Goal: Information Seeking & Learning: Learn about a topic

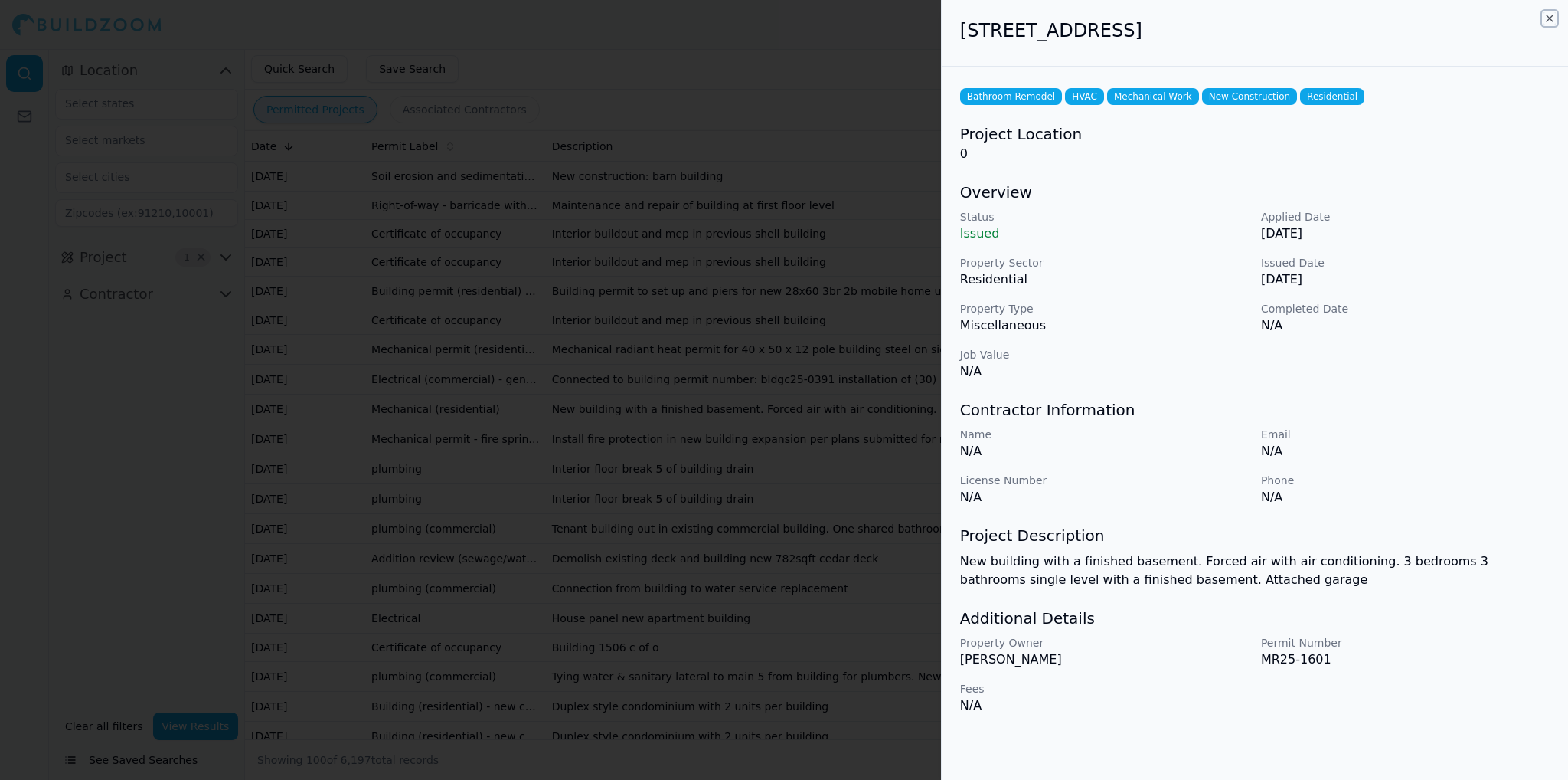
click at [1550, 18] on icon "button" at bounding box center [1550, 19] width 6 height 6
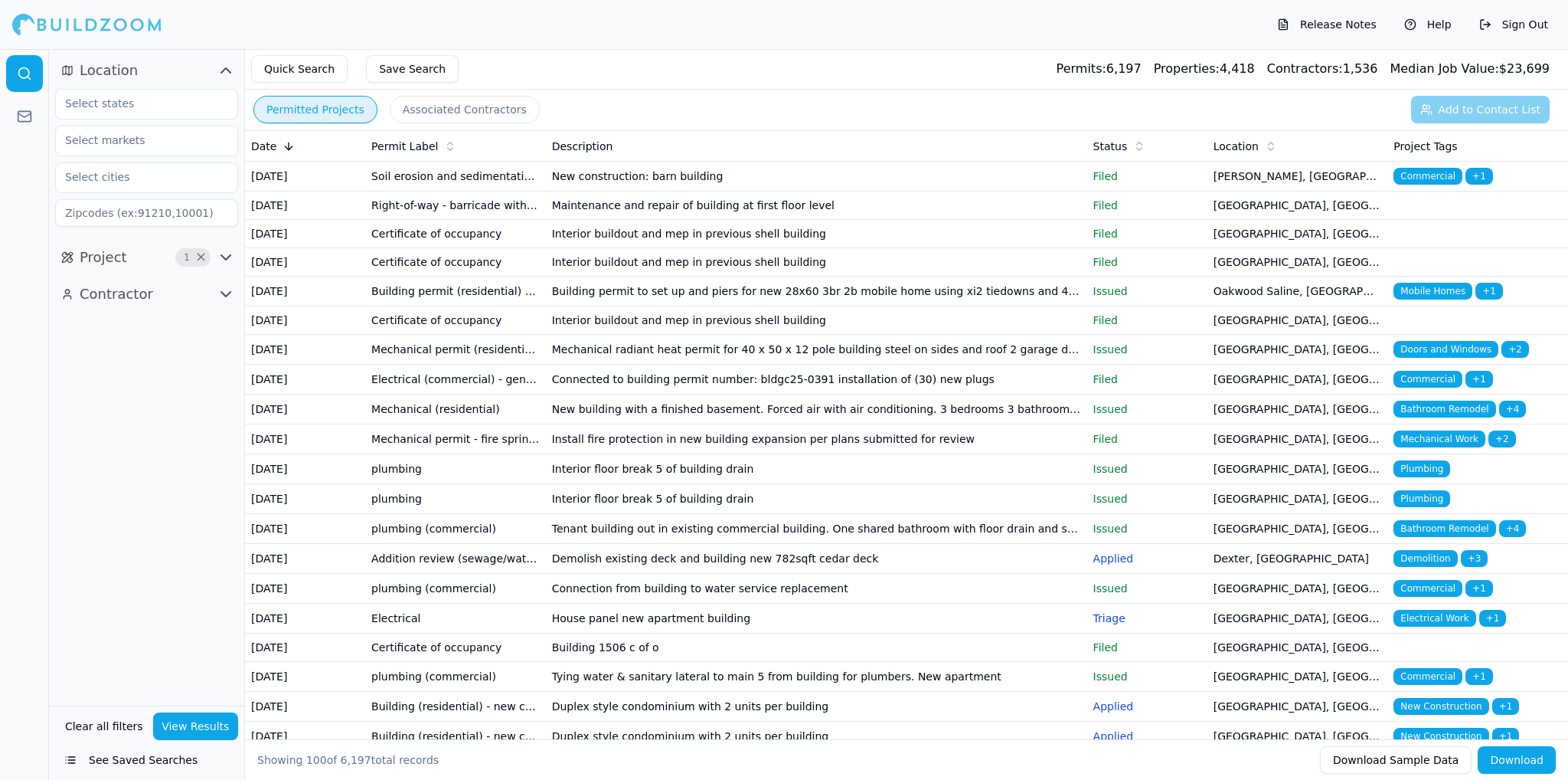
click at [406, 306] on td "Building permit (residential) manufactured home - [GEOGRAPHIC_DATA]" at bounding box center [455, 292] width 181 height 30
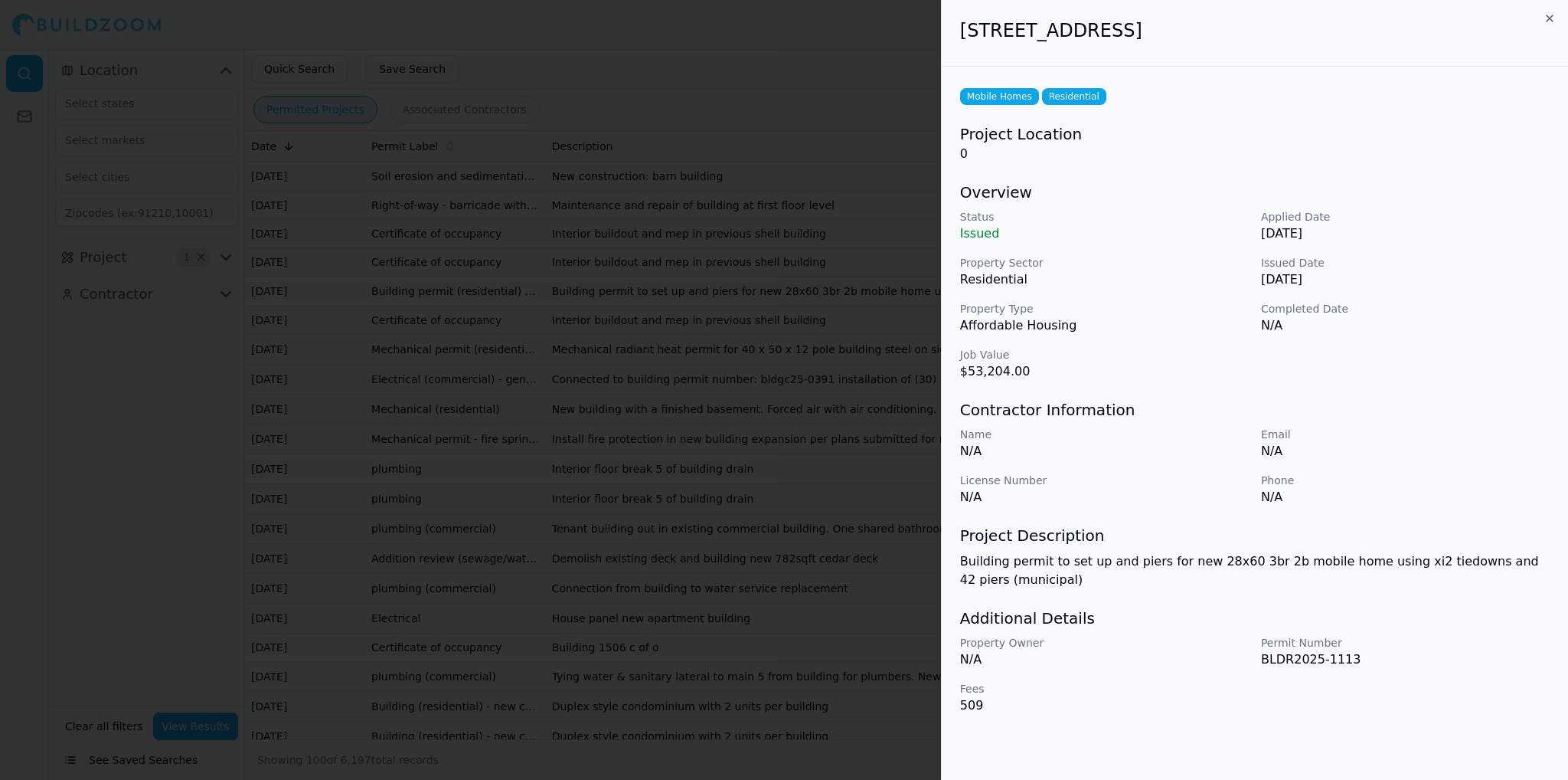
drag, startPoint x: 963, startPoint y: 28, endPoint x: 1327, endPoint y: 40, distance: 364.2
click at [1327, 40] on h2 "[STREET_ADDRESS]" at bounding box center [1255, 31] width 589 height 24
copy h2 "[STREET_ADDRESS]"
click at [1554, 16] on icon "button" at bounding box center [1549, 18] width 12 height 12
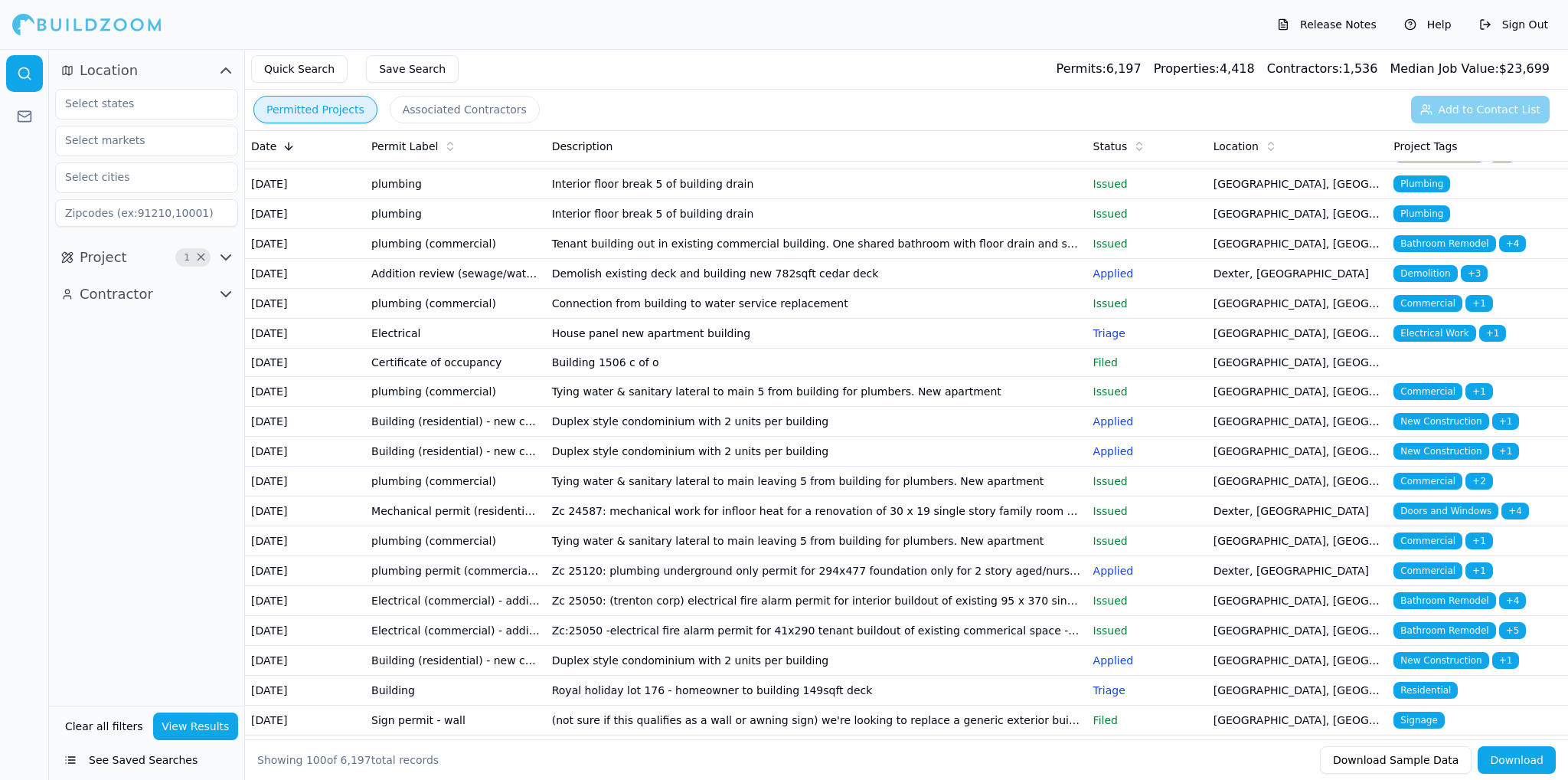
scroll to position [383, 0]
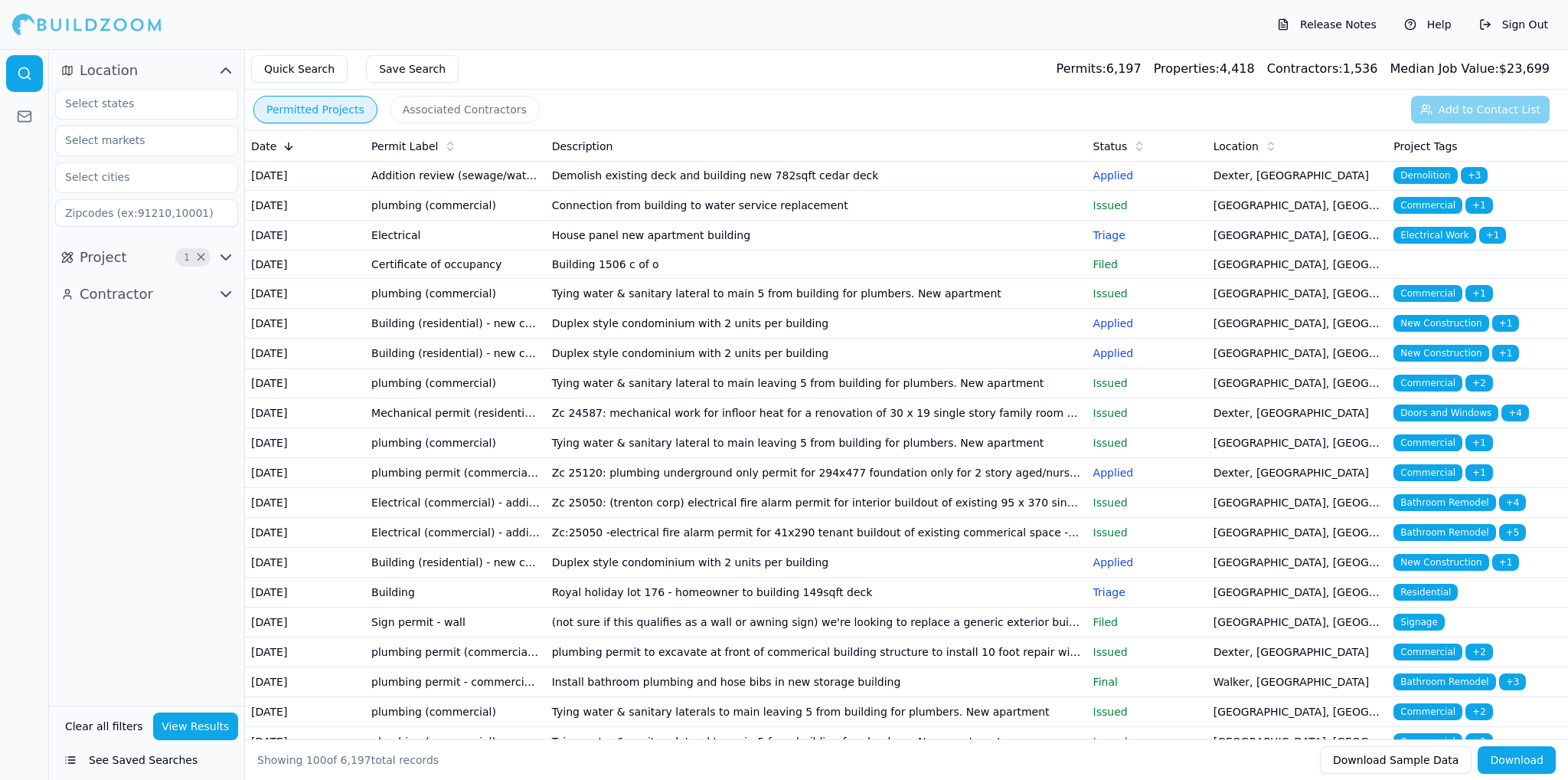
click at [413, 339] on td "Building (residential) - new construction" at bounding box center [455, 323] width 181 height 30
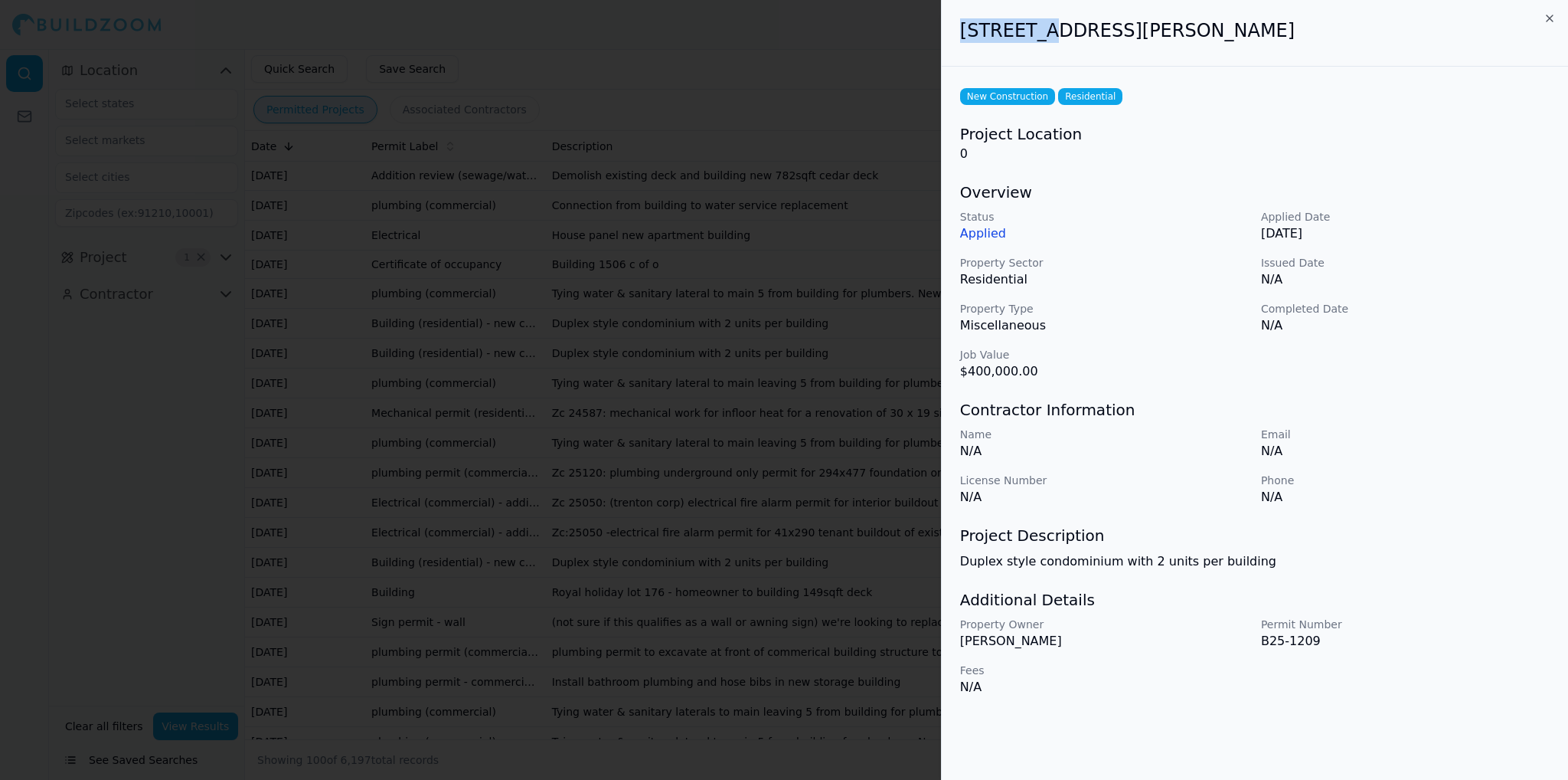
drag, startPoint x: 960, startPoint y: 30, endPoint x: 1034, endPoint y: 44, distance: 75.3
click at [1034, 44] on div "[STREET_ADDRESS][PERSON_NAME]" at bounding box center [1256, 33] width 627 height 66
copy h2 "284 [PERSON_NAME]"
drag, startPoint x: 1271, startPoint y: 24, endPoint x: 944, endPoint y: 38, distance: 327.3
click at [944, 38] on div "[STREET_ADDRESS][PERSON_NAME]" at bounding box center [1256, 33] width 627 height 66
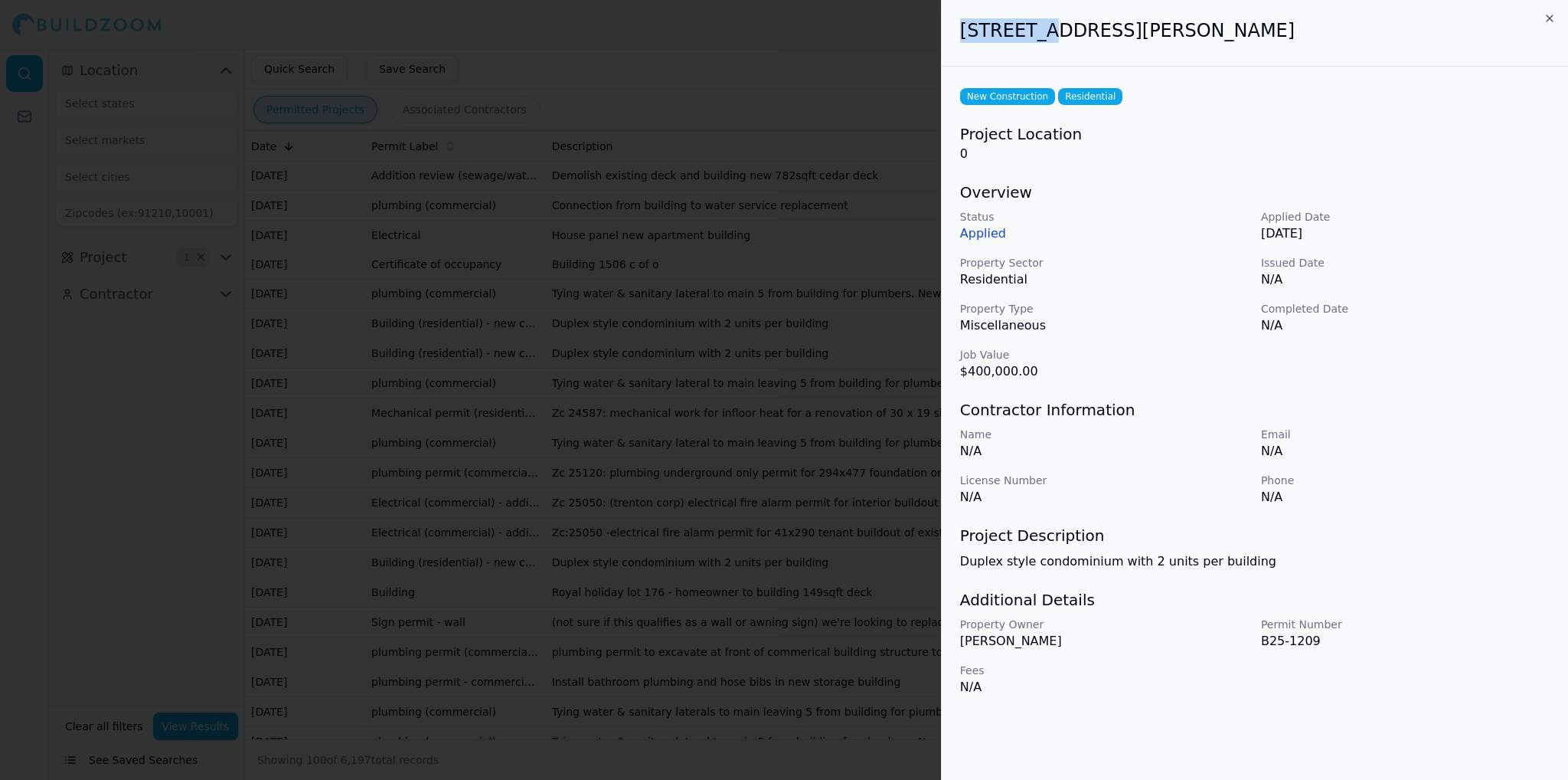
copy h2 "[STREET_ADDRESS][PERSON_NAME]"
drag, startPoint x: 1050, startPoint y: 640, endPoint x: 958, endPoint y: 648, distance: 92.3
click at [958, 648] on div "New Construction Residential Project Location 0 Overview Status Applied Applied…" at bounding box center [1256, 390] width 627 height 648
copy p "[PERSON_NAME]"
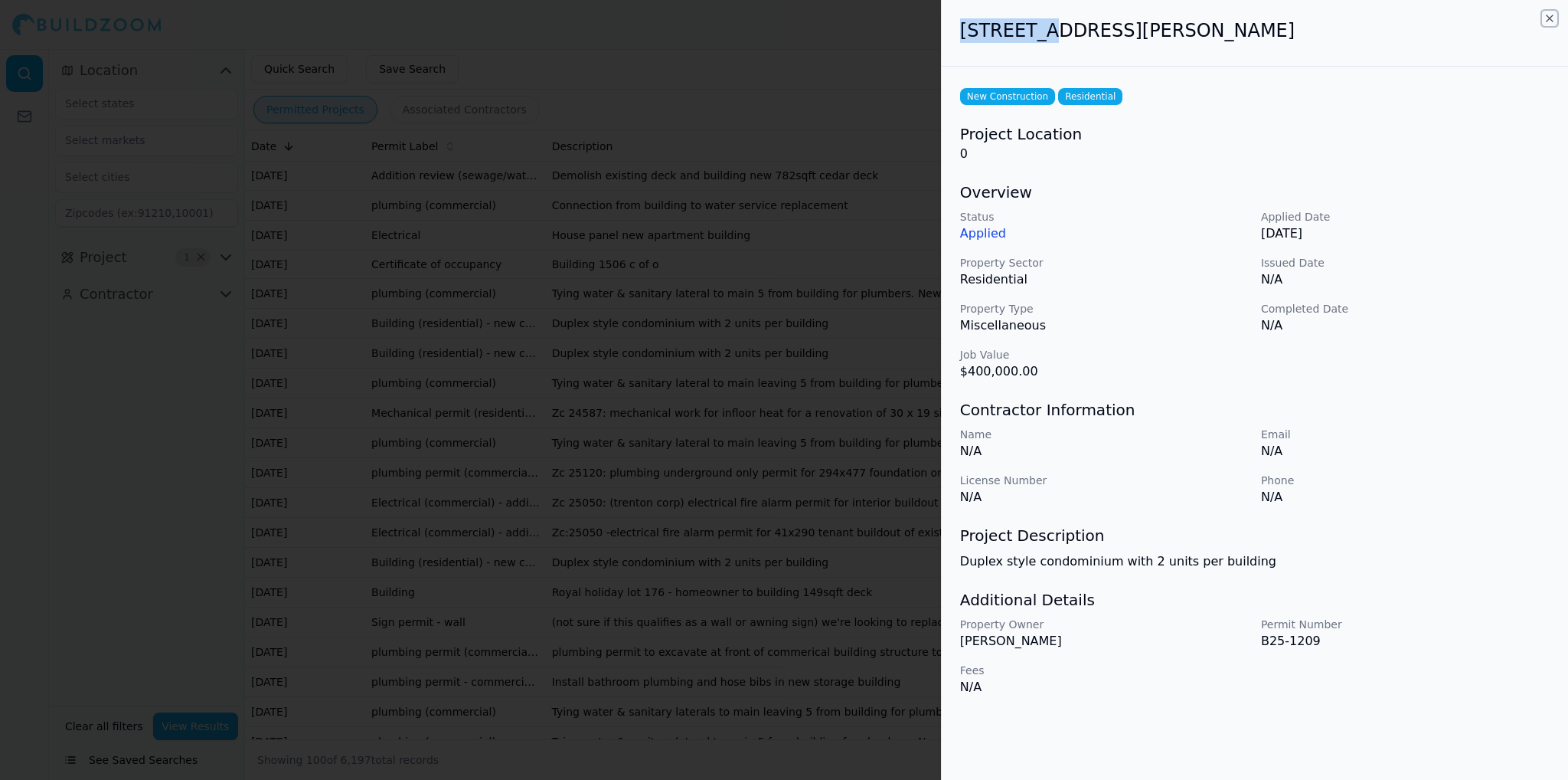
click at [1548, 21] on icon "button" at bounding box center [1549, 18] width 12 height 12
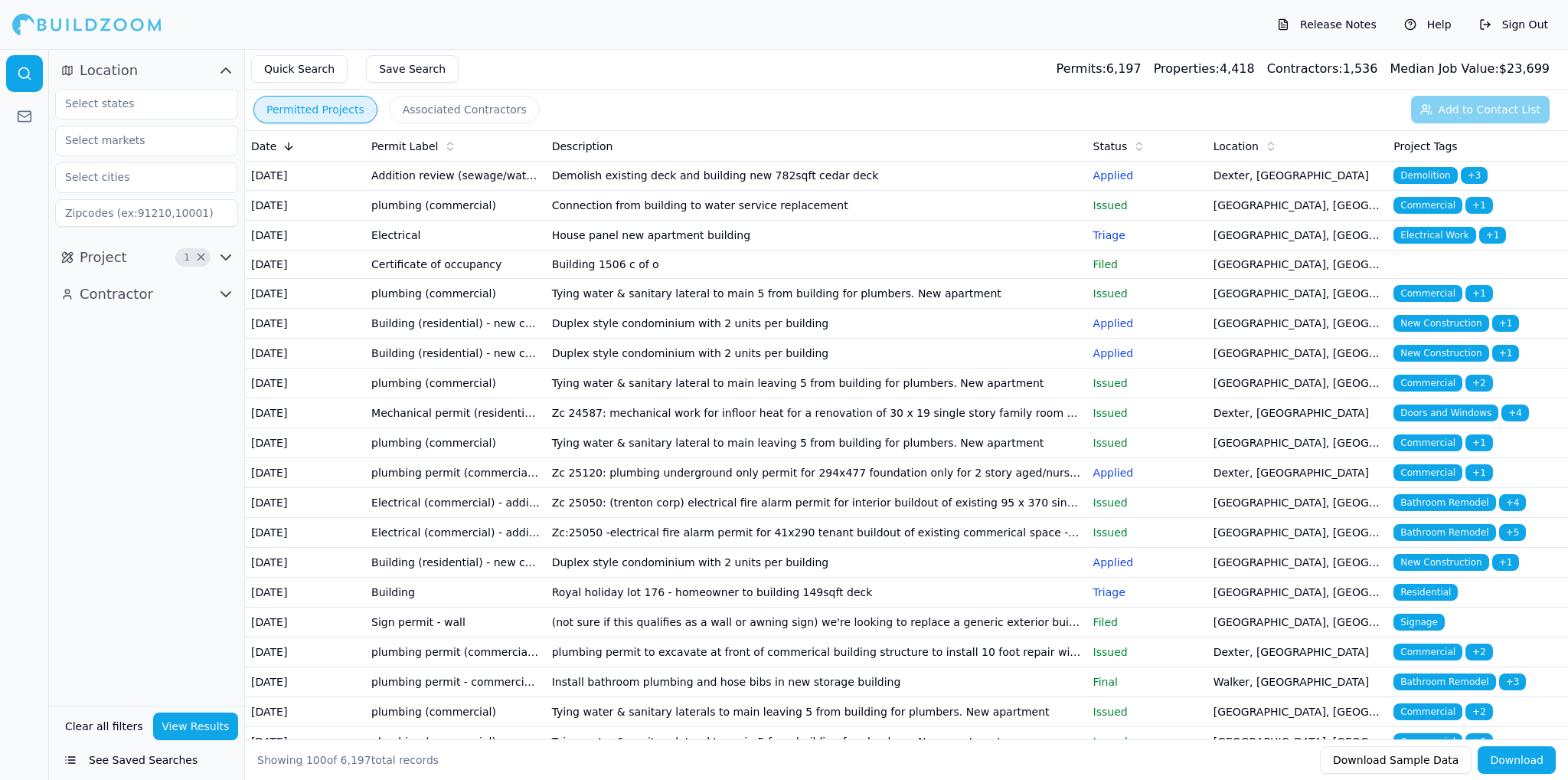
click at [436, 369] on td "Building (residential) - new construction" at bounding box center [455, 353] width 181 height 30
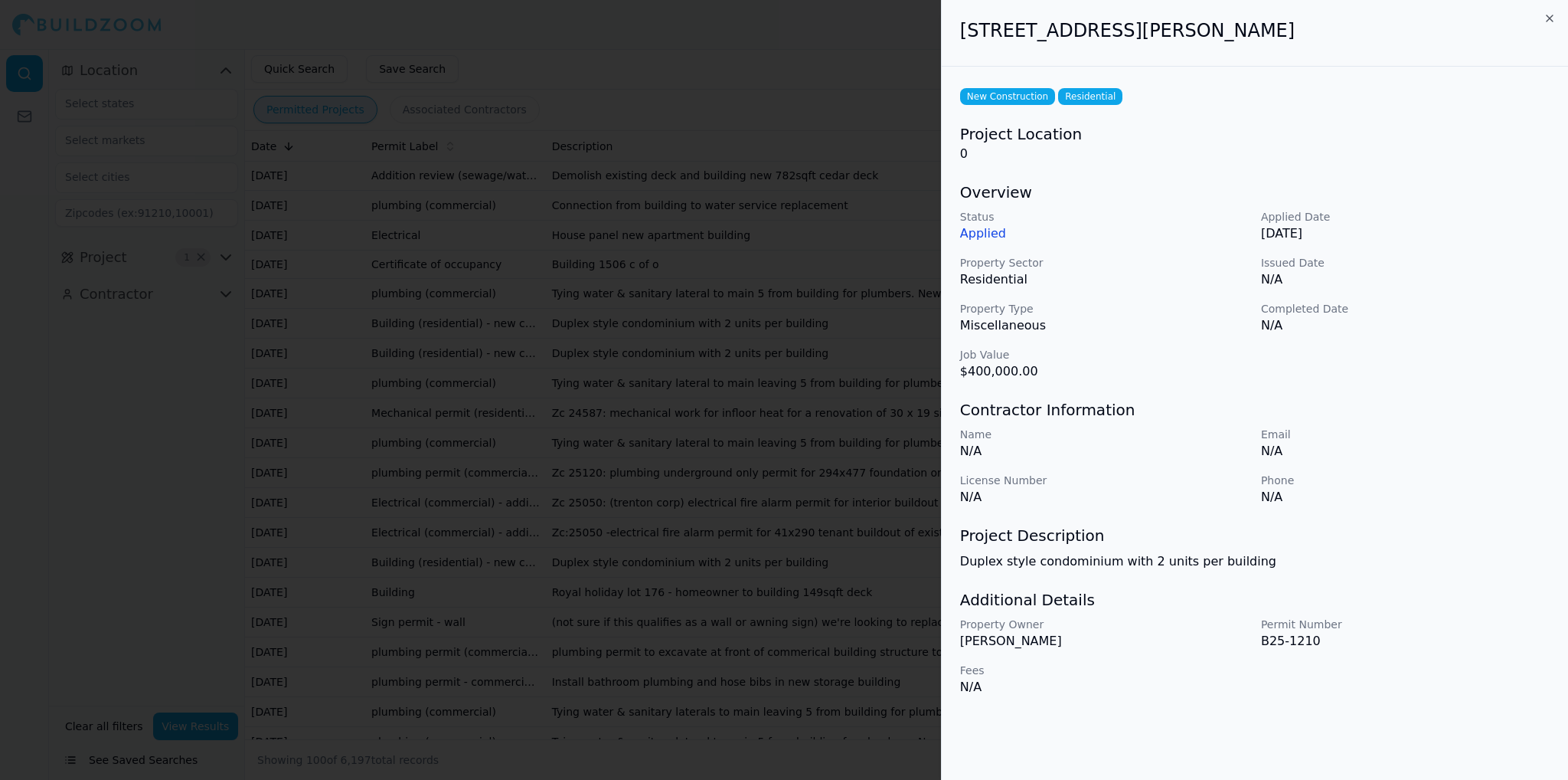
drag, startPoint x: 965, startPoint y: 35, endPoint x: 1272, endPoint y: 33, distance: 307.0
click at [1272, 33] on h2 "[STREET_ADDRESS][PERSON_NAME]" at bounding box center [1255, 31] width 589 height 24
copy h2 "[STREET_ADDRESS][PERSON_NAME]"
drag, startPoint x: 1020, startPoint y: 566, endPoint x: 1277, endPoint y: 587, distance: 257.9
click at [1262, 582] on div "New Construction Residential Project Location 0 Overview Status Applied Applied…" at bounding box center [1256, 390] width 627 height 648
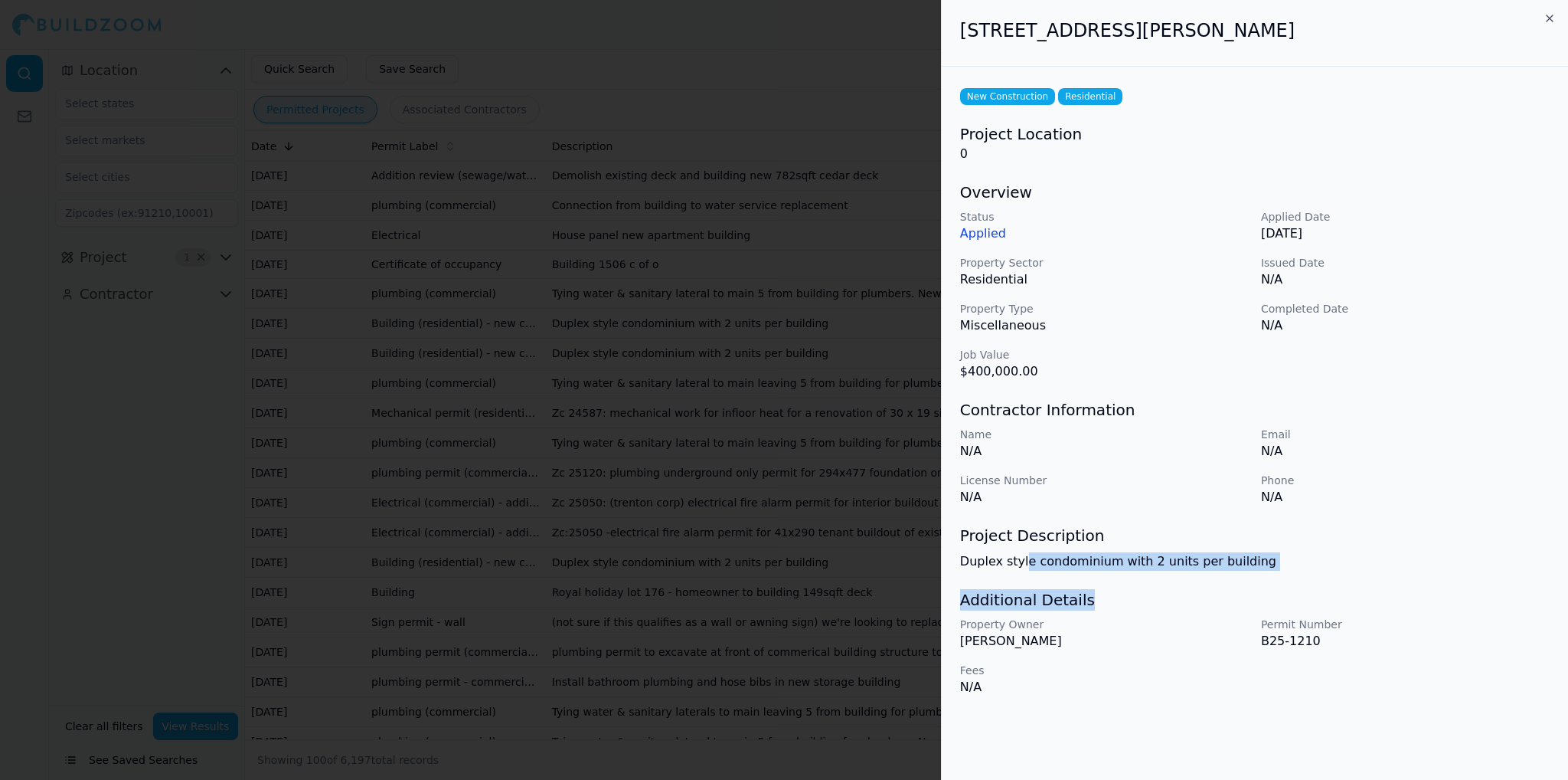
click at [1173, 556] on p "Duplex style condominium with 2 units per building" at bounding box center [1255, 561] width 589 height 19
click at [1549, 20] on icon "button" at bounding box center [1549, 18] width 12 height 12
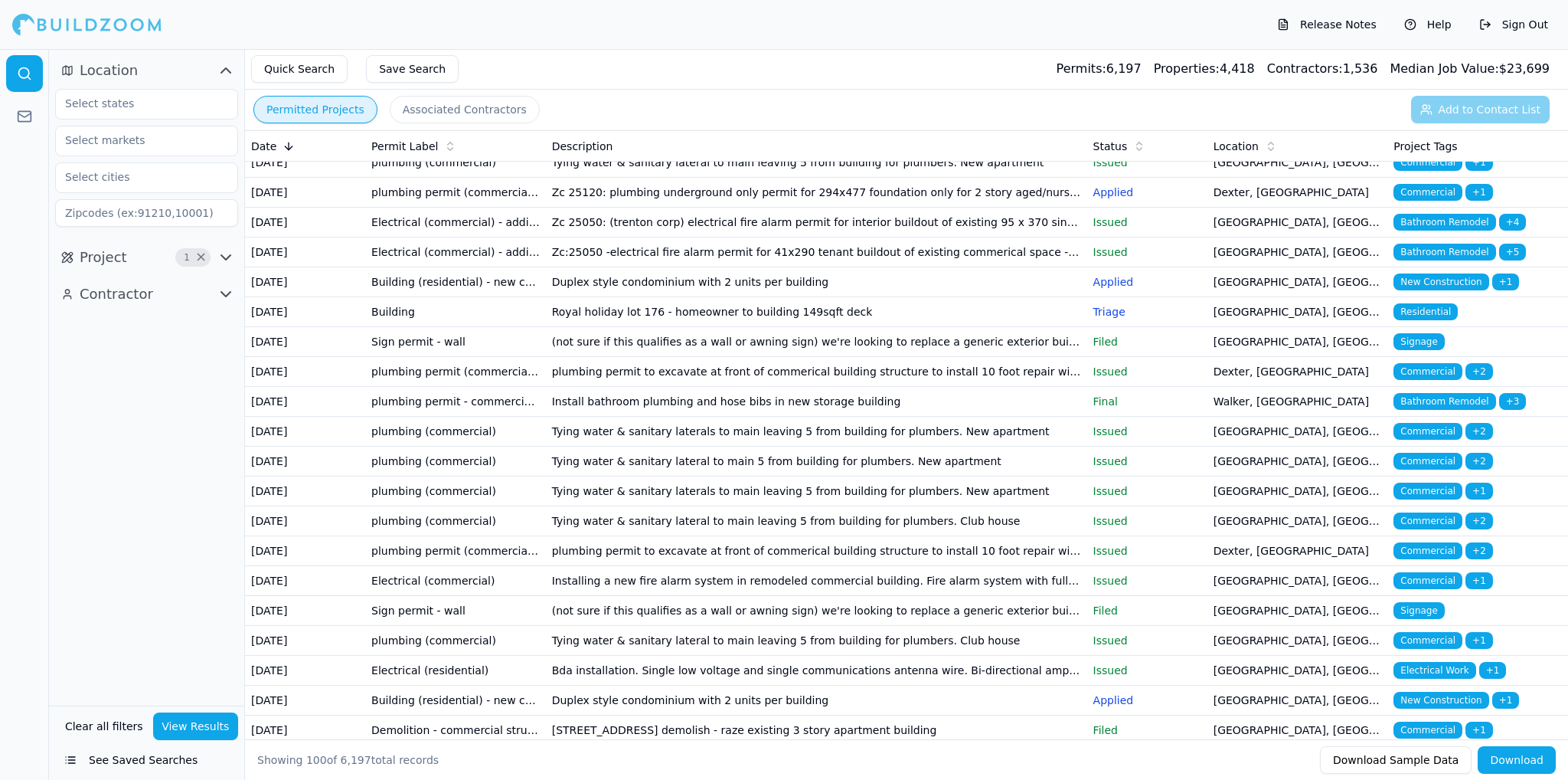
scroll to position [689, 0]
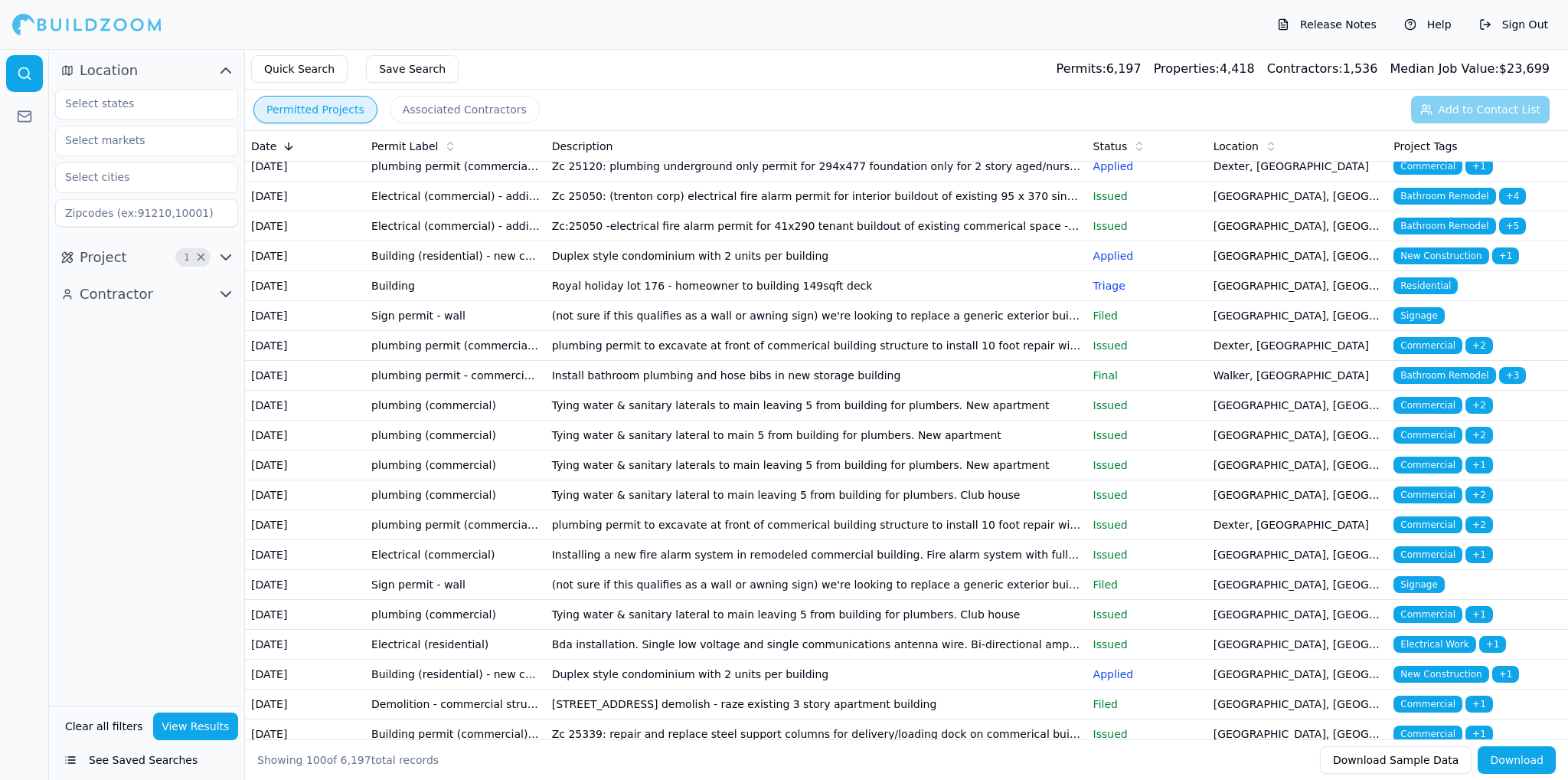
click at [266, 271] on td "[DATE]" at bounding box center [305, 256] width 121 height 30
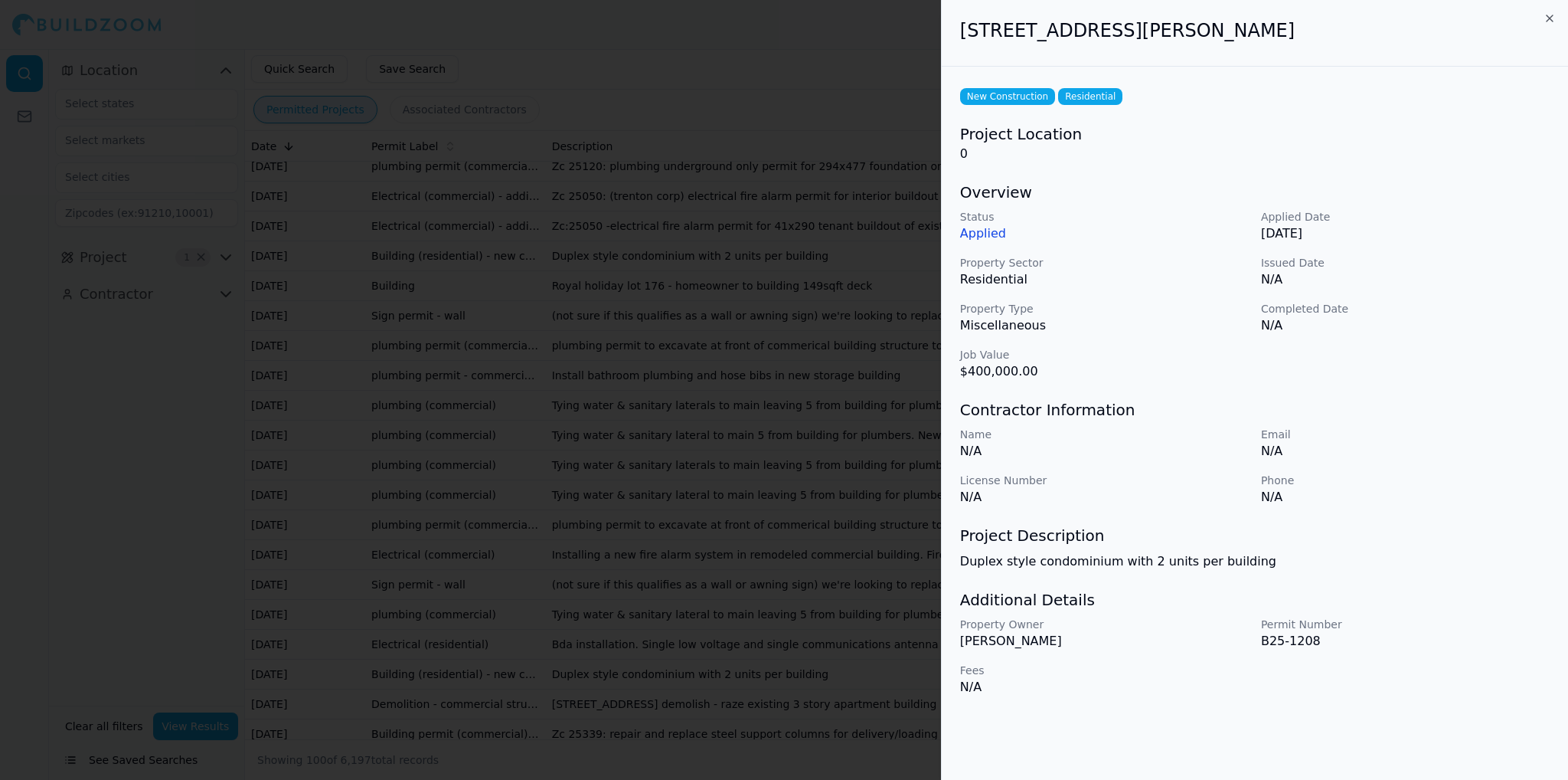
drag, startPoint x: 964, startPoint y: 28, endPoint x: 1366, endPoint y: 4, distance: 402.7
click at [1366, 4] on div "[STREET_ADDRESS][PERSON_NAME]" at bounding box center [1256, 33] width 627 height 66
copy h2 "[STREET_ADDRESS][PERSON_NAME]"
click at [1544, 21] on icon "button" at bounding box center [1549, 18] width 12 height 12
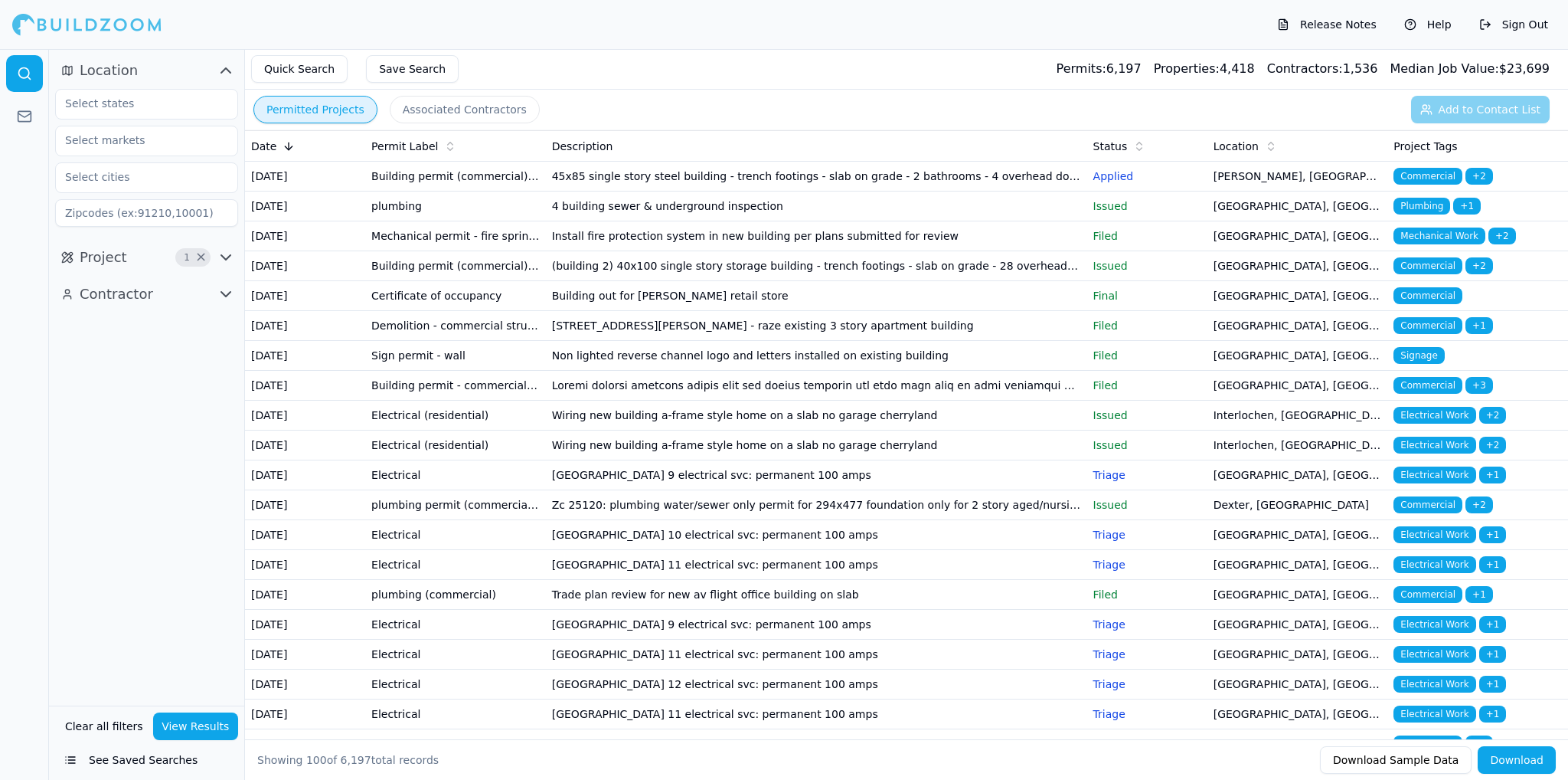
scroll to position [1456, 0]
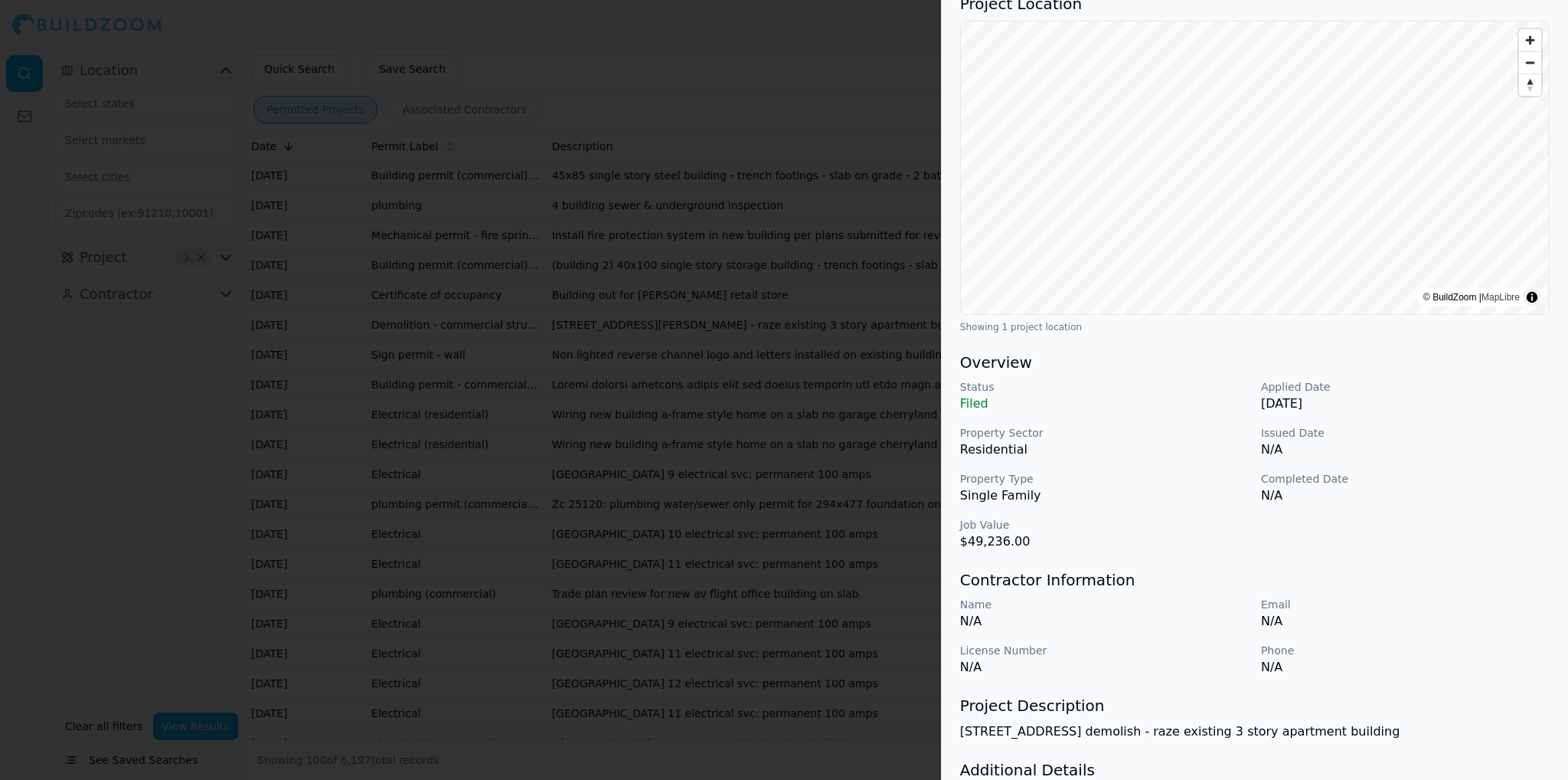
scroll to position [0, 0]
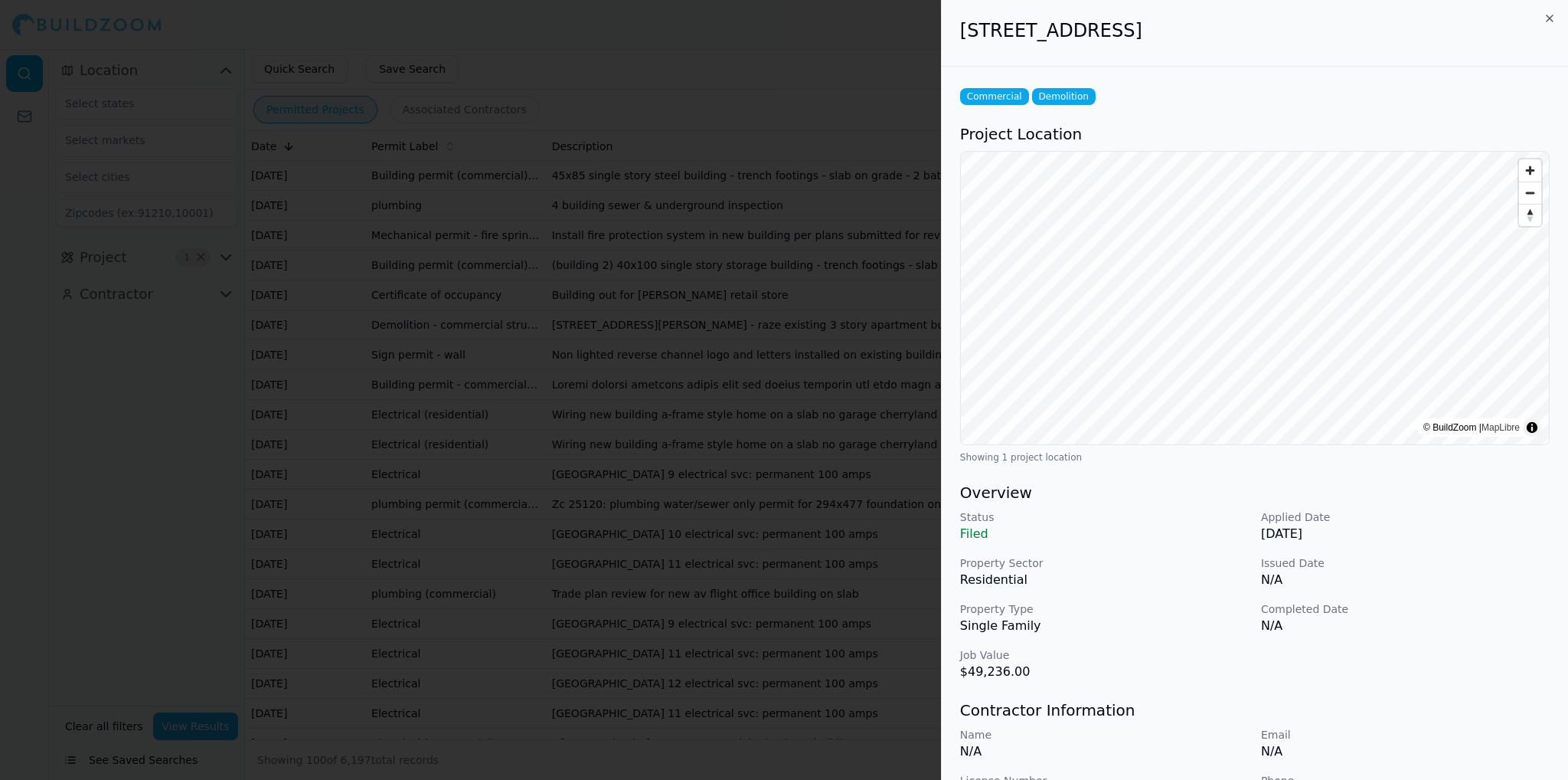
drag, startPoint x: 966, startPoint y: 29, endPoint x: 1149, endPoint y: 28, distance: 183.0
click at [1149, 28] on h2 "[STREET_ADDRESS]" at bounding box center [1255, 31] width 589 height 24
click at [1152, 28] on h2 "[STREET_ADDRESS]" at bounding box center [1255, 31] width 589 height 24
drag, startPoint x: 961, startPoint y: 29, endPoint x: 1270, endPoint y: 32, distance: 309.0
click at [1270, 32] on h2 "[STREET_ADDRESS]" at bounding box center [1255, 31] width 589 height 24
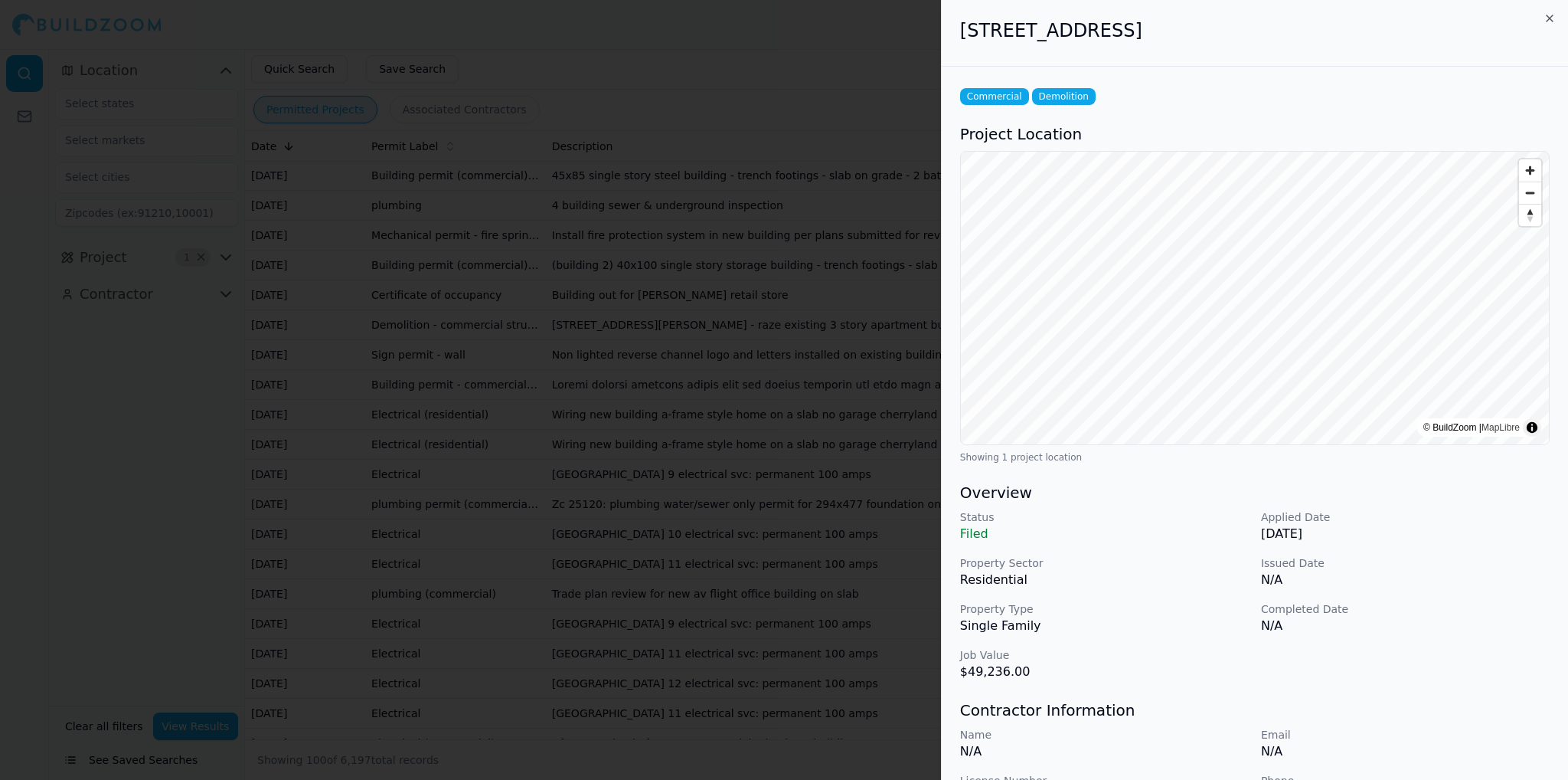
copy h2 "[STREET_ADDRESS]"
click at [1550, 23] on icon "button" at bounding box center [1549, 18] width 12 height 12
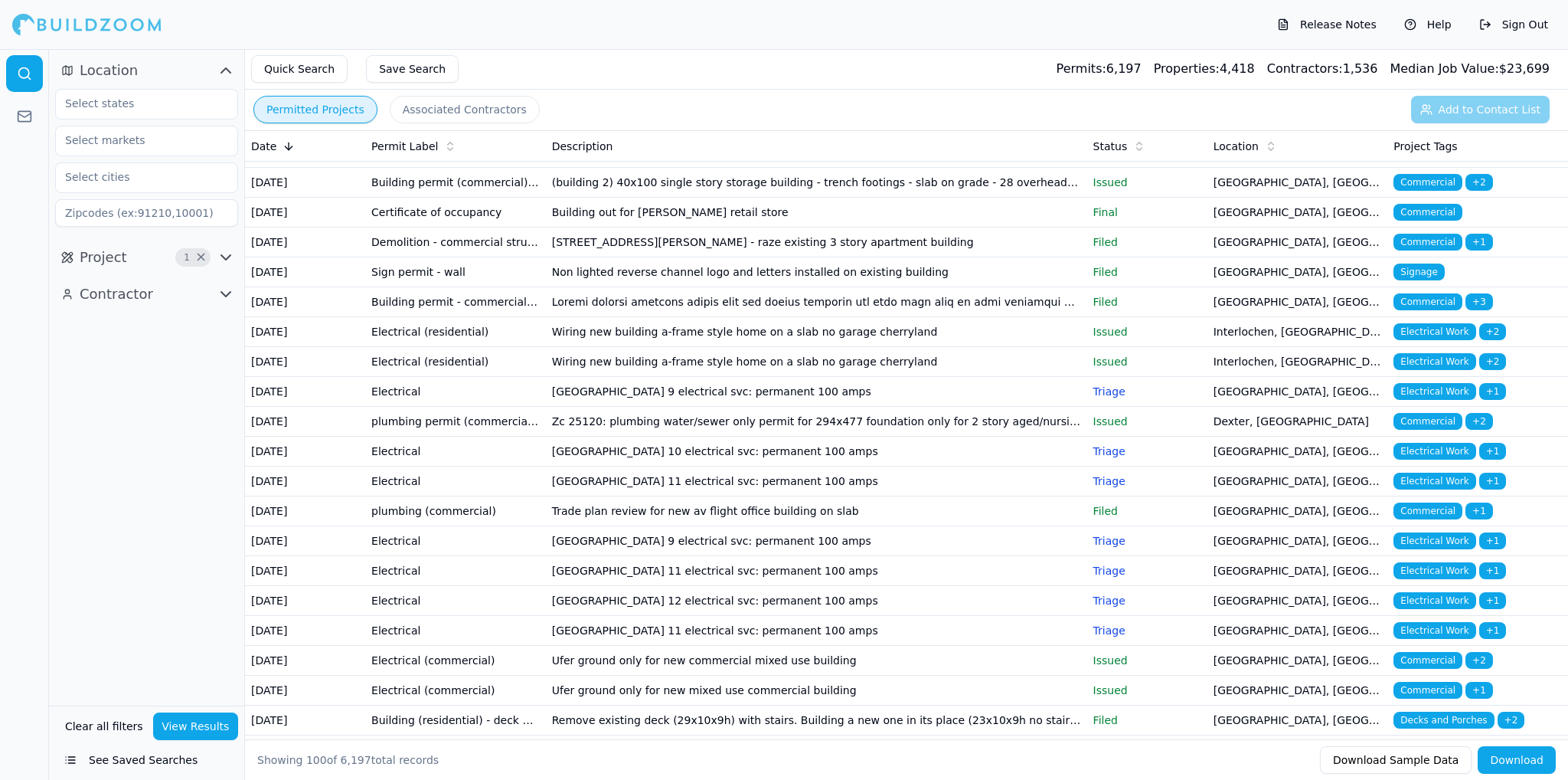
scroll to position [1609, 0]
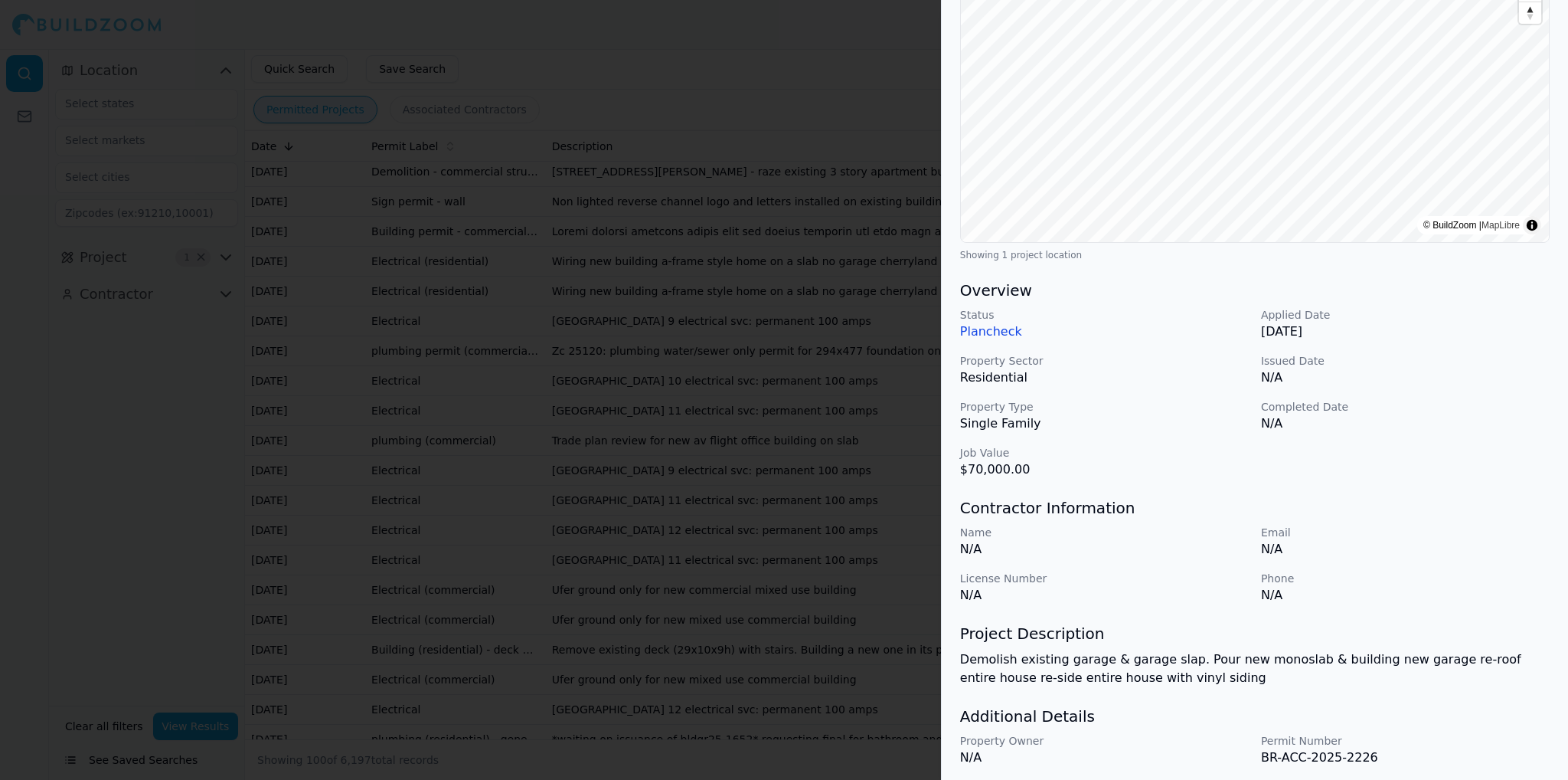
scroll to position [177, 0]
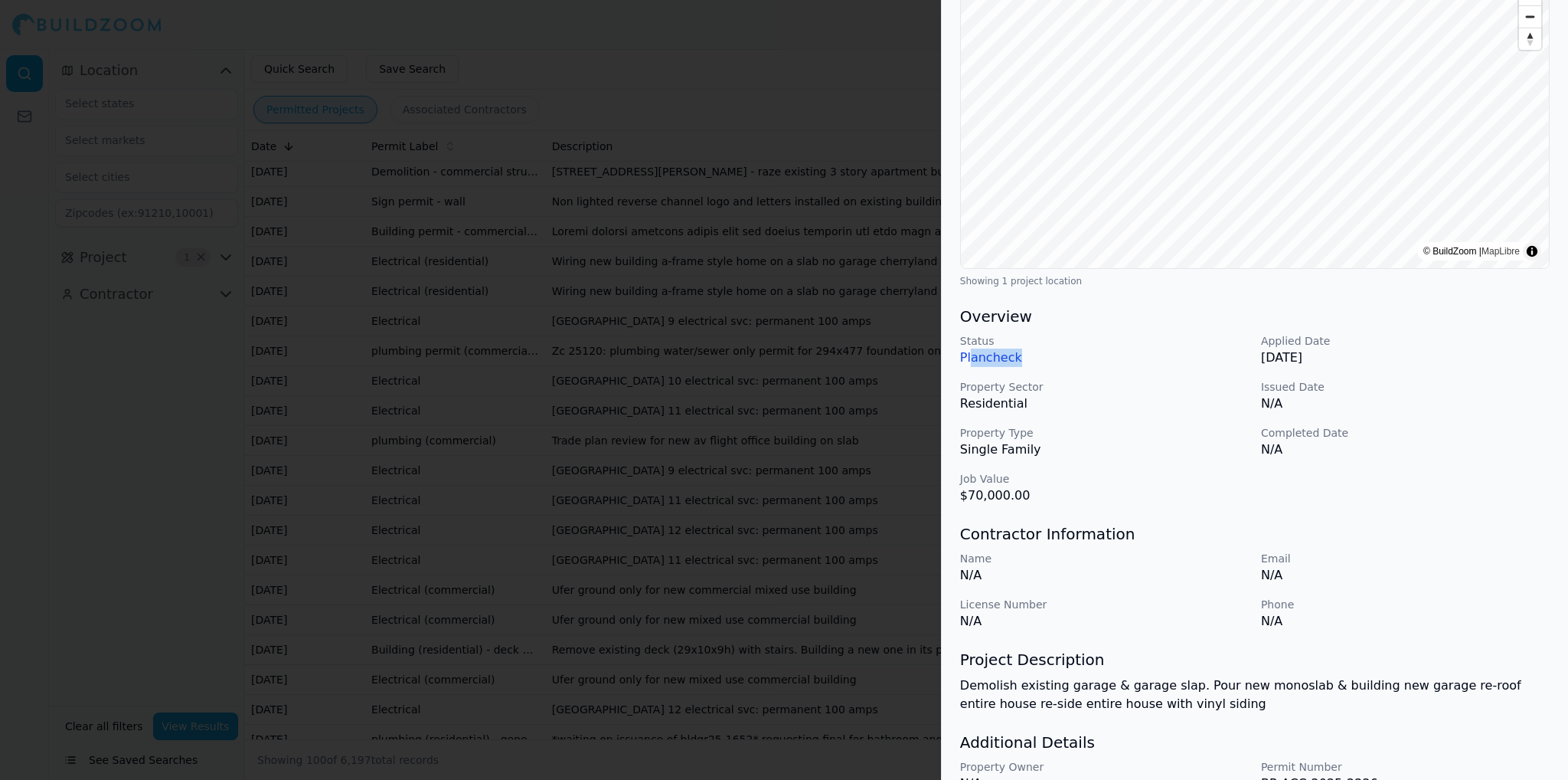
drag, startPoint x: 971, startPoint y: 356, endPoint x: 1035, endPoint y: 352, distance: 64.1
click at [1035, 352] on p "Plancheck" at bounding box center [1104, 357] width 289 height 19
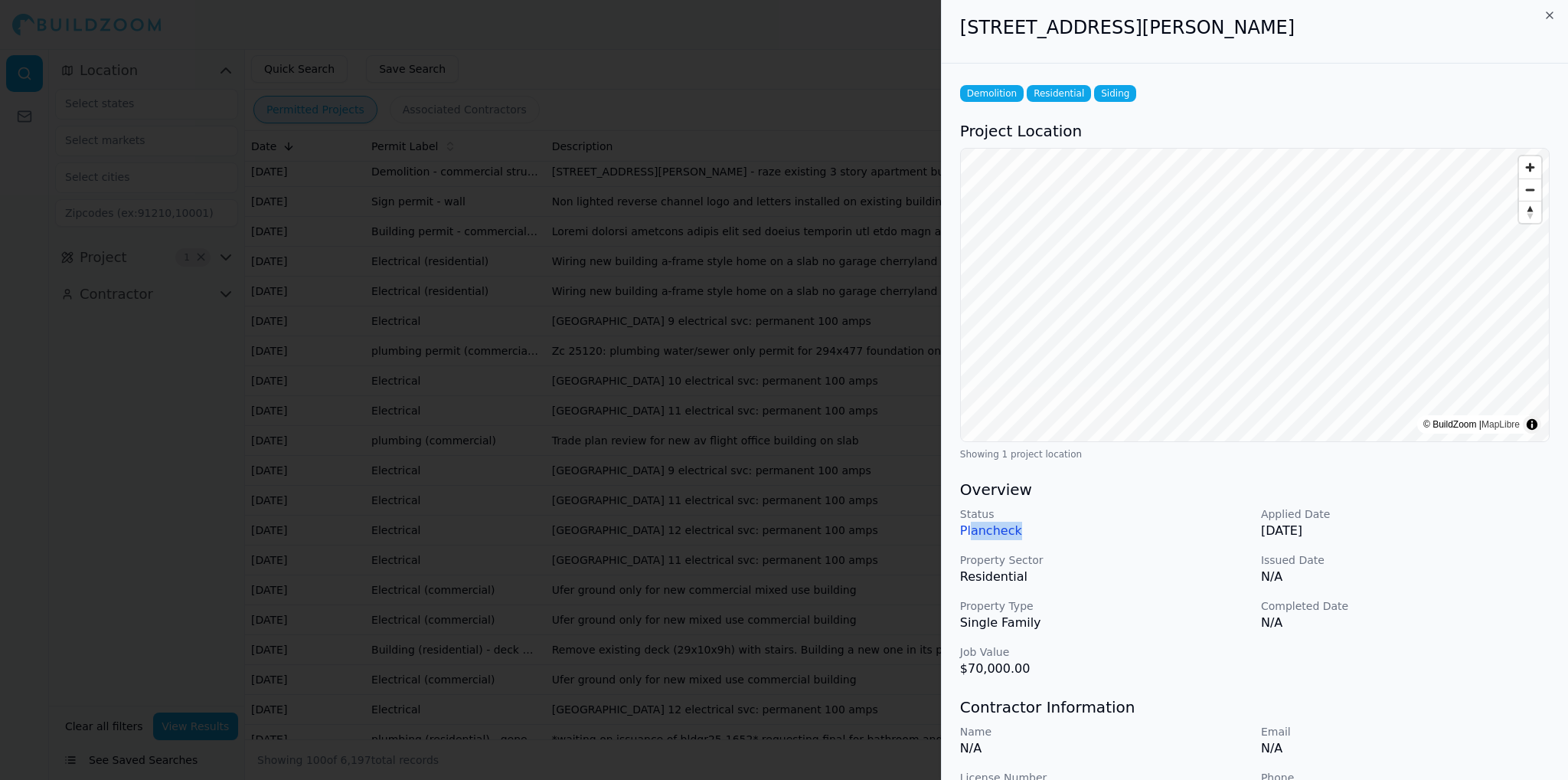
scroll to position [0, 0]
click at [1550, 24] on div "[STREET_ADDRESS][PERSON_NAME]" at bounding box center [1256, 33] width 627 height 66
click at [1550, 21] on icon "button" at bounding box center [1549, 18] width 12 height 12
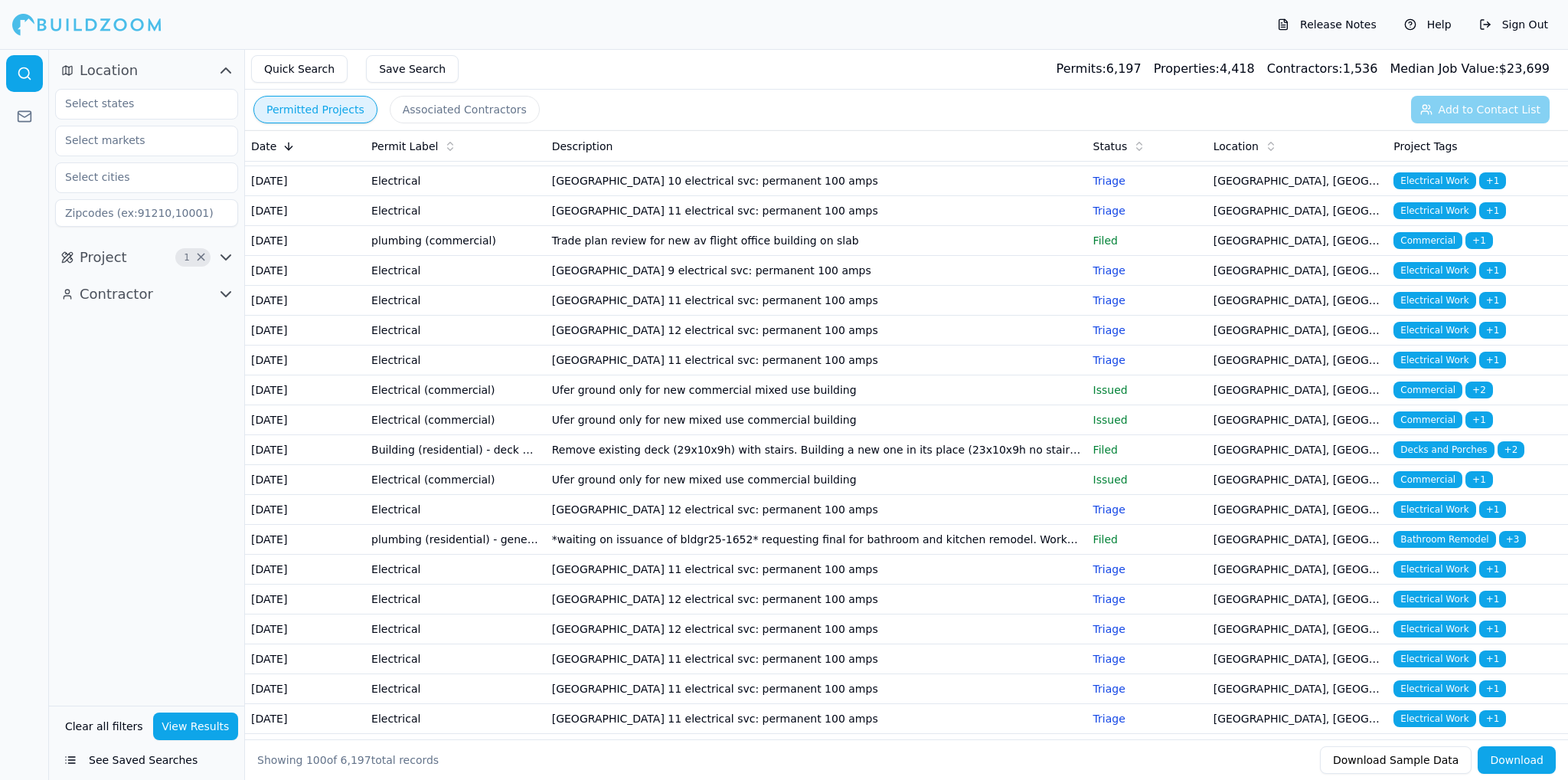
scroll to position [1839, 0]
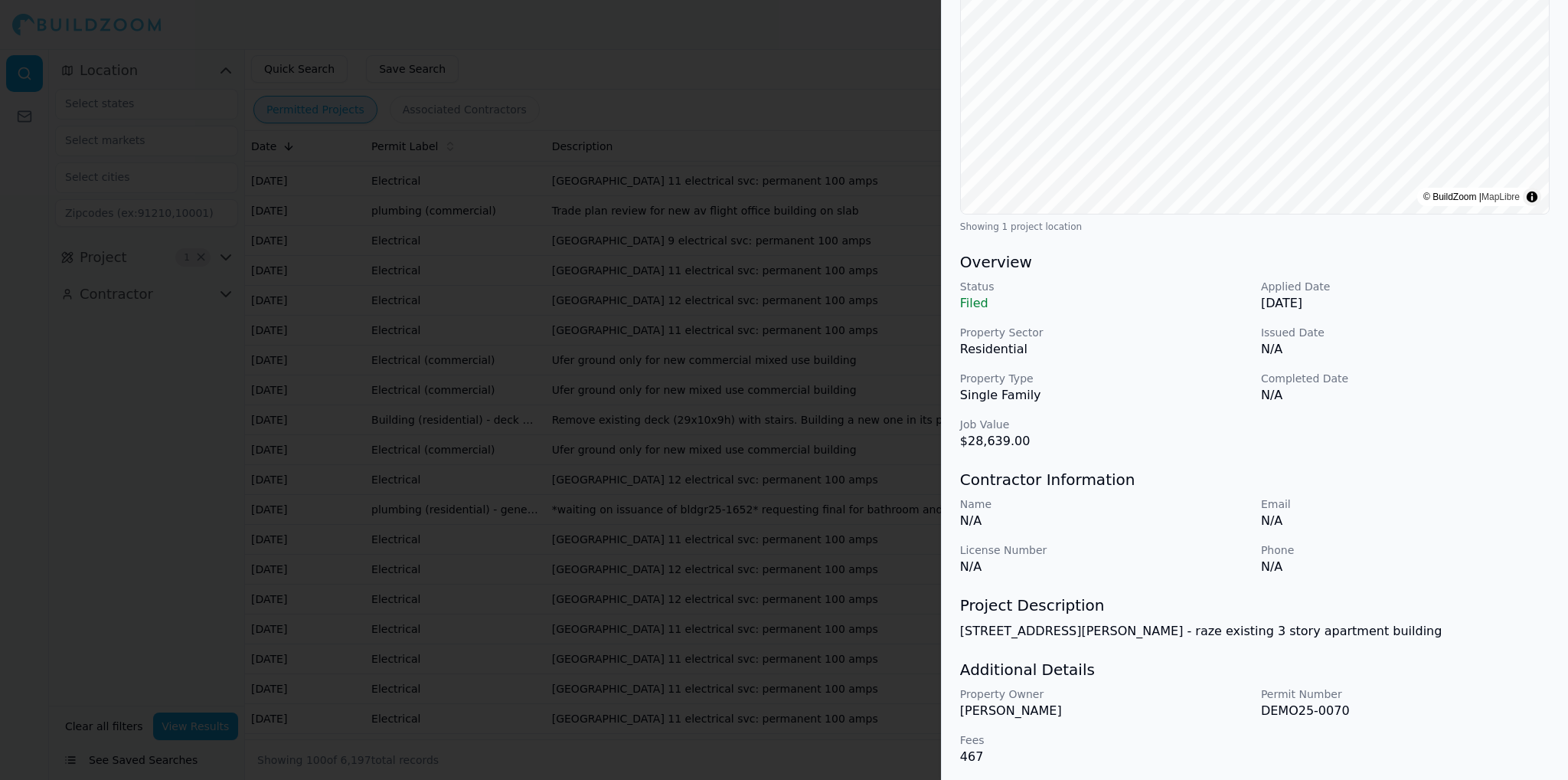
scroll to position [234, 0]
click at [1504, 303] on p "[DATE]" at bounding box center [1405, 300] width 289 height 19
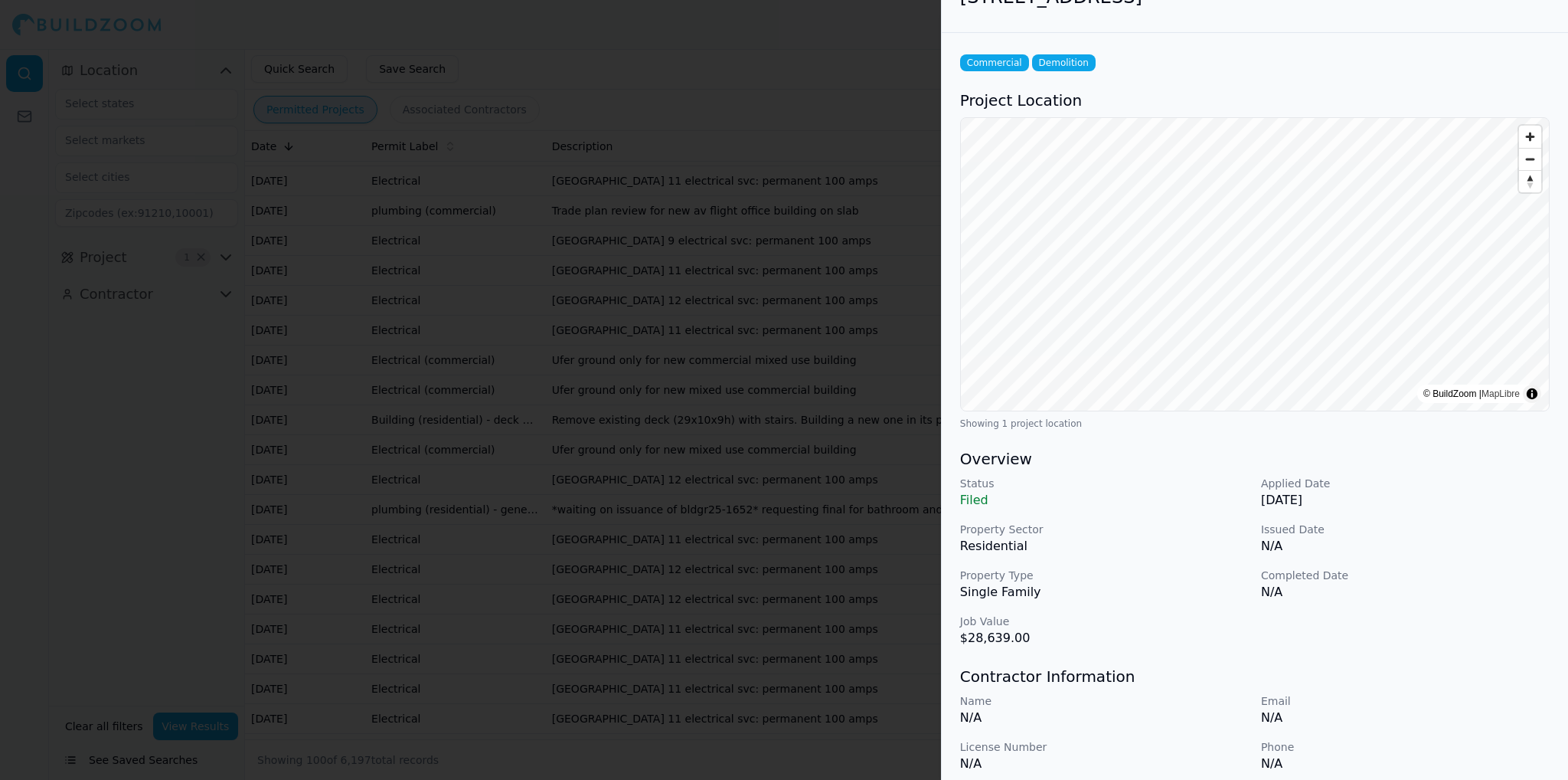
scroll to position [0, 0]
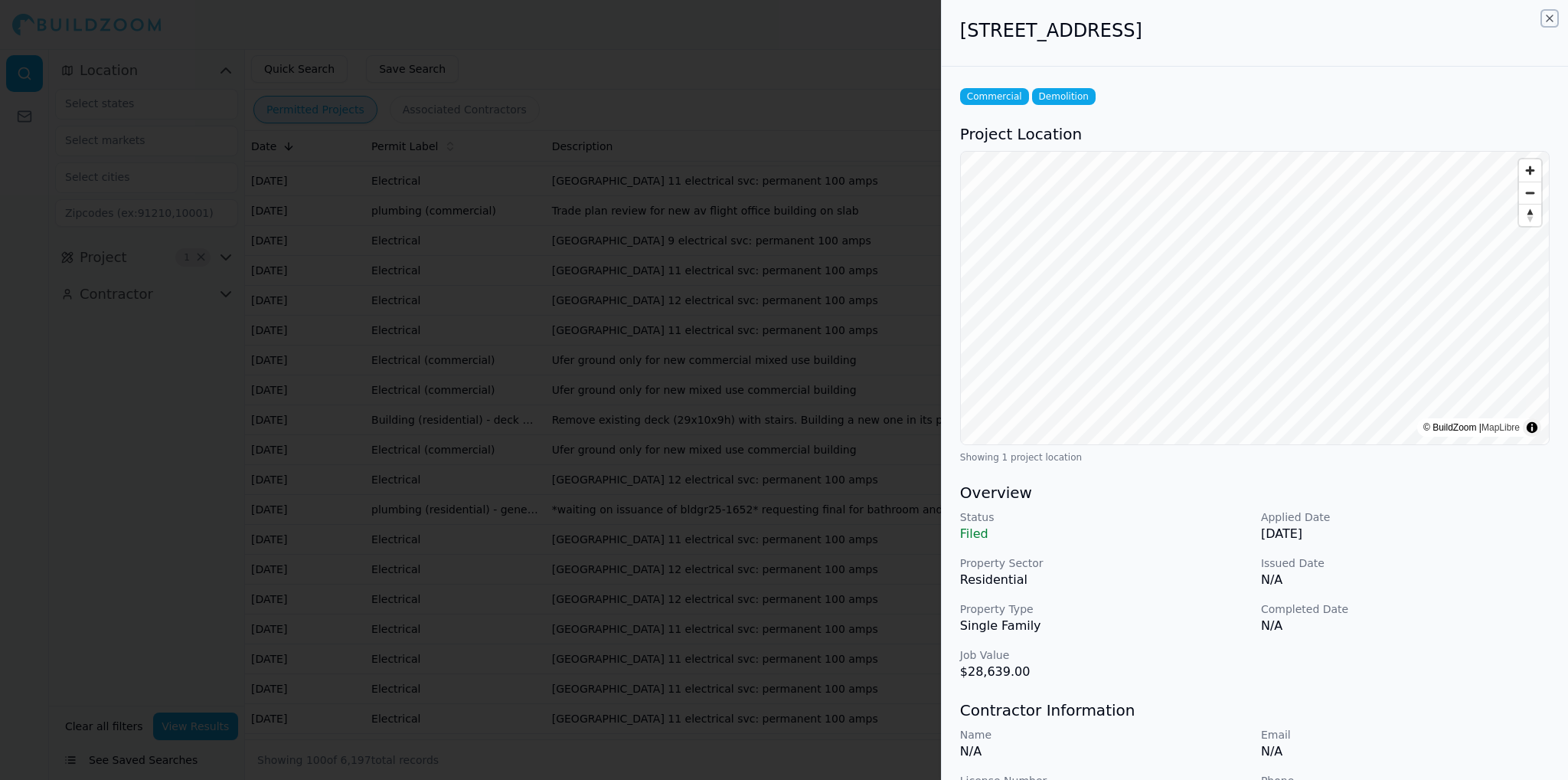
click at [1553, 20] on icon "button" at bounding box center [1550, 19] width 6 height 6
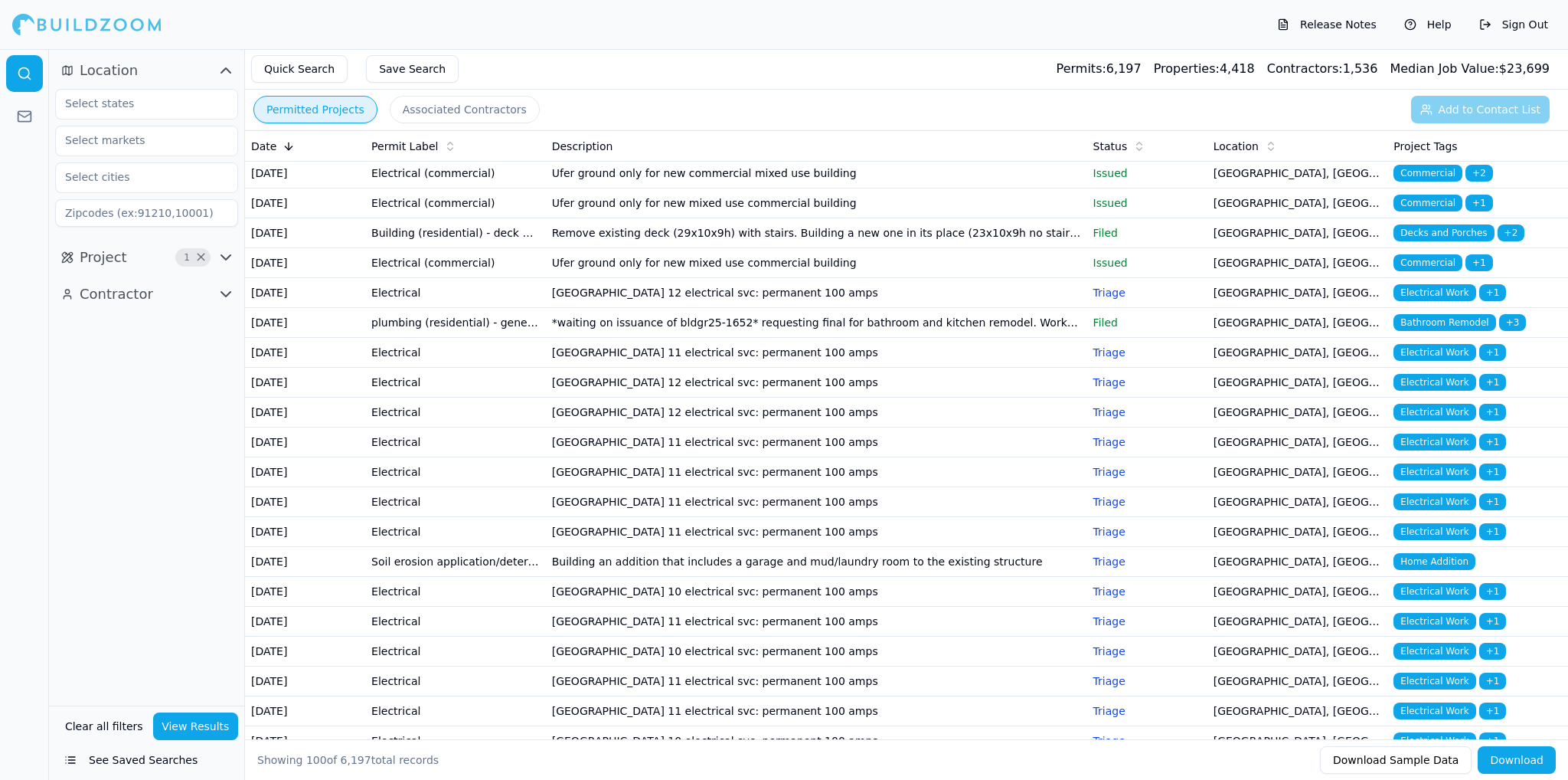
scroll to position [2069, 0]
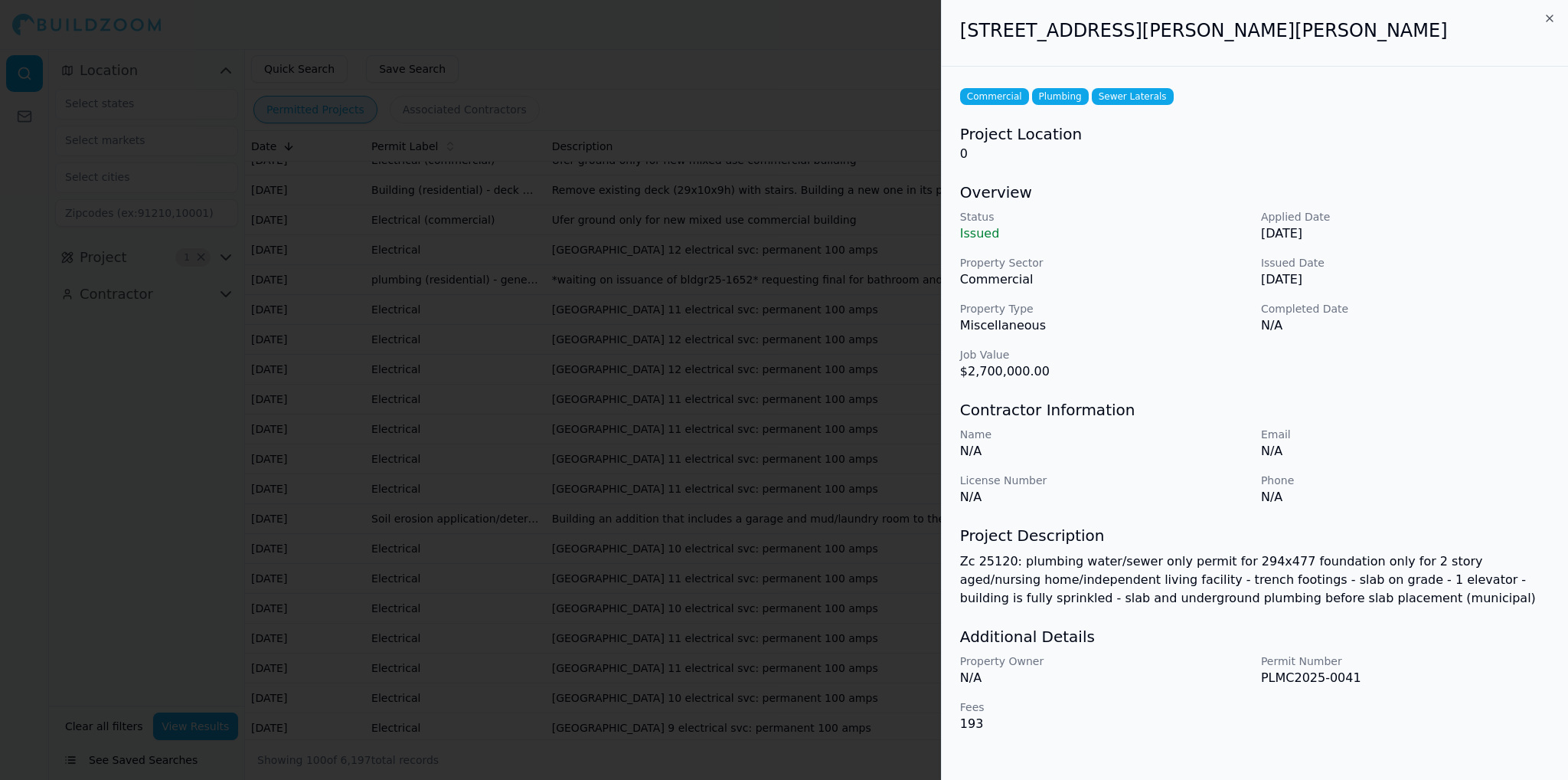
click at [1545, 16] on icon "button" at bounding box center [1549, 18] width 12 height 12
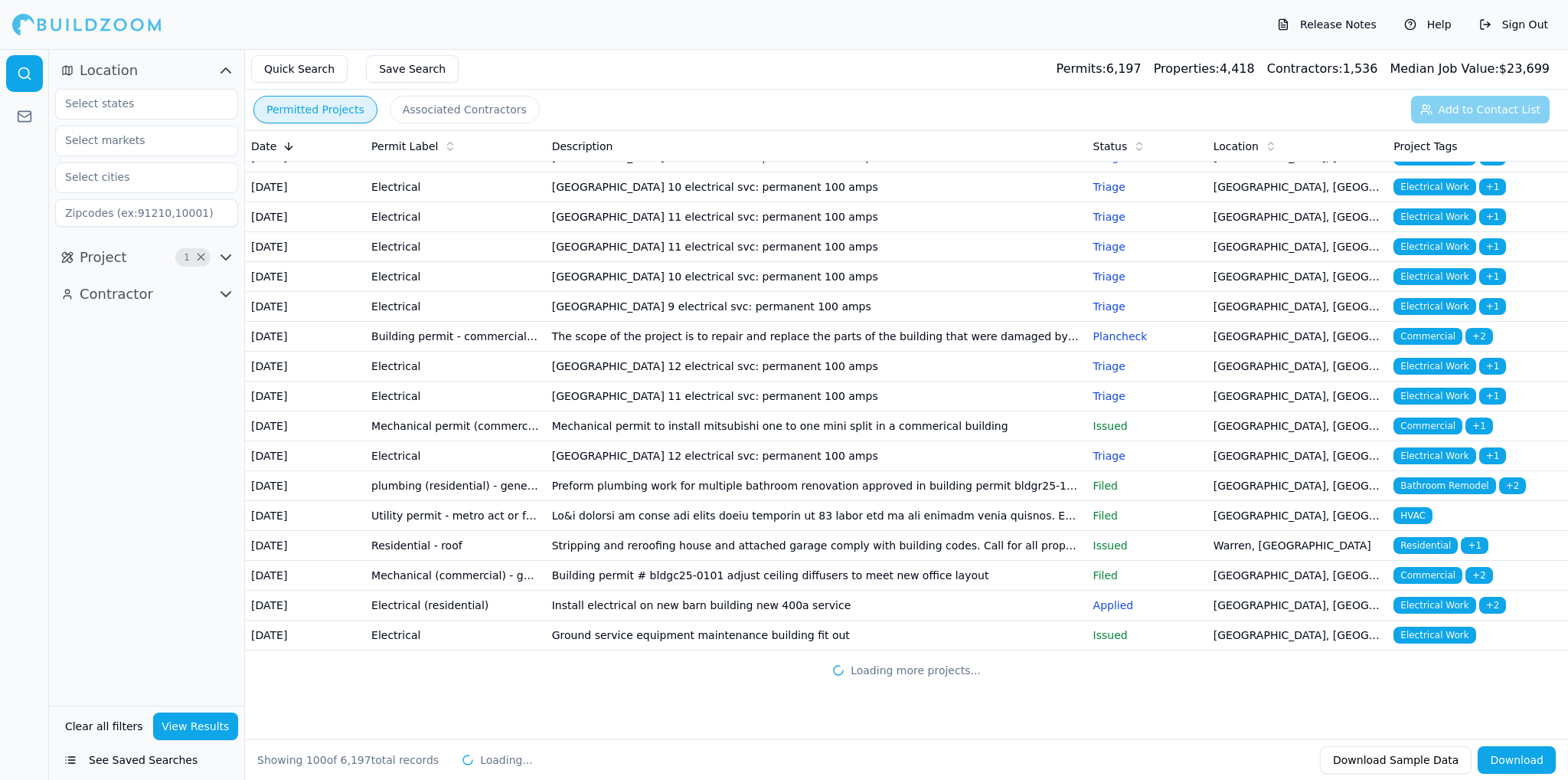
scroll to position [3569, 0]
click at [301, 70] on button "Quick Search" at bounding box center [299, 69] width 96 height 28
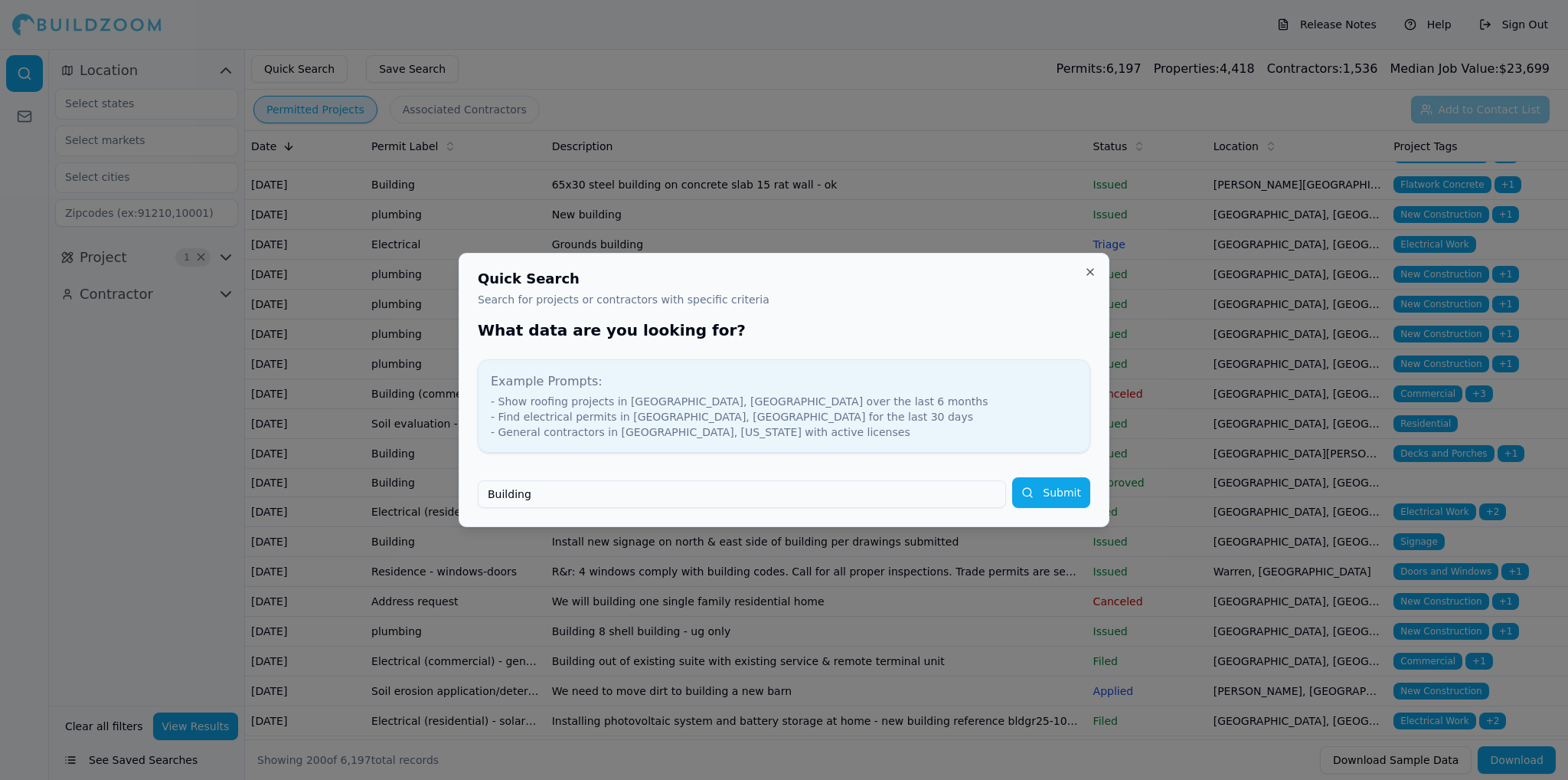
type input "Building"
click at [1013, 477] on button "Submit" at bounding box center [1052, 492] width 78 height 31
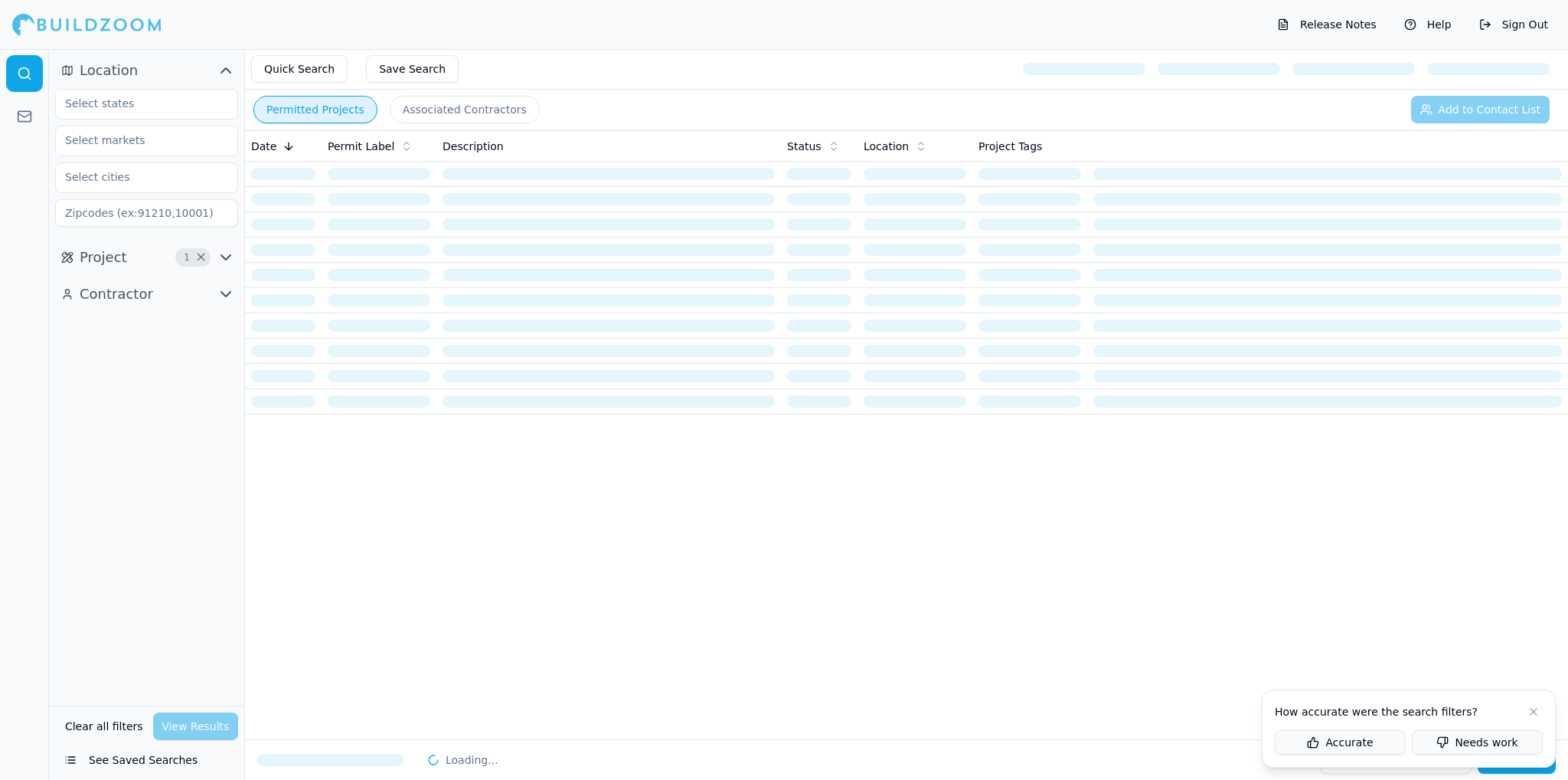
click at [1532, 715] on button at bounding box center [1534, 712] width 19 height 19
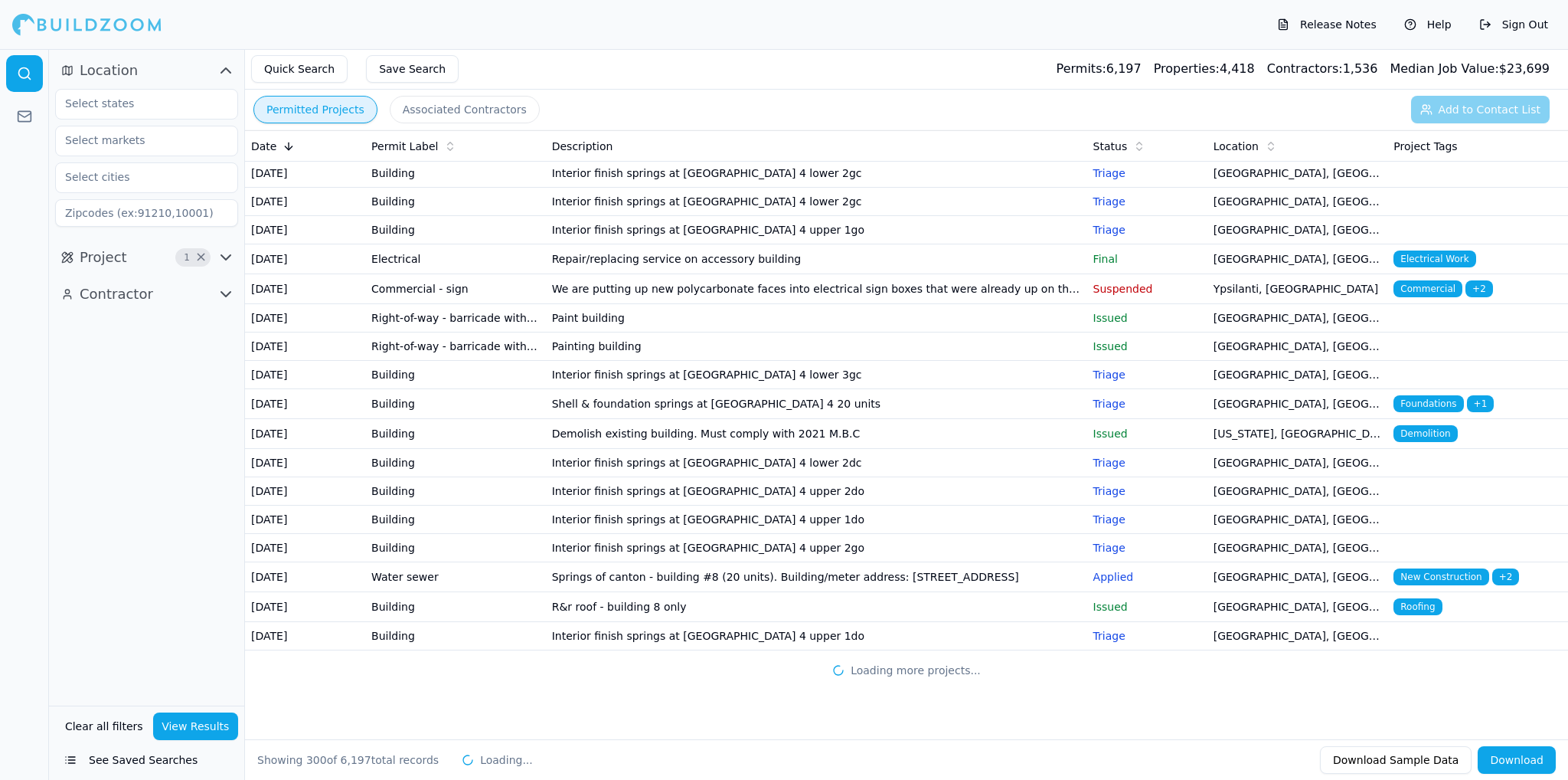
scroll to position [8644, 0]
click at [202, 257] on span "×" at bounding box center [201, 257] width 11 height 7
click at [221, 255] on icon "button" at bounding box center [225, 258] width 9 height 5
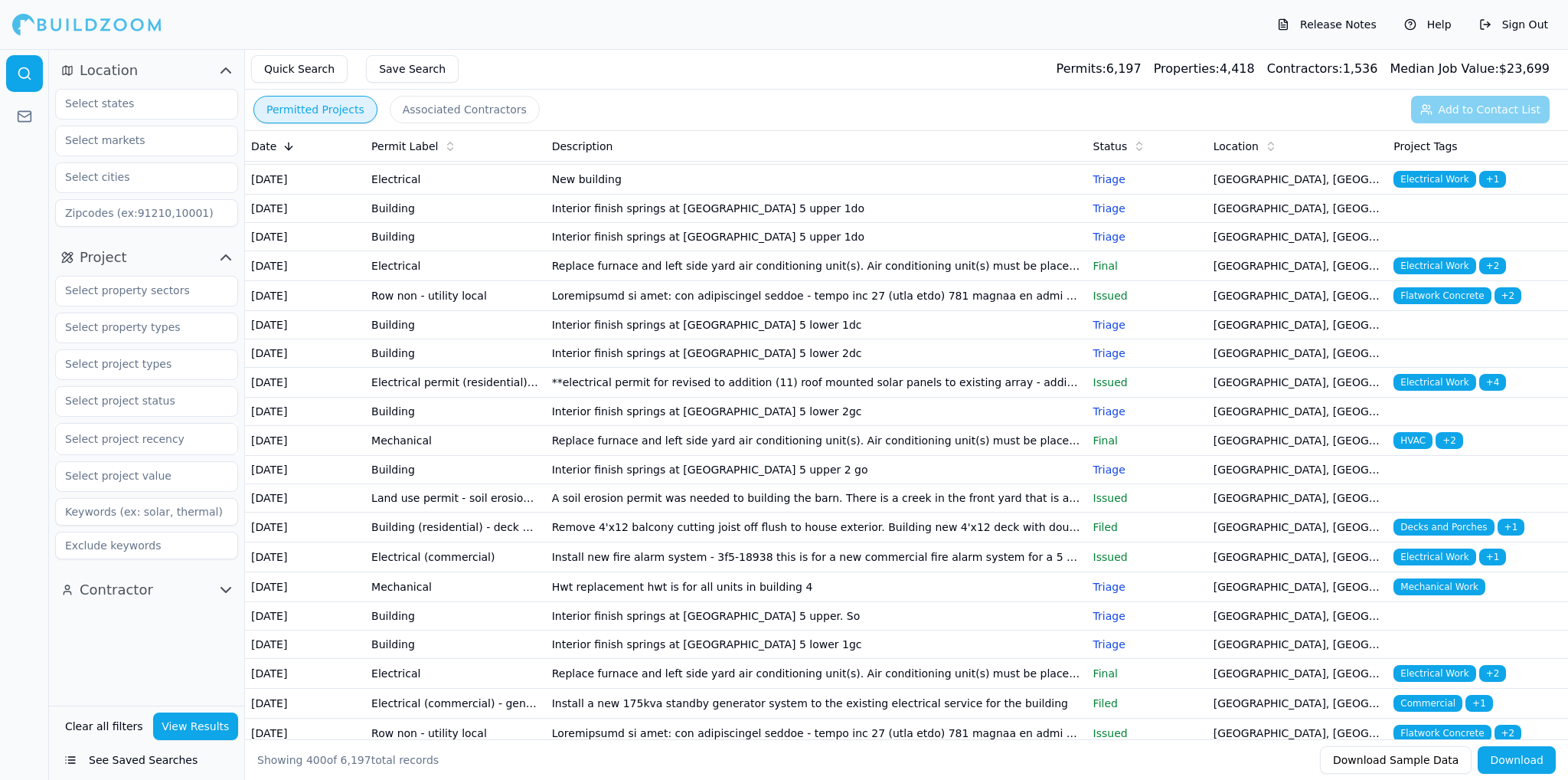
scroll to position [6728, 0]
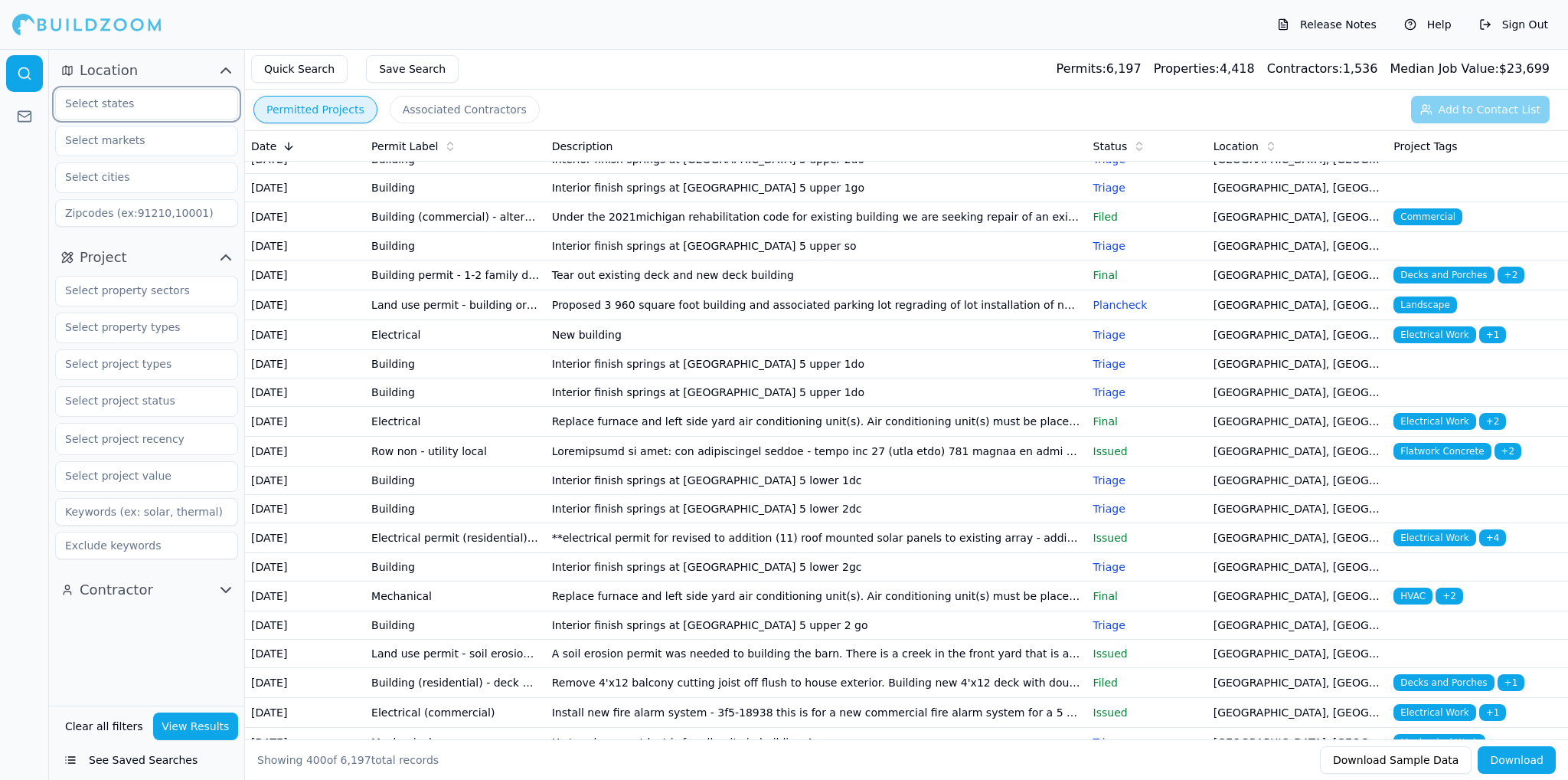
click at [134, 104] on input "text" at bounding box center [137, 104] width 163 height 28
click at [151, 168] on input "text" at bounding box center [137, 177] width 163 height 28
click at [155, 130] on input "text" at bounding box center [137, 140] width 163 height 28
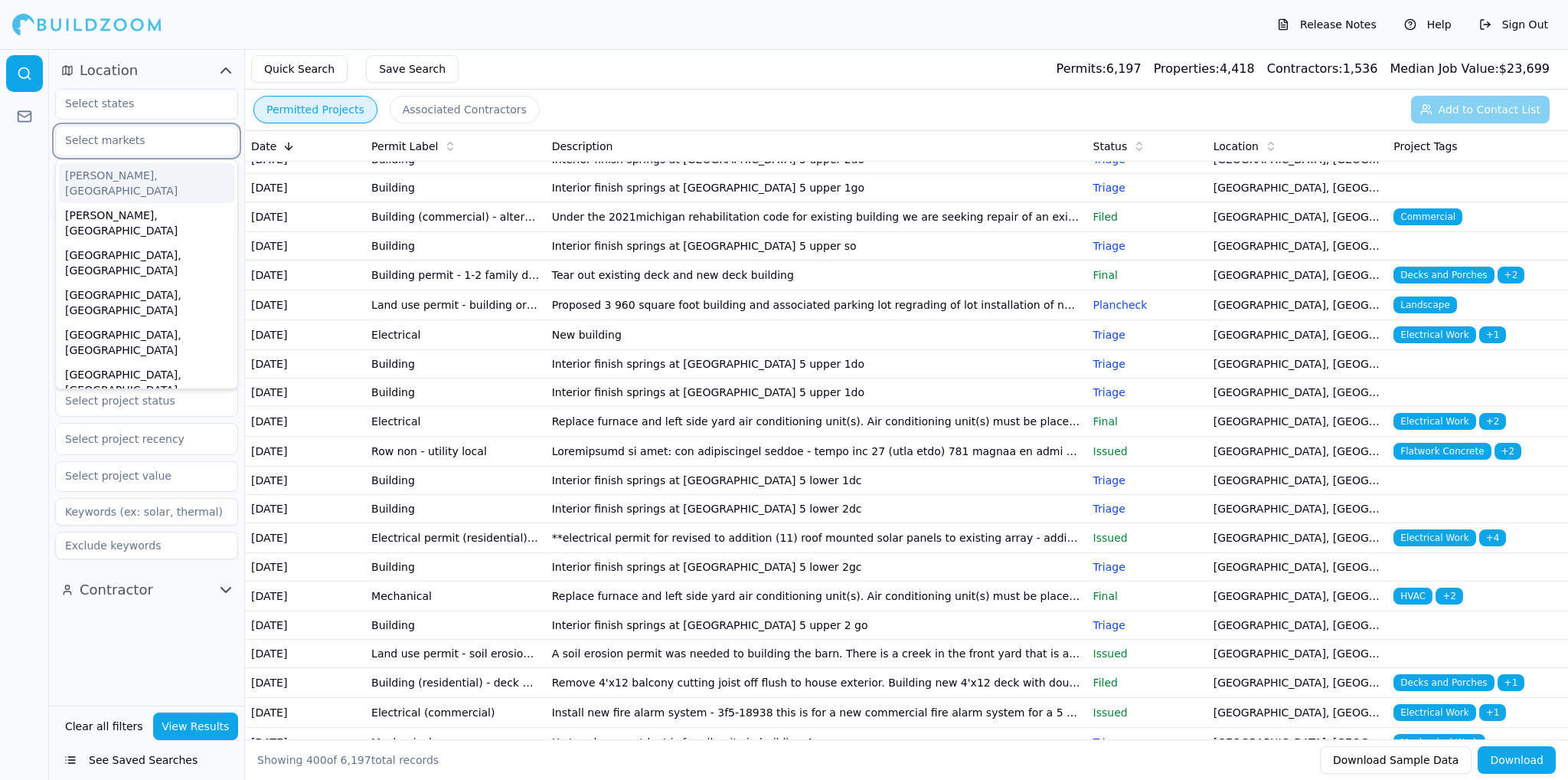
click at [147, 135] on input "text" at bounding box center [137, 140] width 163 height 28
click at [25, 141] on div at bounding box center [24, 415] width 49 height 731
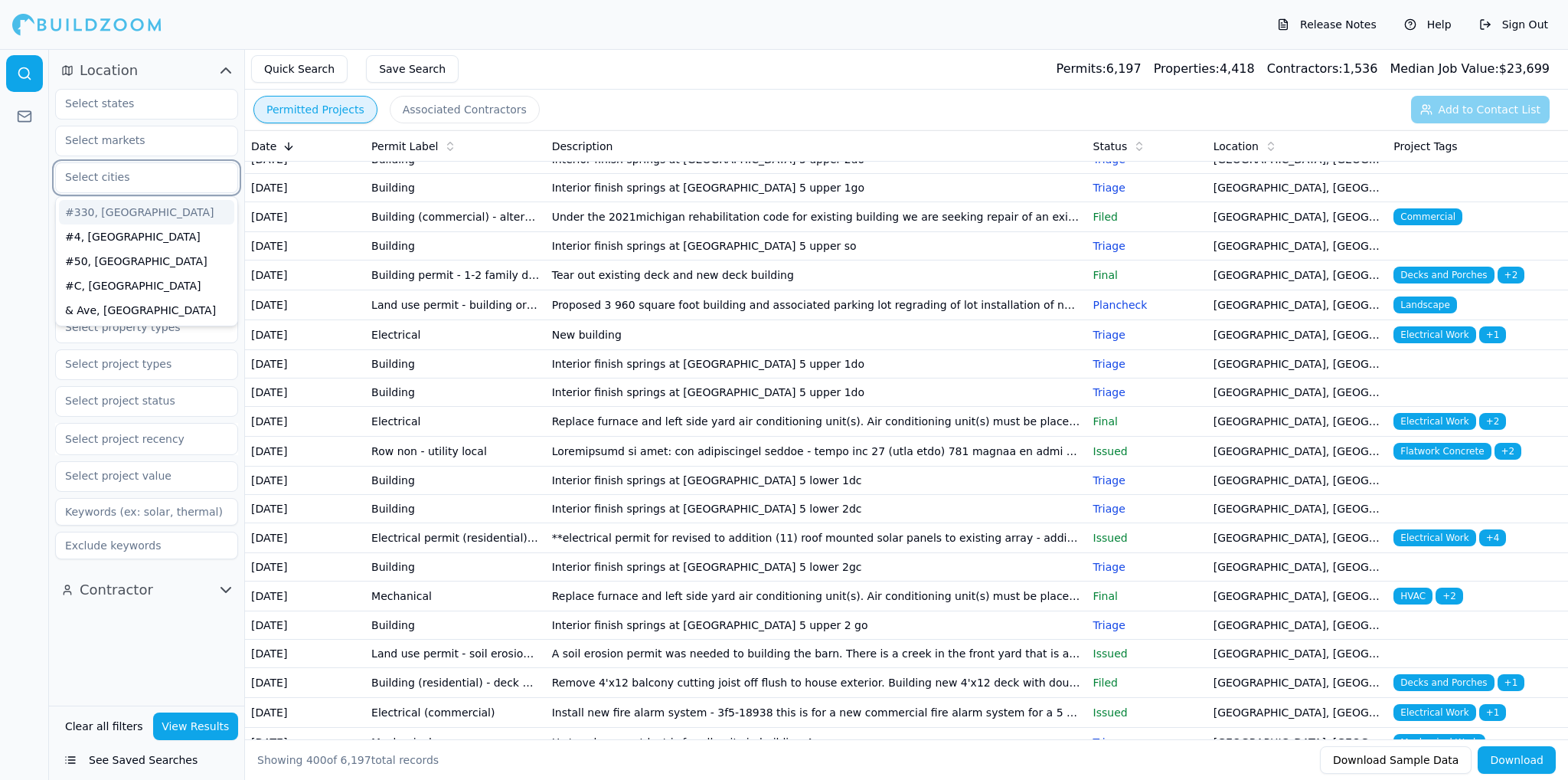
click at [154, 173] on input "text" at bounding box center [137, 177] width 163 height 28
click at [112, 173] on input "text" at bounding box center [137, 177] width 163 height 28
click at [0, 175] on div at bounding box center [24, 415] width 49 height 731
click at [164, 223] on input at bounding box center [147, 213] width 183 height 28
click at [167, 212] on input at bounding box center [147, 213] width 183 height 28
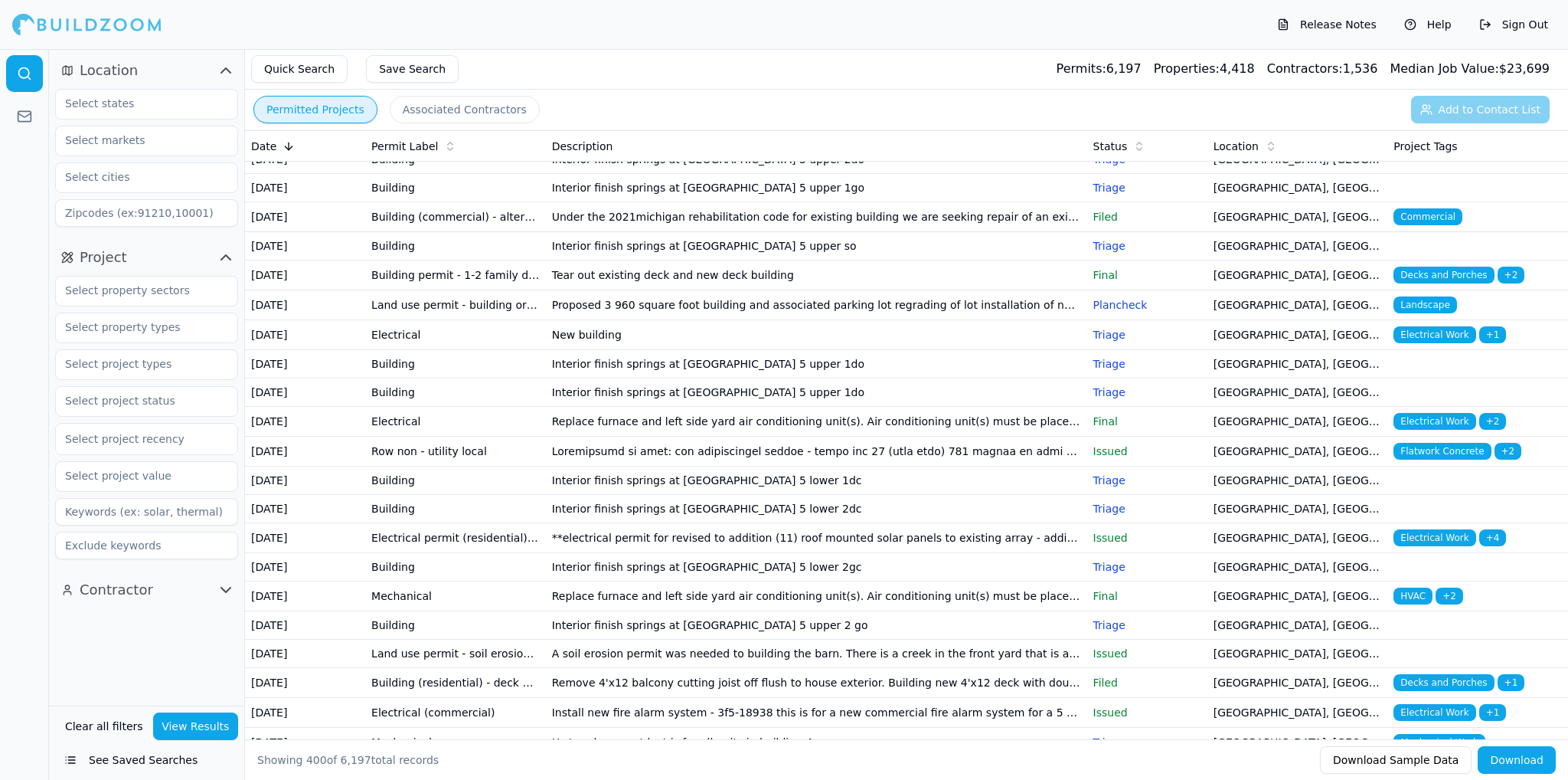
drag, startPoint x: 17, startPoint y: 234, endPoint x: 56, endPoint y: 241, distance: 39.6
click at [19, 234] on div at bounding box center [24, 415] width 49 height 731
click at [227, 268] on button "Project" at bounding box center [147, 258] width 183 height 24
click at [227, 263] on icon "button" at bounding box center [226, 258] width 19 height 19
click at [183, 287] on input "text" at bounding box center [137, 291] width 163 height 28
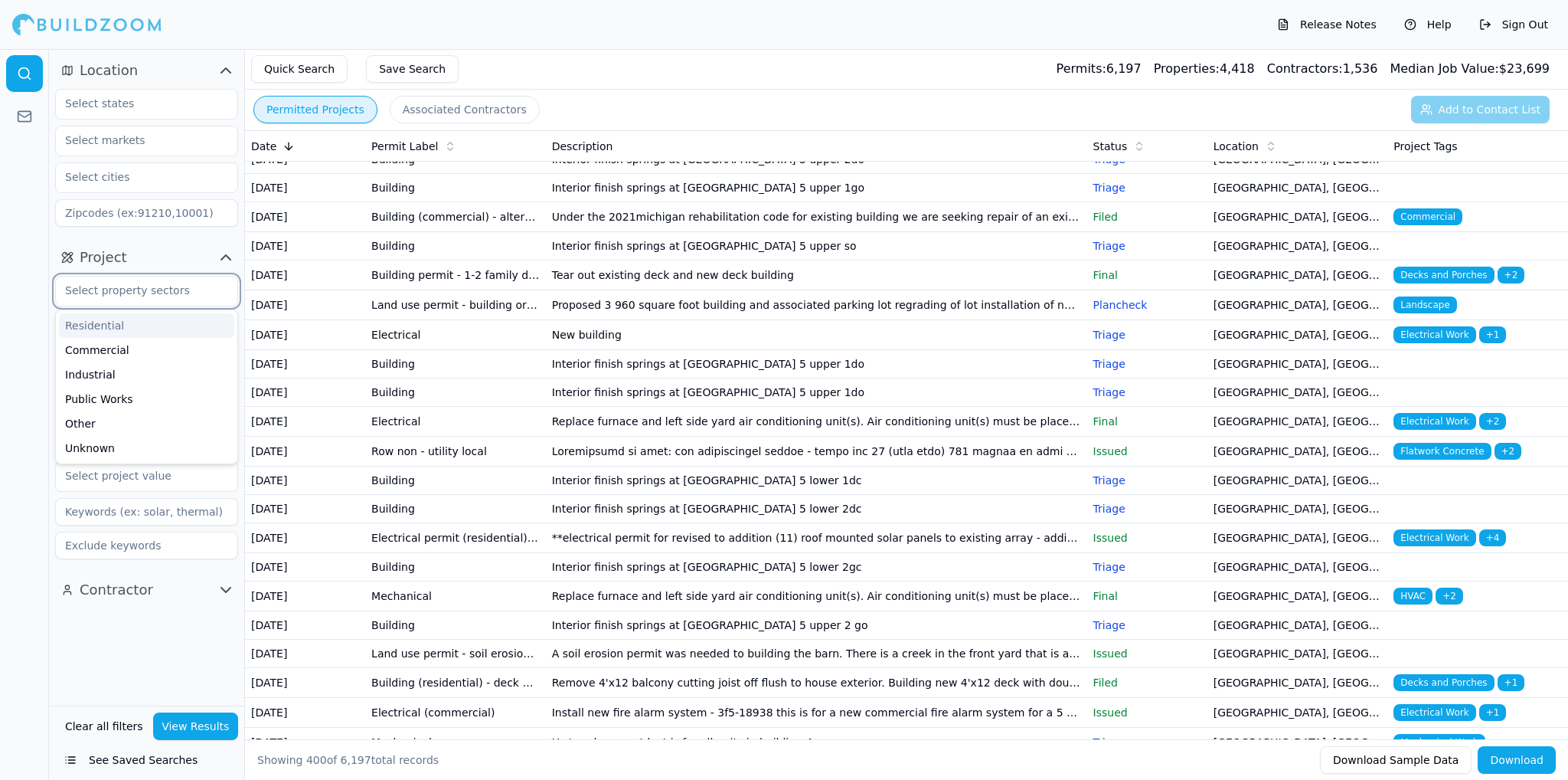
click at [183, 287] on input "text" at bounding box center [137, 291] width 163 height 28
click at [87, 326] on div "Residential" at bounding box center [147, 326] width 176 height 24
click at [6, 316] on div at bounding box center [24, 415] width 49 height 731
click at [176, 330] on input "text" at bounding box center [137, 327] width 163 height 28
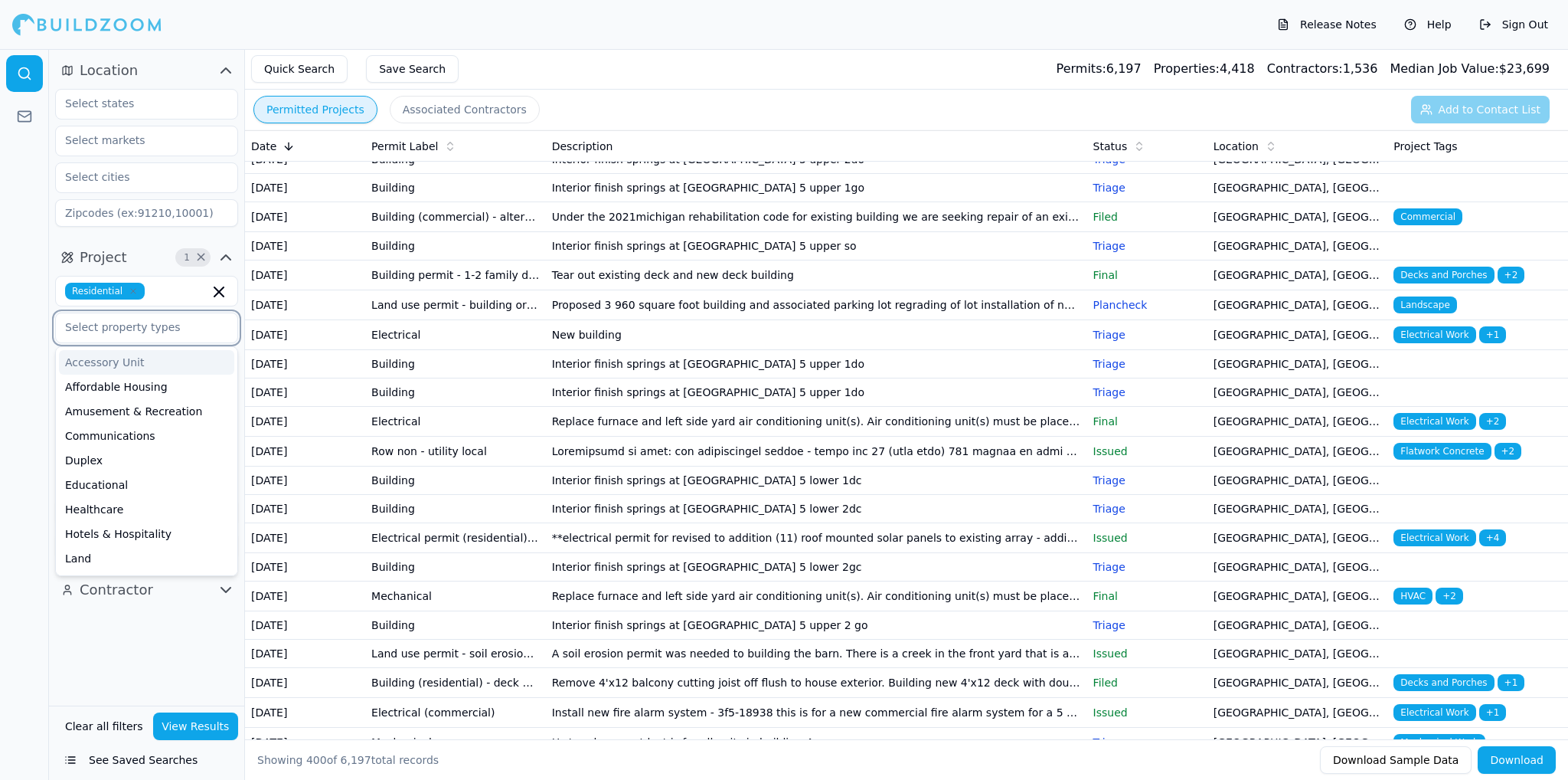
click at [176, 330] on input "text" at bounding box center [137, 327] width 163 height 28
click at [30, 335] on div at bounding box center [24, 415] width 49 height 731
click at [177, 362] on input "text" at bounding box center [137, 364] width 163 height 28
click at [133, 558] on div "New Construction" at bounding box center [147, 558] width 176 height 24
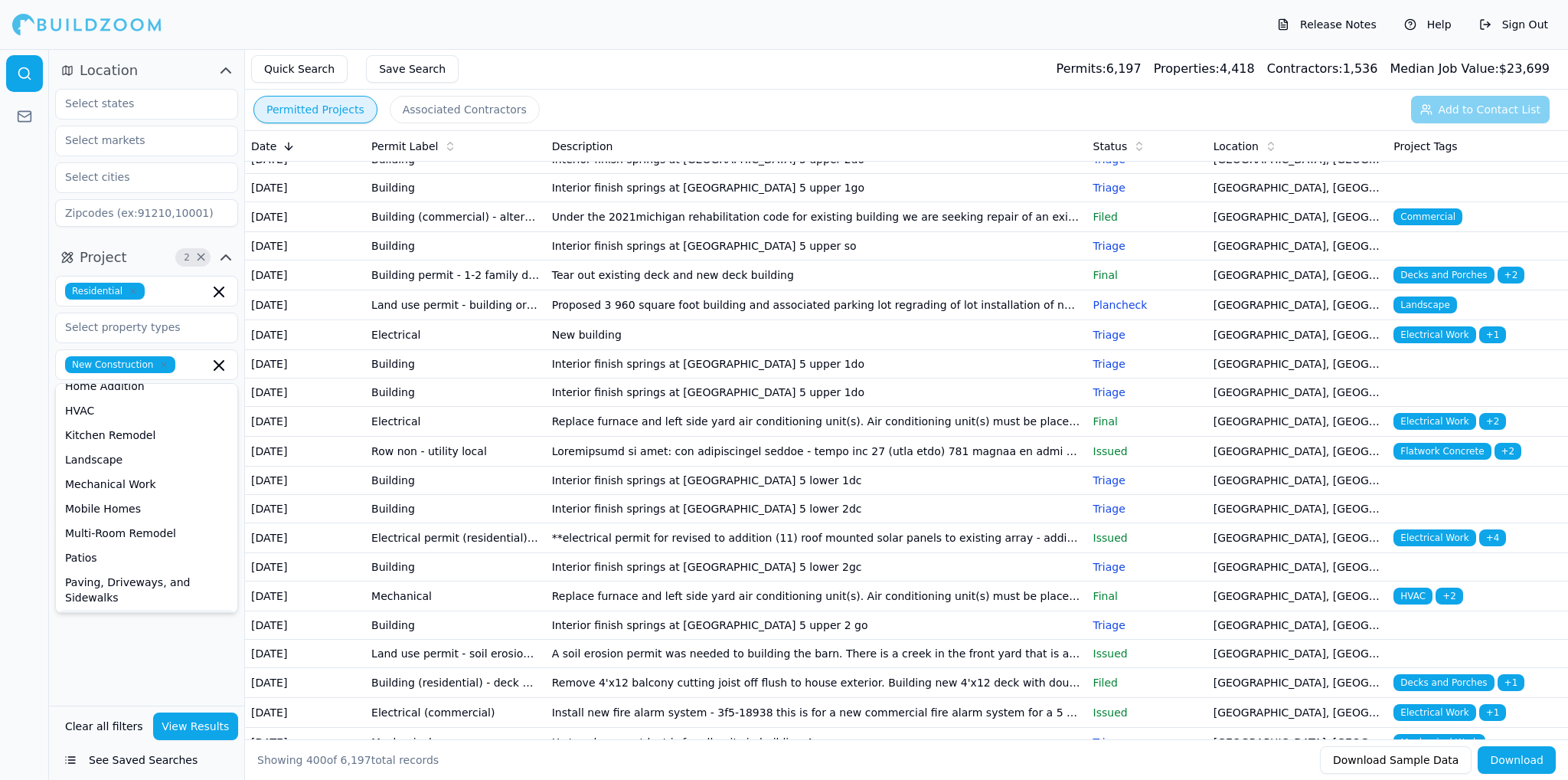
click at [210, 731] on button "View Results" at bounding box center [196, 727] width 86 height 28
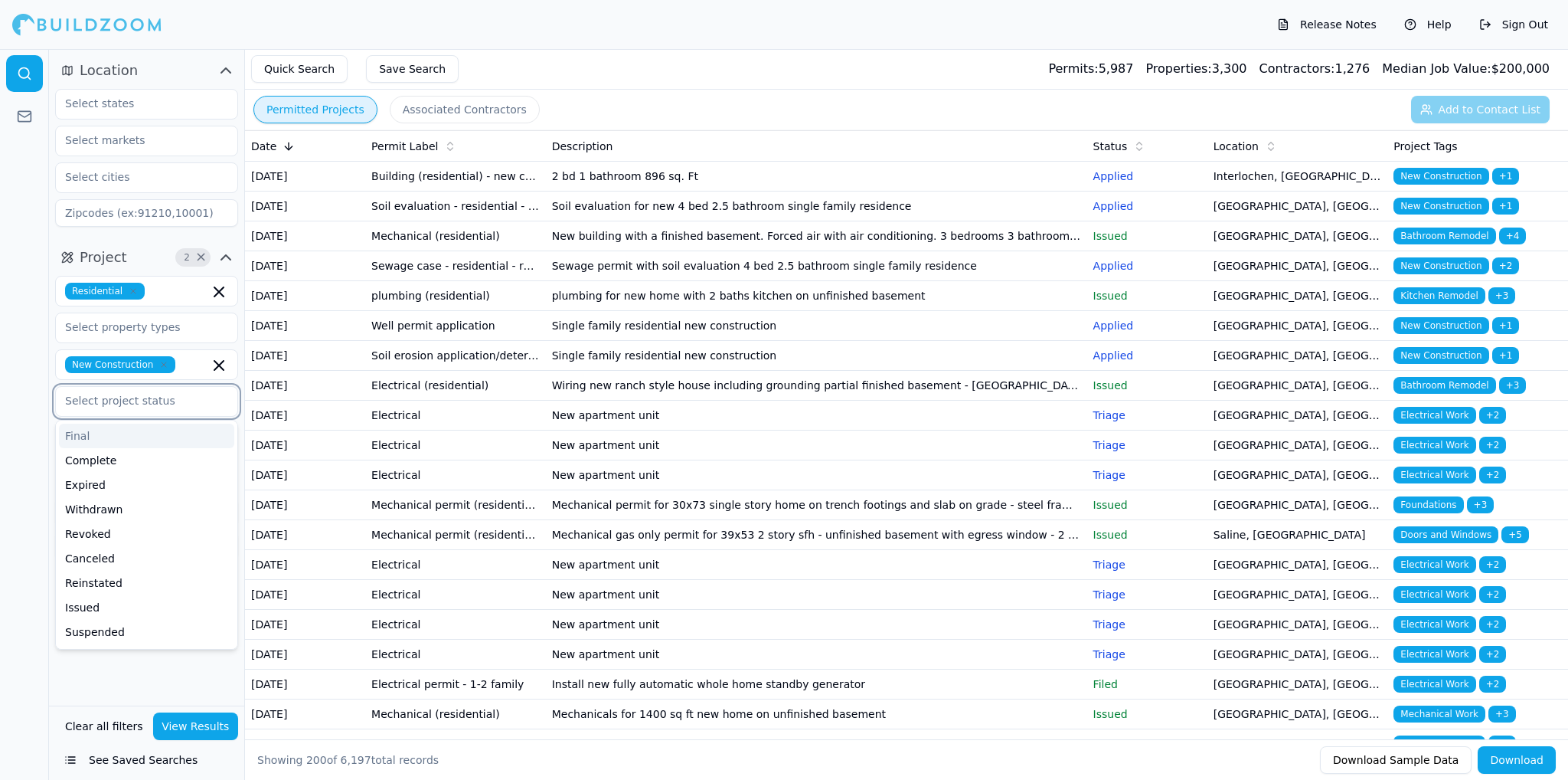
click at [145, 402] on input "text" at bounding box center [137, 401] width 163 height 28
click at [33, 399] on div at bounding box center [24, 415] width 49 height 731
click at [153, 441] on div at bounding box center [147, 439] width 164 height 15
click at [6, 445] on div at bounding box center [24, 415] width 49 height 731
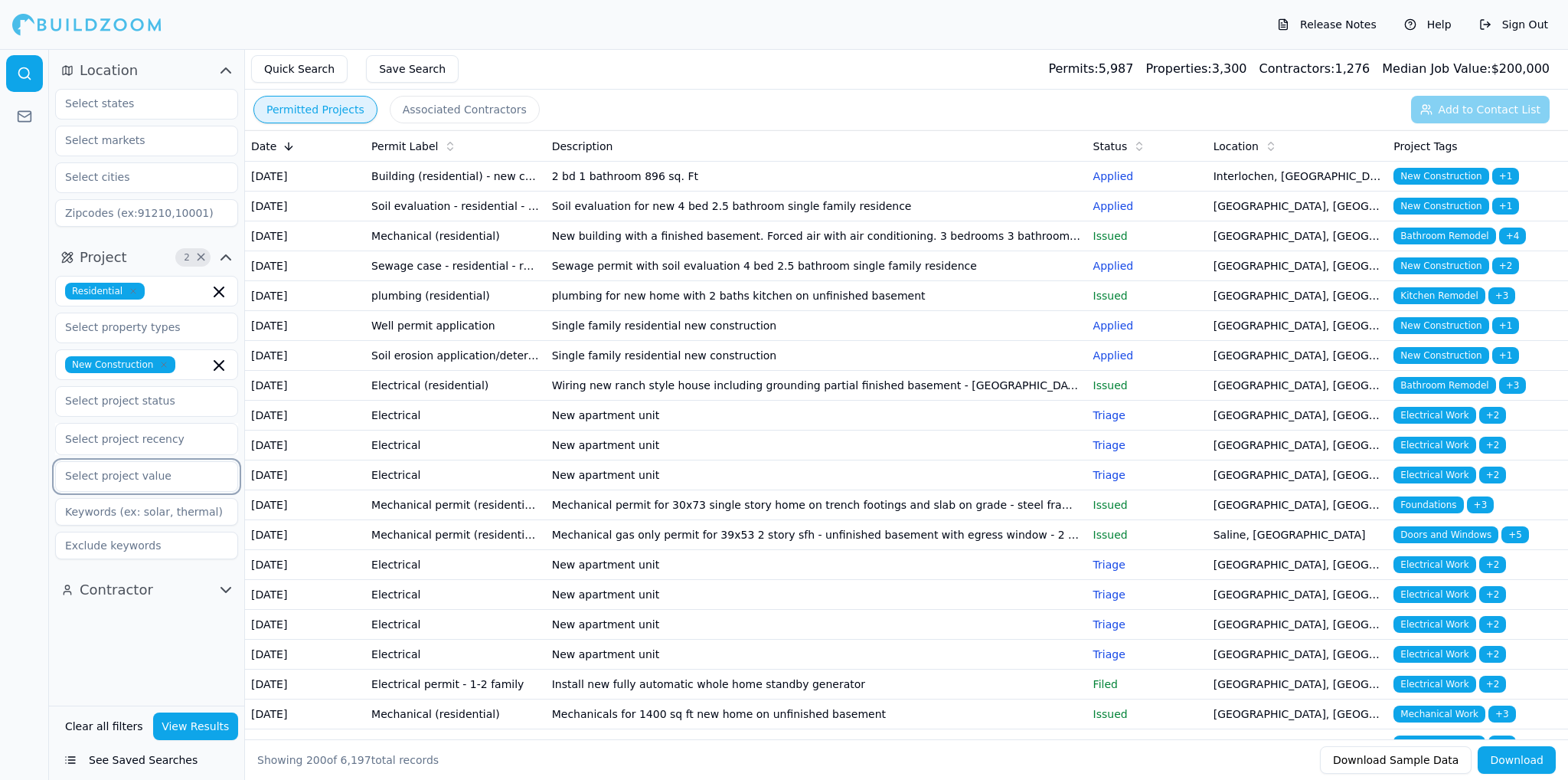
click at [117, 485] on input "text" at bounding box center [137, 475] width 163 height 28
click at [0, 476] on div at bounding box center [24, 415] width 49 height 731
click at [147, 516] on input at bounding box center [147, 512] width 183 height 28
drag, startPoint x: 0, startPoint y: 504, endPoint x: 71, endPoint y: 507, distance: 71.1
click at [0, 504] on div at bounding box center [24, 415] width 49 height 731
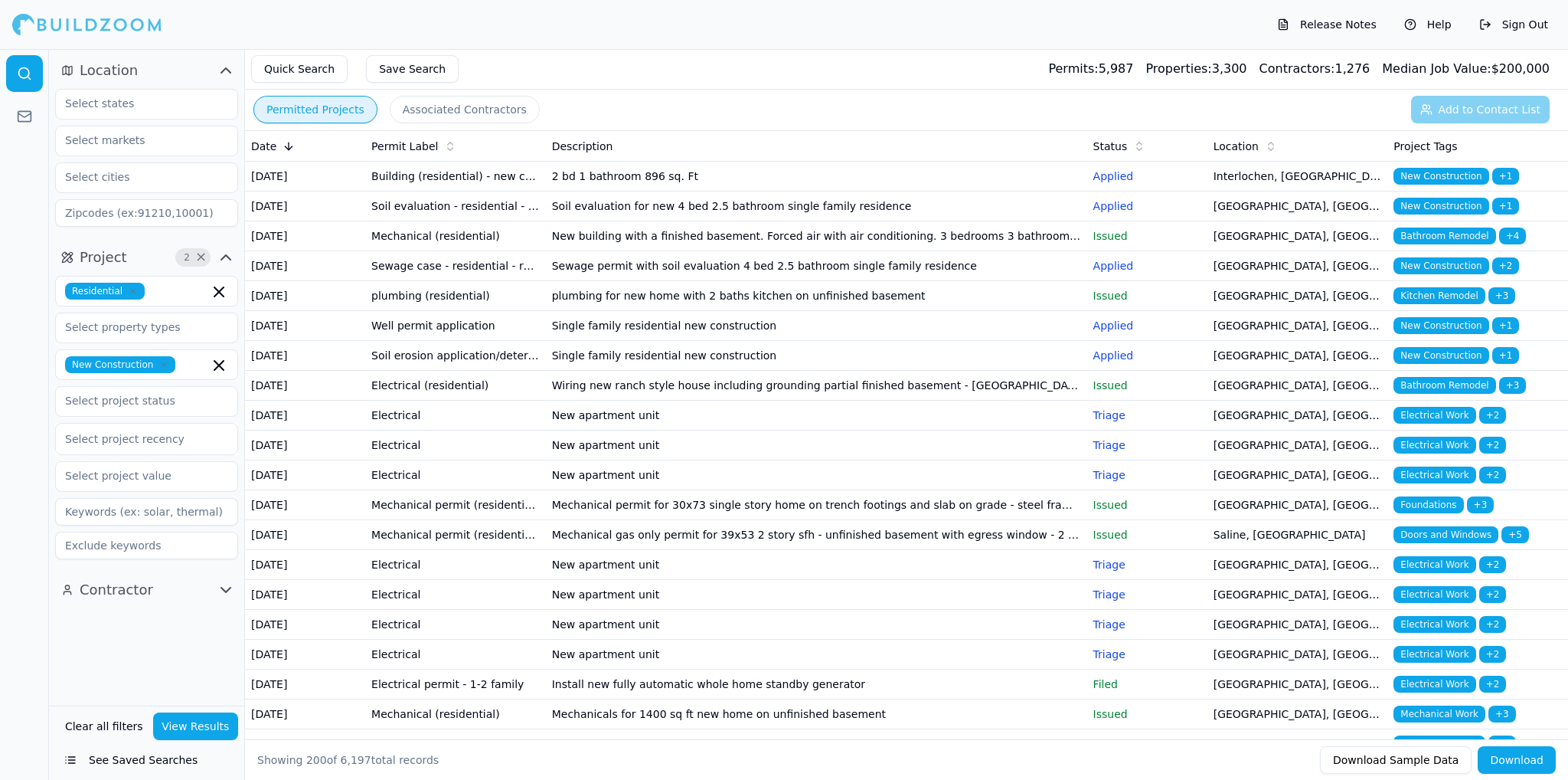
click at [116, 547] on input at bounding box center [147, 546] width 183 height 28
click at [7, 531] on div at bounding box center [24, 415] width 49 height 731
click at [149, 393] on input "text" at bounding box center [137, 401] width 163 height 28
click at [4, 411] on div at bounding box center [24, 415] width 49 height 731
click at [156, 335] on input "text" at bounding box center [137, 327] width 163 height 28
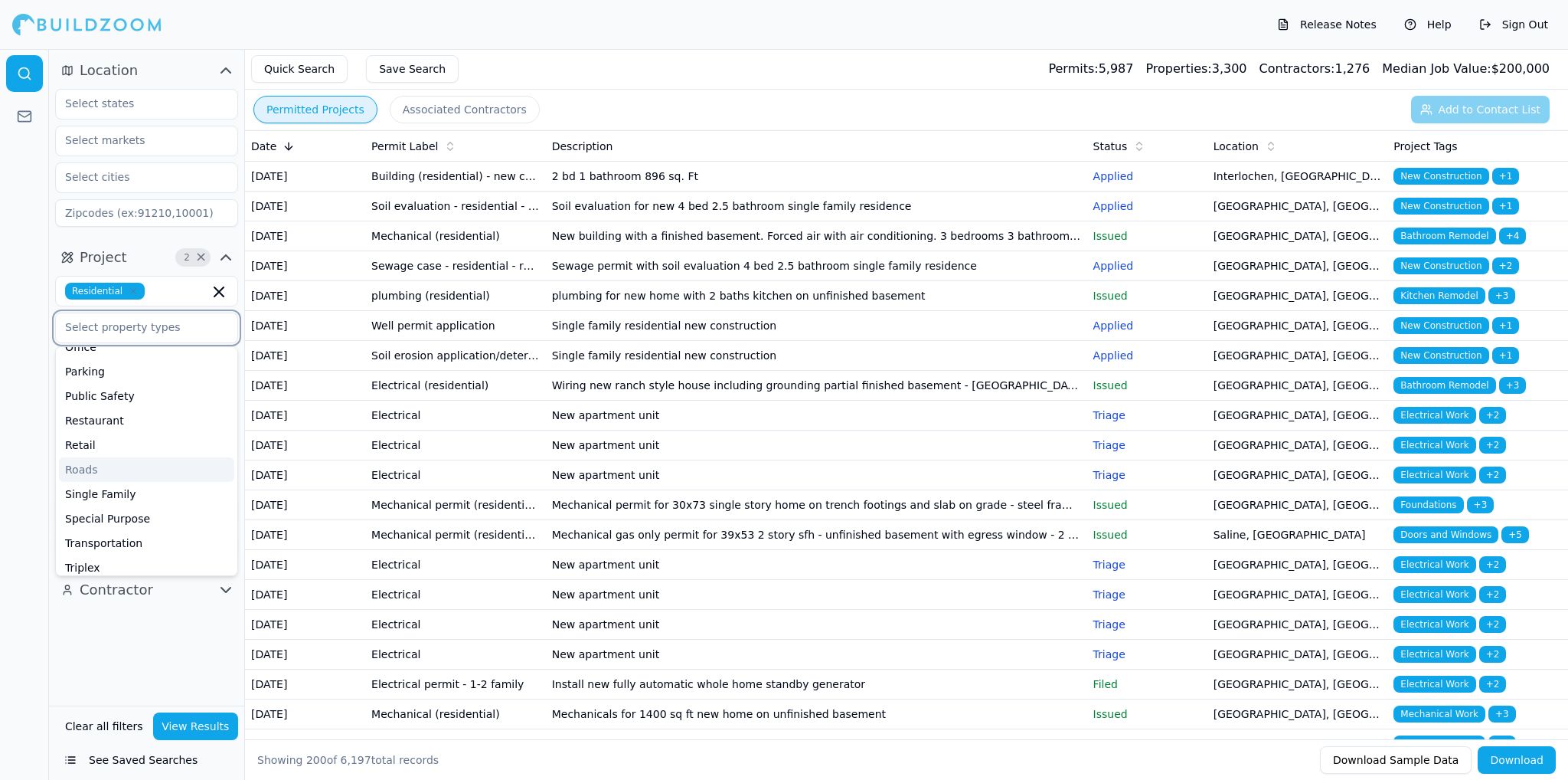
scroll to position [415, 0]
click at [111, 464] on div "Single Family" at bounding box center [147, 462] width 176 height 24
click at [182, 332] on input "text" at bounding box center [185, 327] width 49 height 17
click at [177, 330] on input "text" at bounding box center [185, 327] width 49 height 17
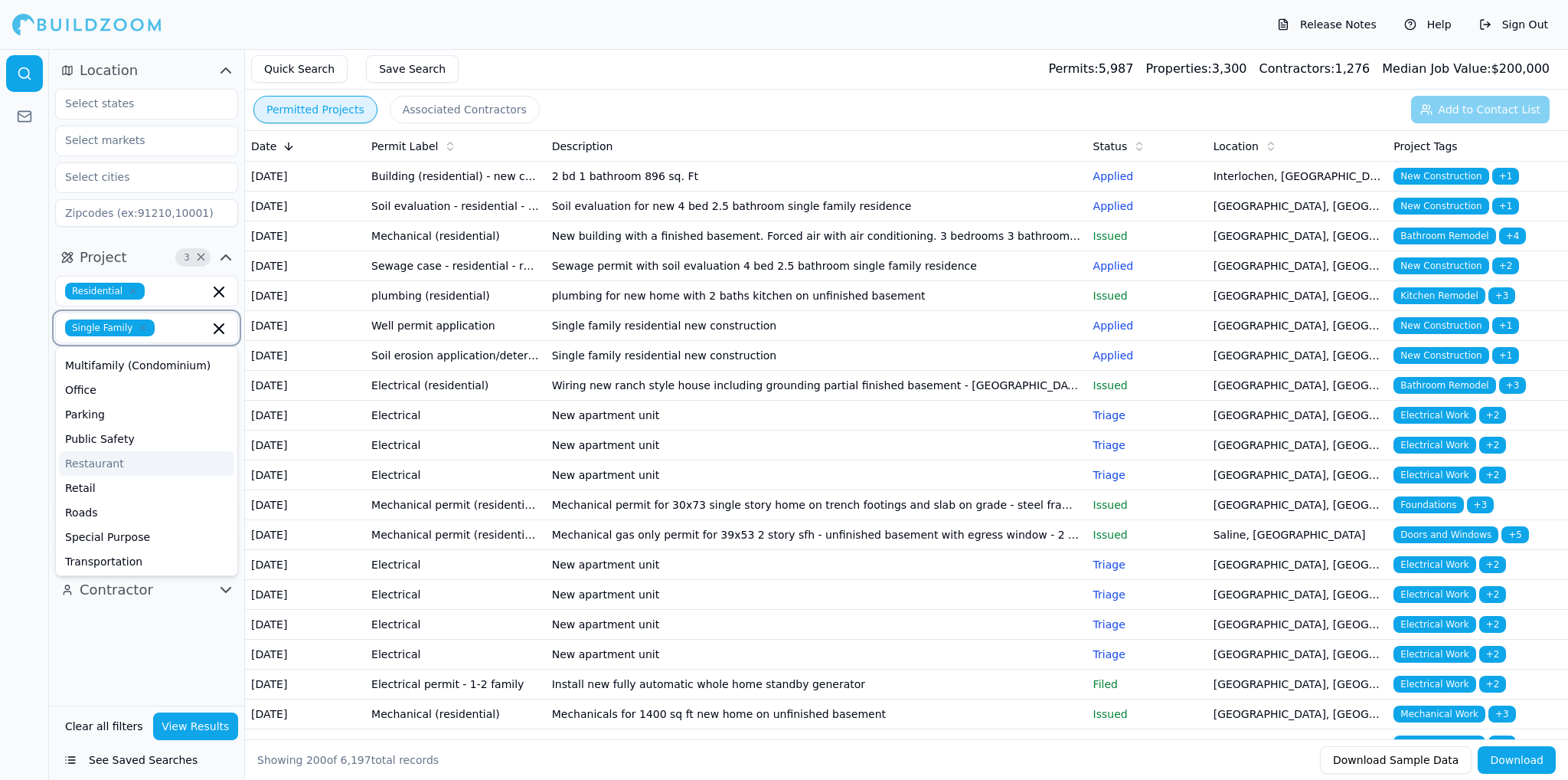
scroll to position [313, 0]
click at [120, 393] on div "Multifamily (Condominium)" at bounding box center [147, 392] width 176 height 24
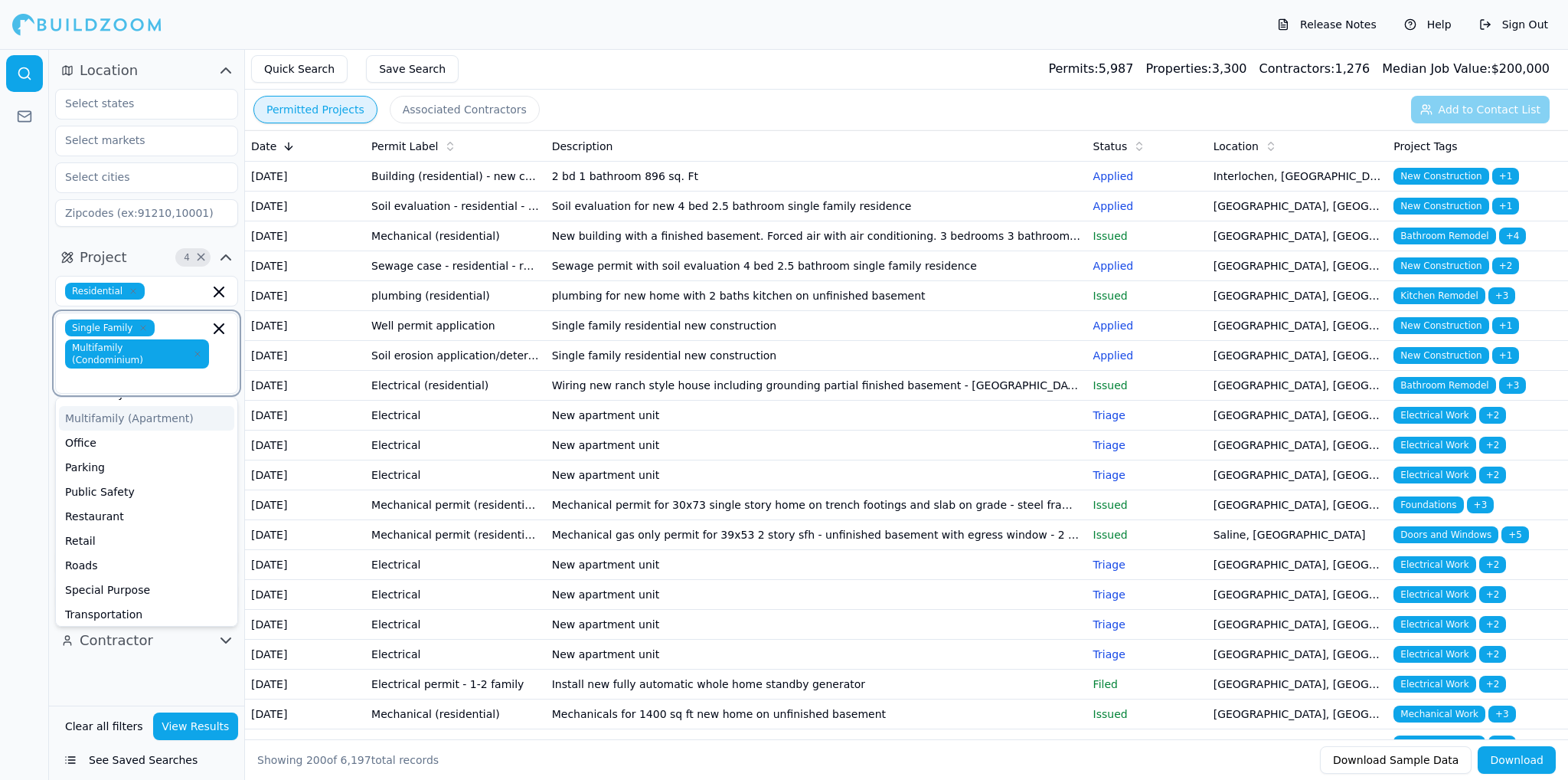
click at [98, 408] on div "Multifamily (Apartment)" at bounding box center [147, 418] width 176 height 24
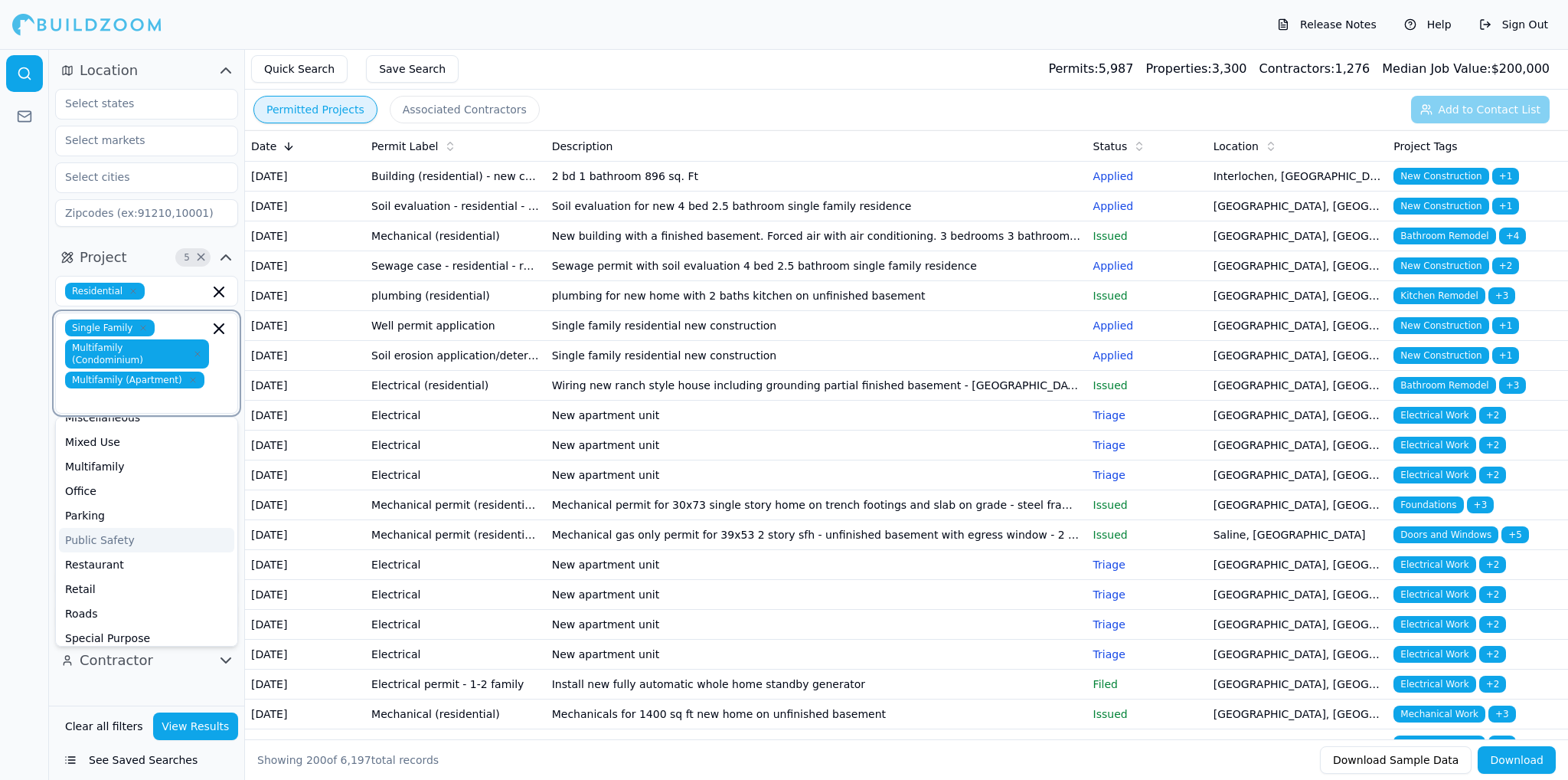
scroll to position [237, 0]
click at [100, 478] on div "Multifamily" at bounding box center [147, 490] width 176 height 24
click at [100, 511] on div "Hotels & Hospitality" at bounding box center [147, 522] width 176 height 24
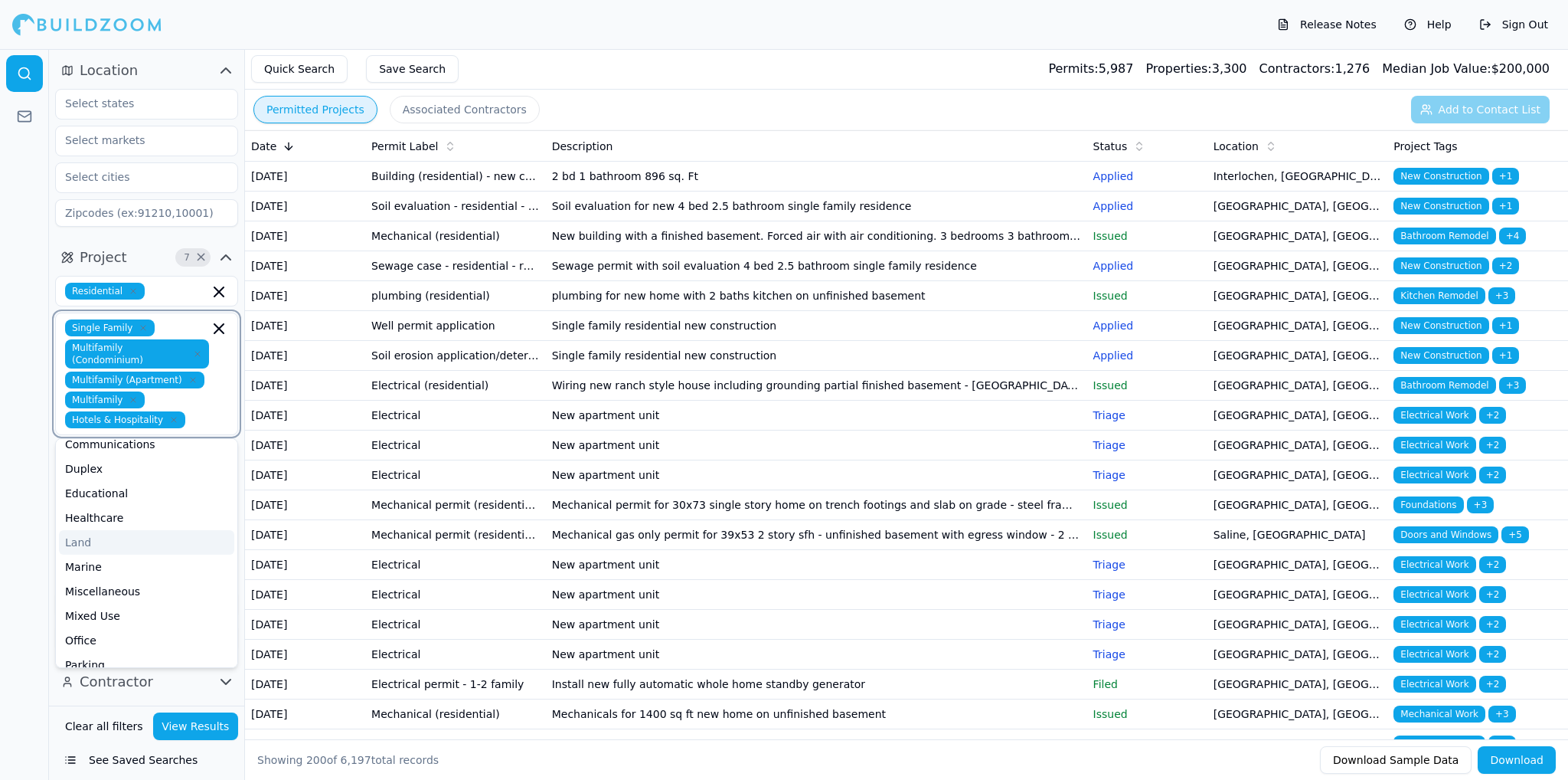
scroll to position [7, 0]
click at [88, 535] on div "Duplex" at bounding box center [147, 545] width 176 height 24
click at [106, 487] on div "Affordable Housing" at bounding box center [147, 499] width 176 height 24
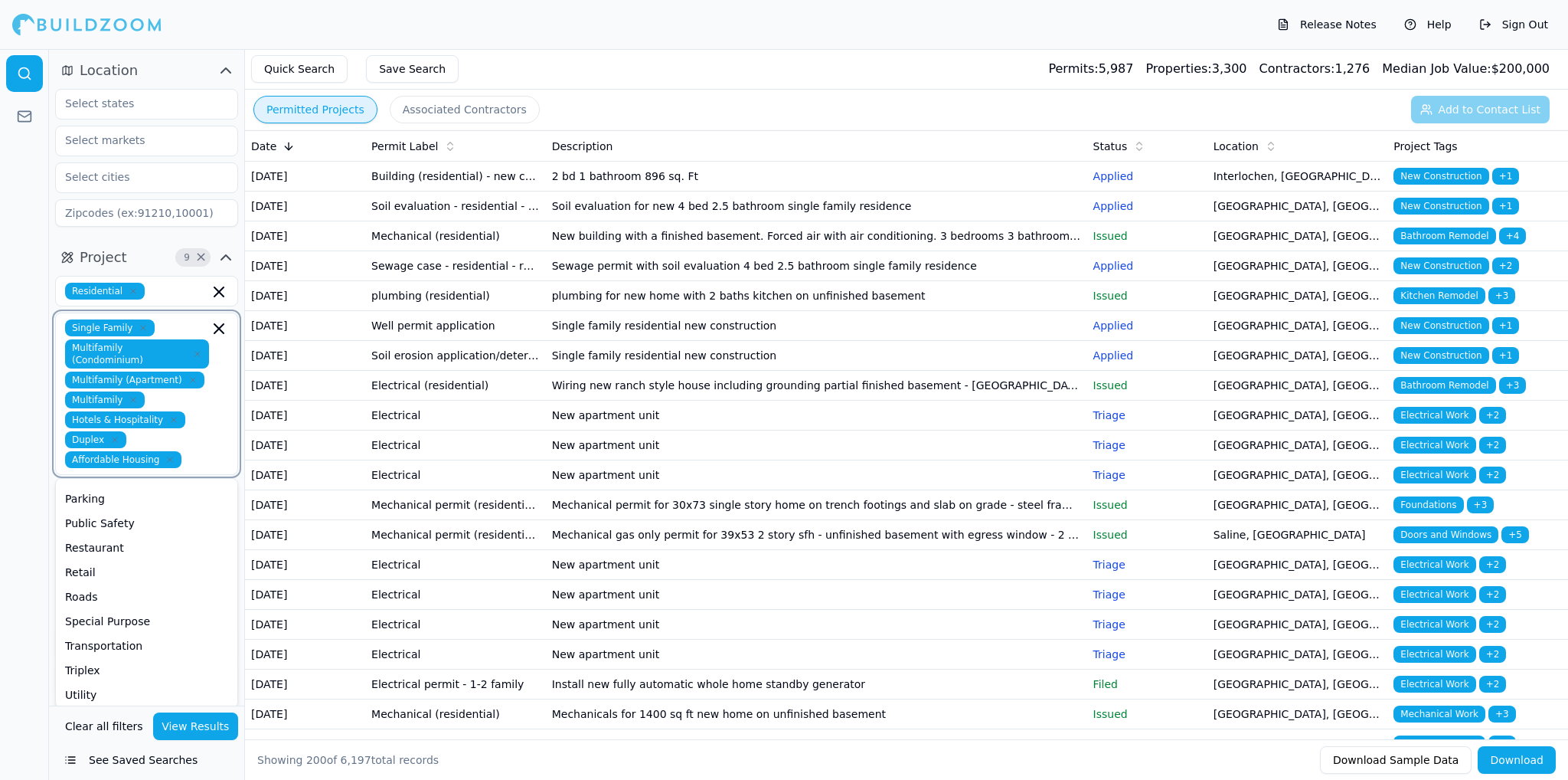
scroll to position [243, 0]
click at [106, 656] on div "Triplex" at bounding box center [147, 668] width 176 height 24
click at [213, 718] on button "View Results" at bounding box center [196, 727] width 86 height 28
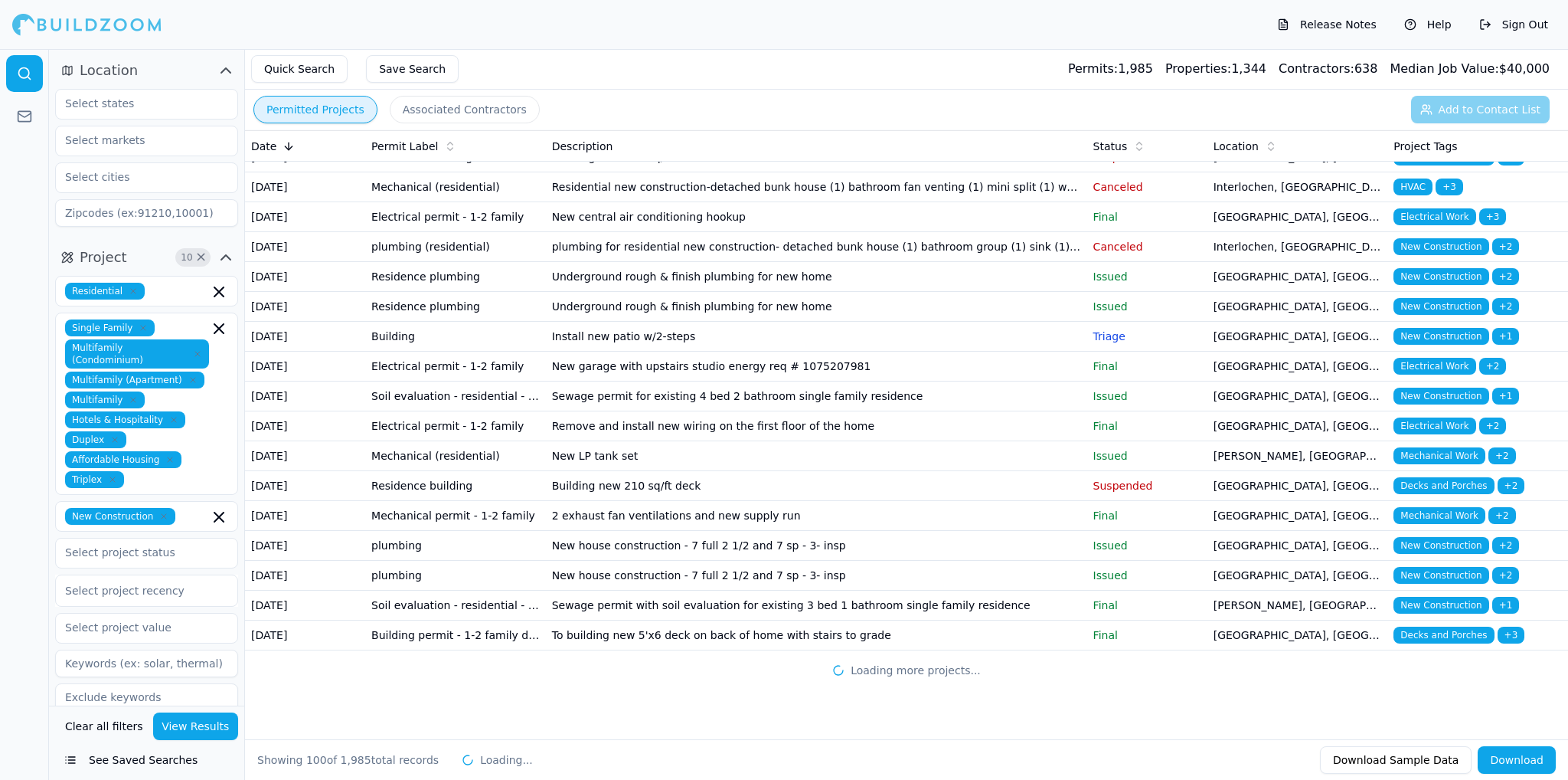
scroll to position [3647, 0]
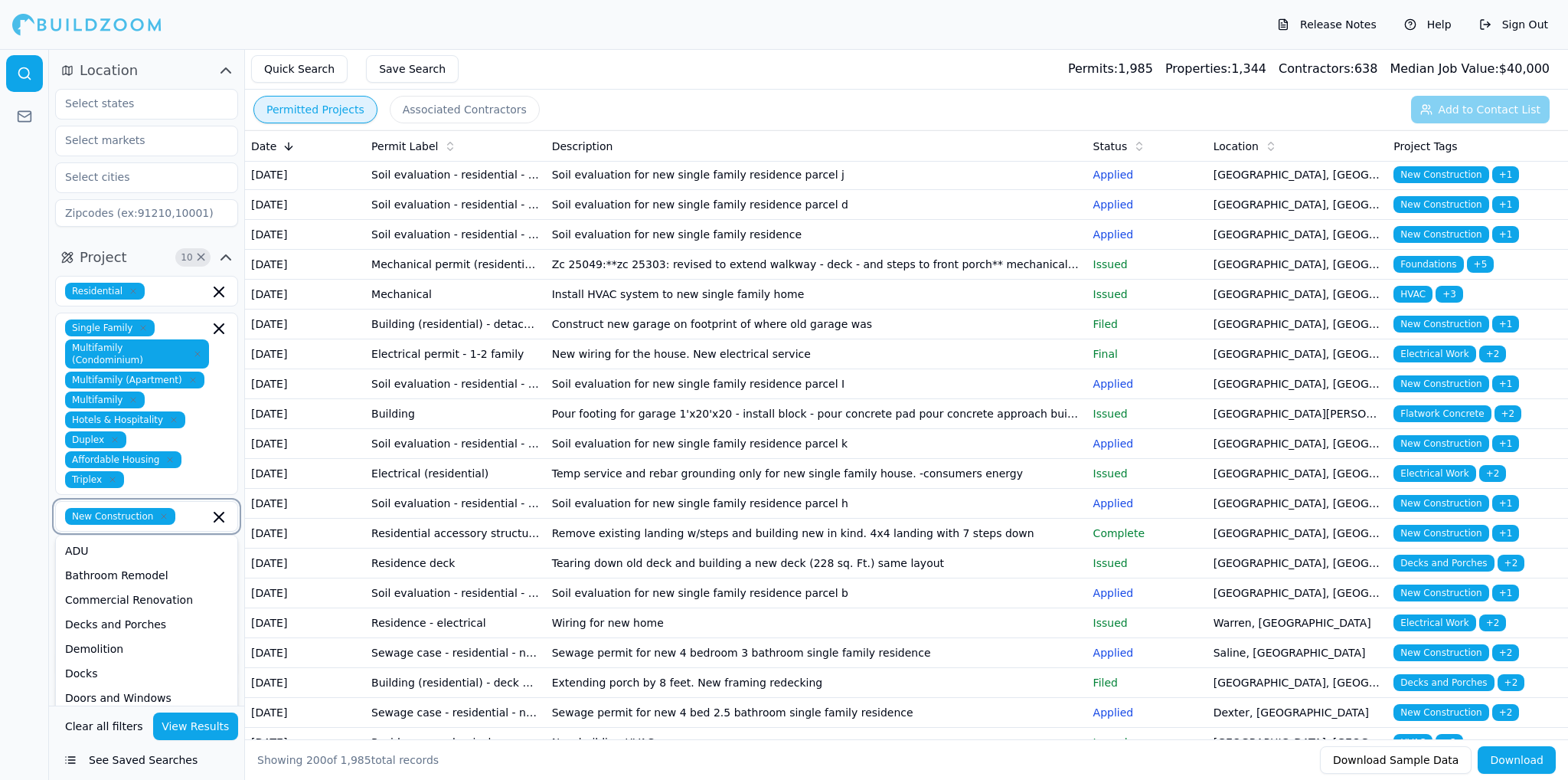
click at [181, 508] on input "text" at bounding box center [195, 516] width 28 height 17
click at [128, 636] on div "Demolition" at bounding box center [147, 648] width 176 height 24
click at [124, 559] on div "ADU" at bounding box center [147, 571] width 176 height 24
click at [151, 657] on div "Doors and Windows" at bounding box center [147, 669] width 176 height 24
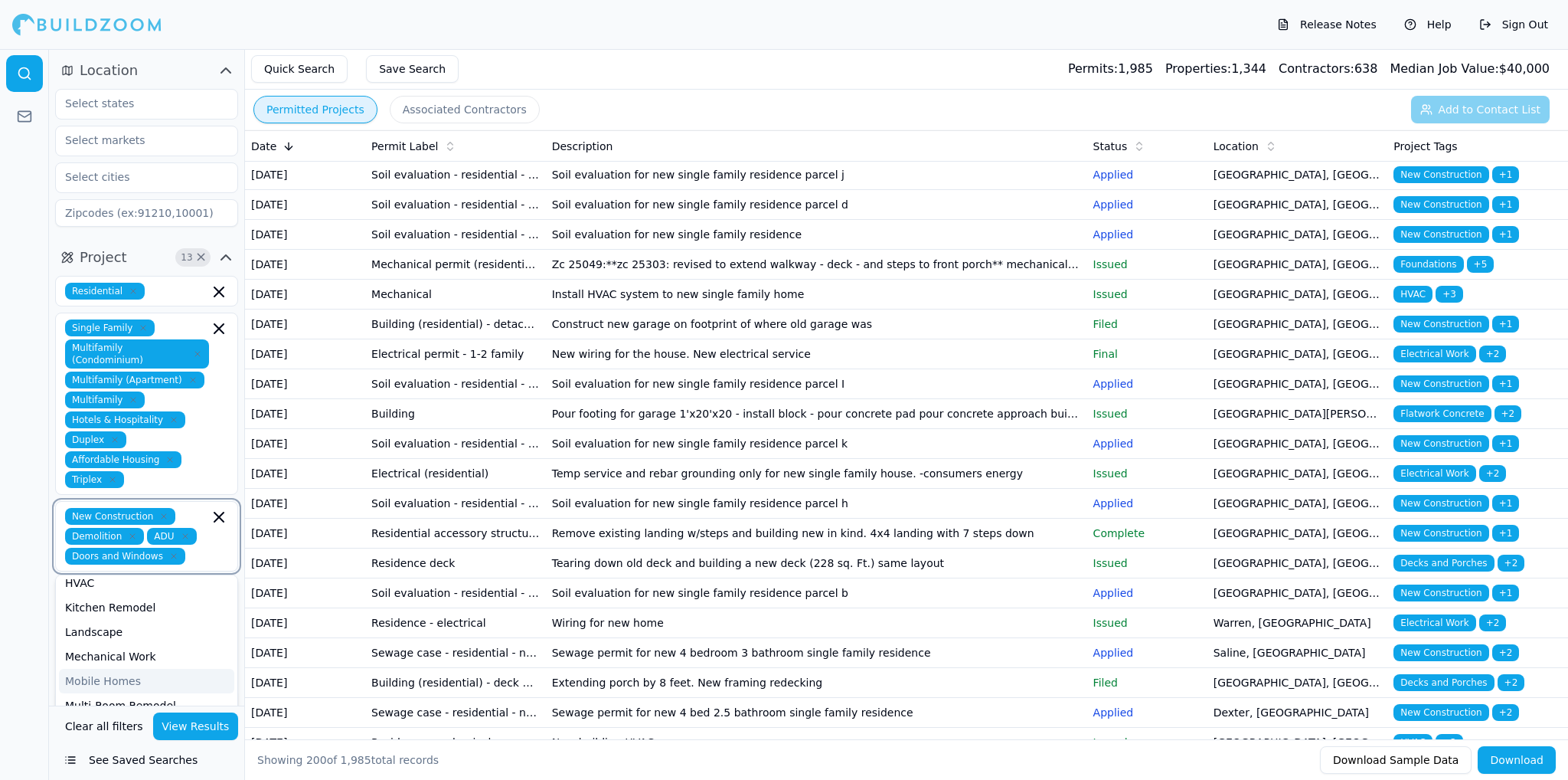
scroll to position [306, 0]
click at [215, 731] on button "View Results" at bounding box center [196, 727] width 86 height 28
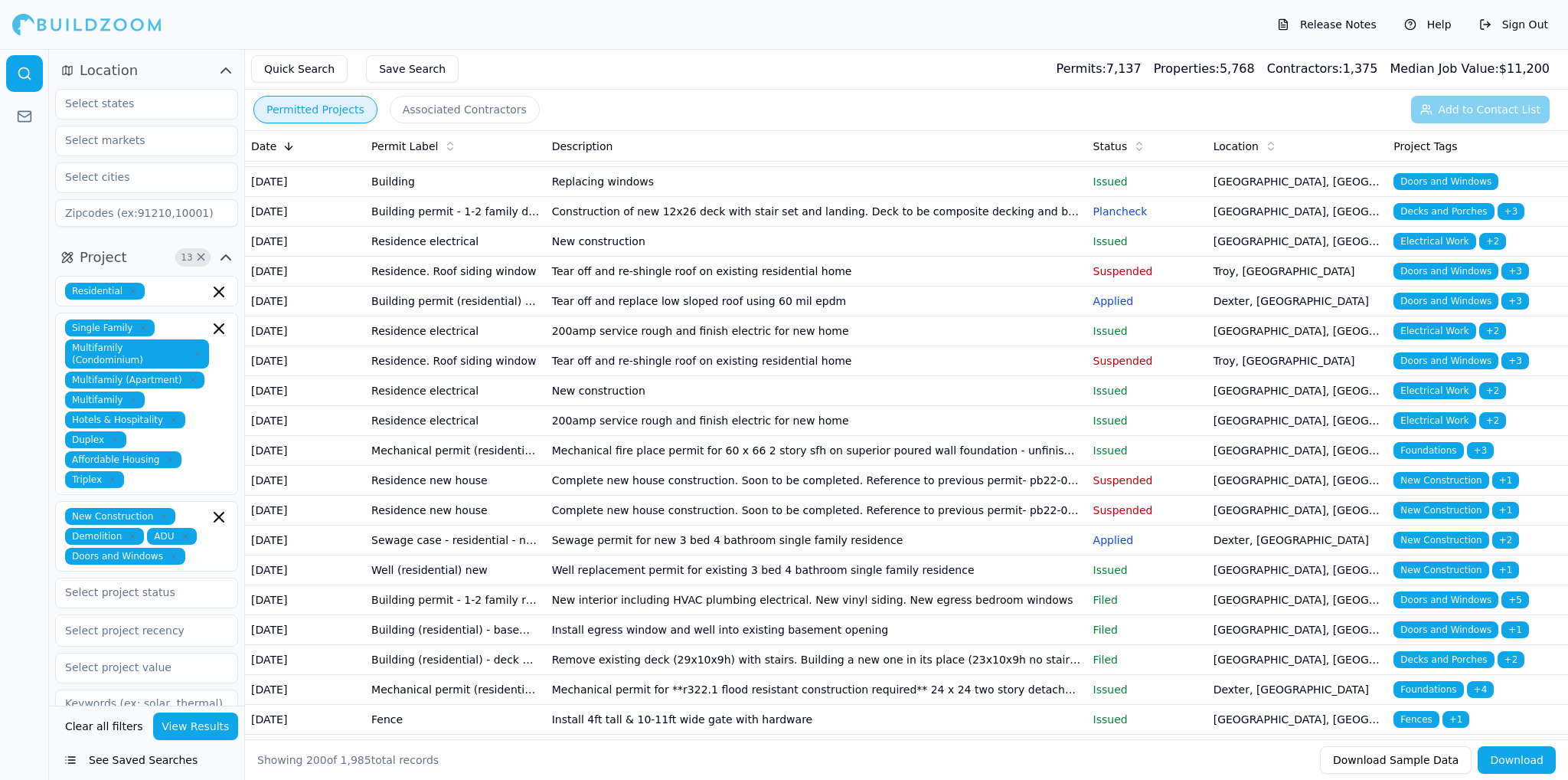
scroll to position [2223, 0]
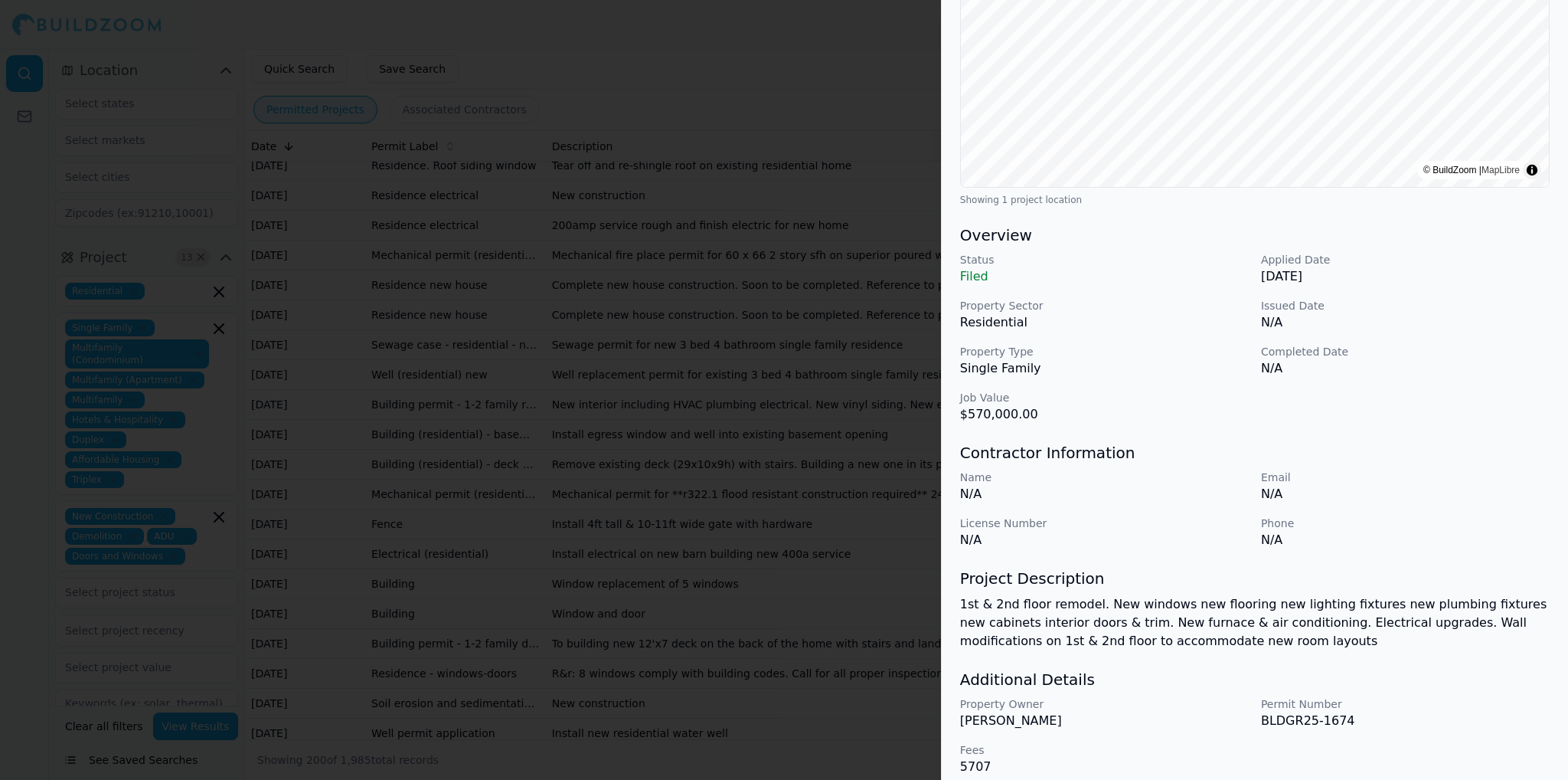
scroll to position [271, 0]
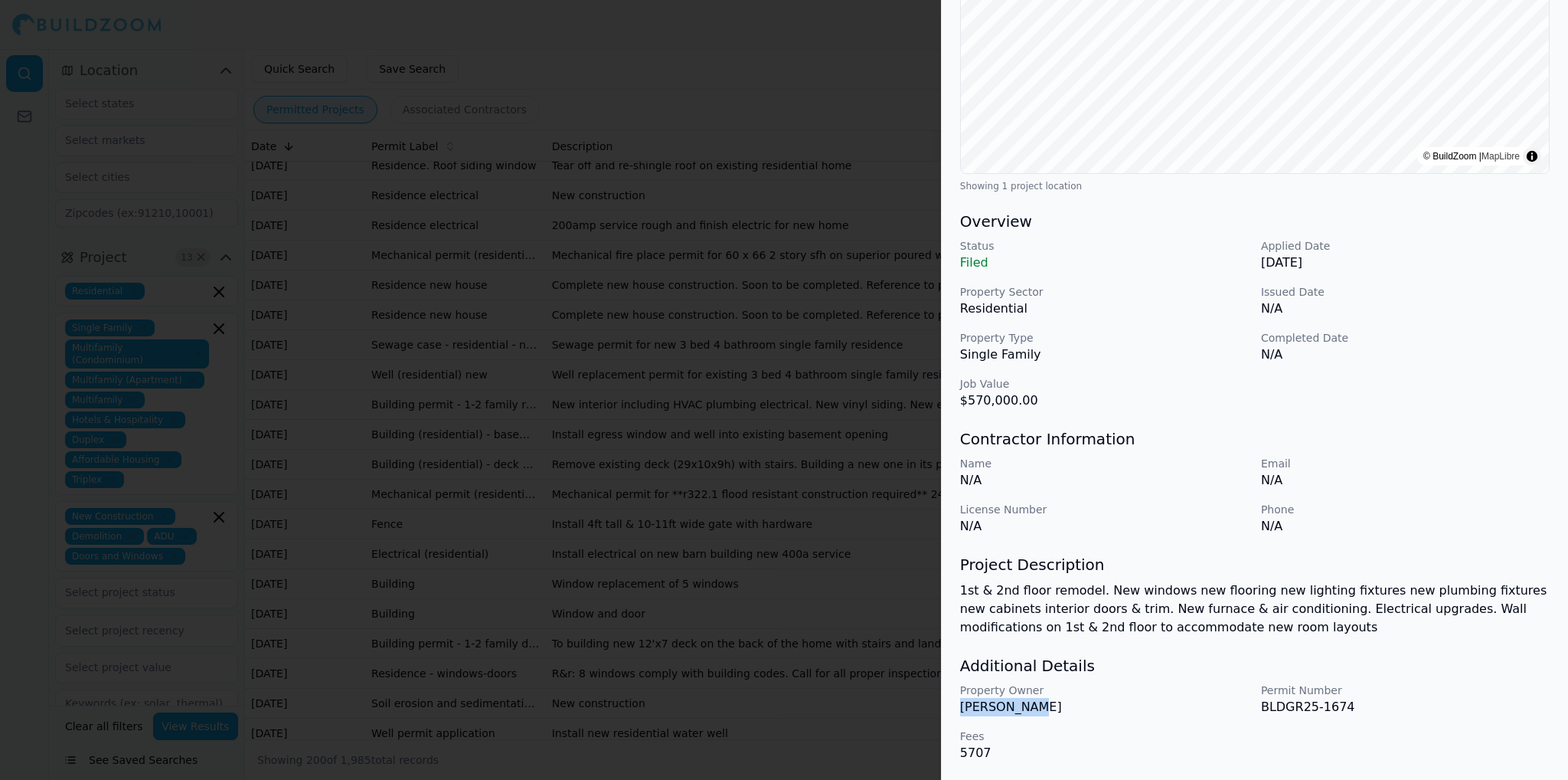
drag, startPoint x: 959, startPoint y: 706, endPoint x: 1075, endPoint y: 705, distance: 116.0
click at [1075, 705] on p "[PERSON_NAME]" at bounding box center [1104, 707] width 289 height 19
drag, startPoint x: 1405, startPoint y: 604, endPoint x: 1498, endPoint y: 607, distance: 93.0
click at [1498, 607] on p "1st & 2nd floor remodel. New windows new flooring new lighting fixtures new plu…" at bounding box center [1255, 609] width 589 height 55
drag, startPoint x: 1177, startPoint y: 627, endPoint x: 1235, endPoint y: 626, distance: 58.0
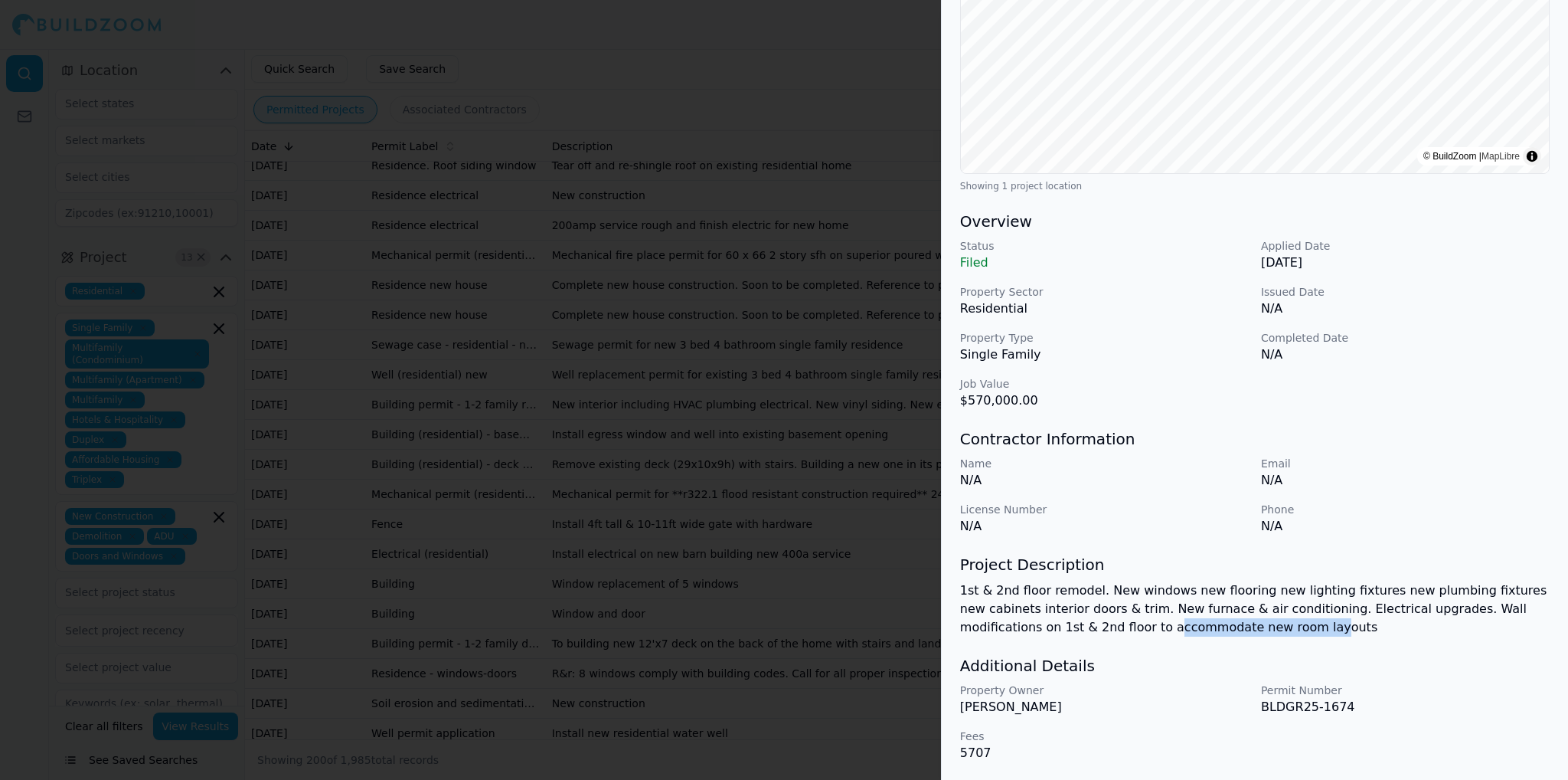
click at [1213, 626] on p "1st & 2nd floor remodel. New windows new flooring new lighting fixtures new plu…" at bounding box center [1255, 609] width 589 height 55
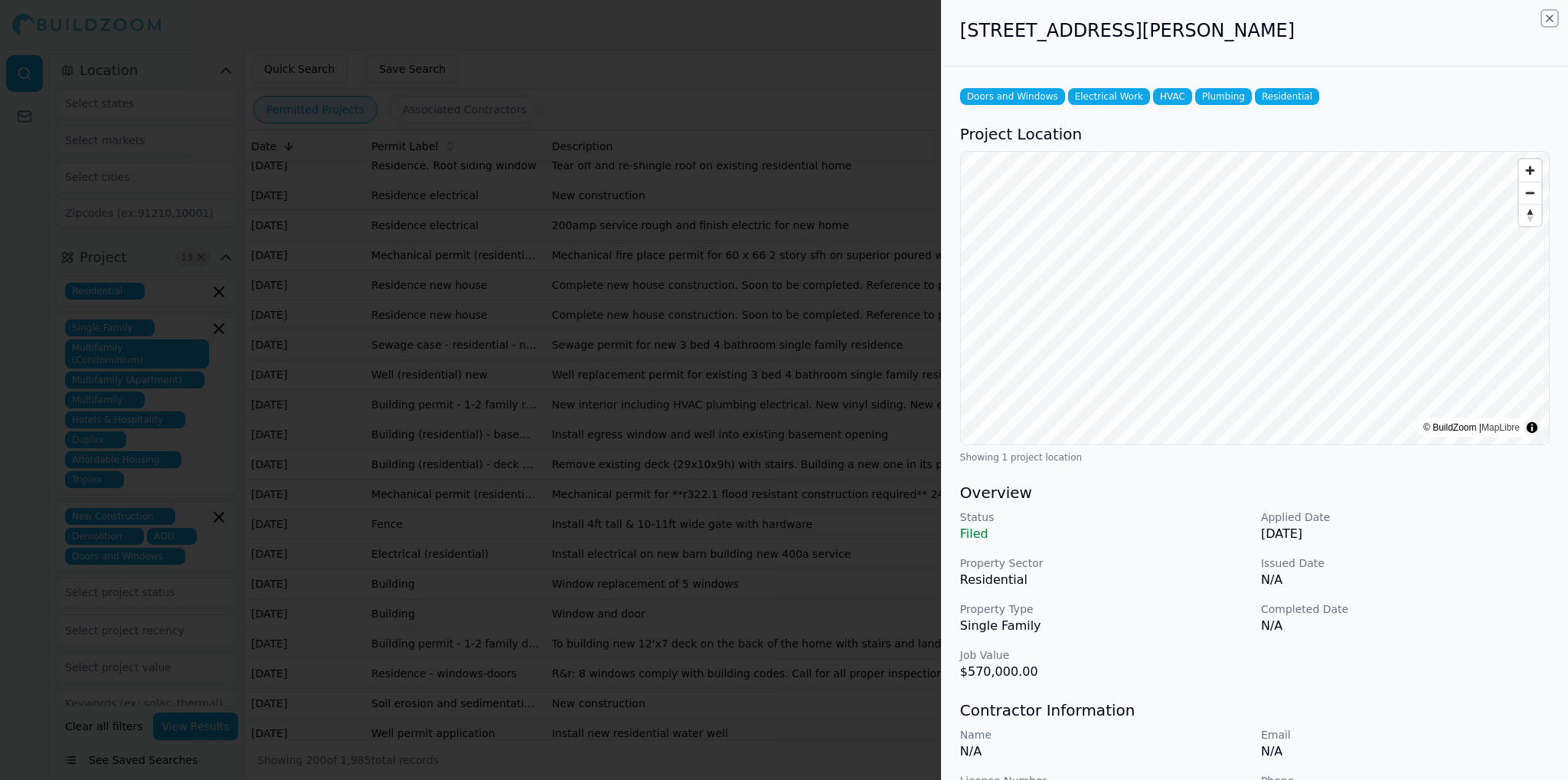
click at [1554, 22] on icon "button" at bounding box center [1549, 18] width 12 height 12
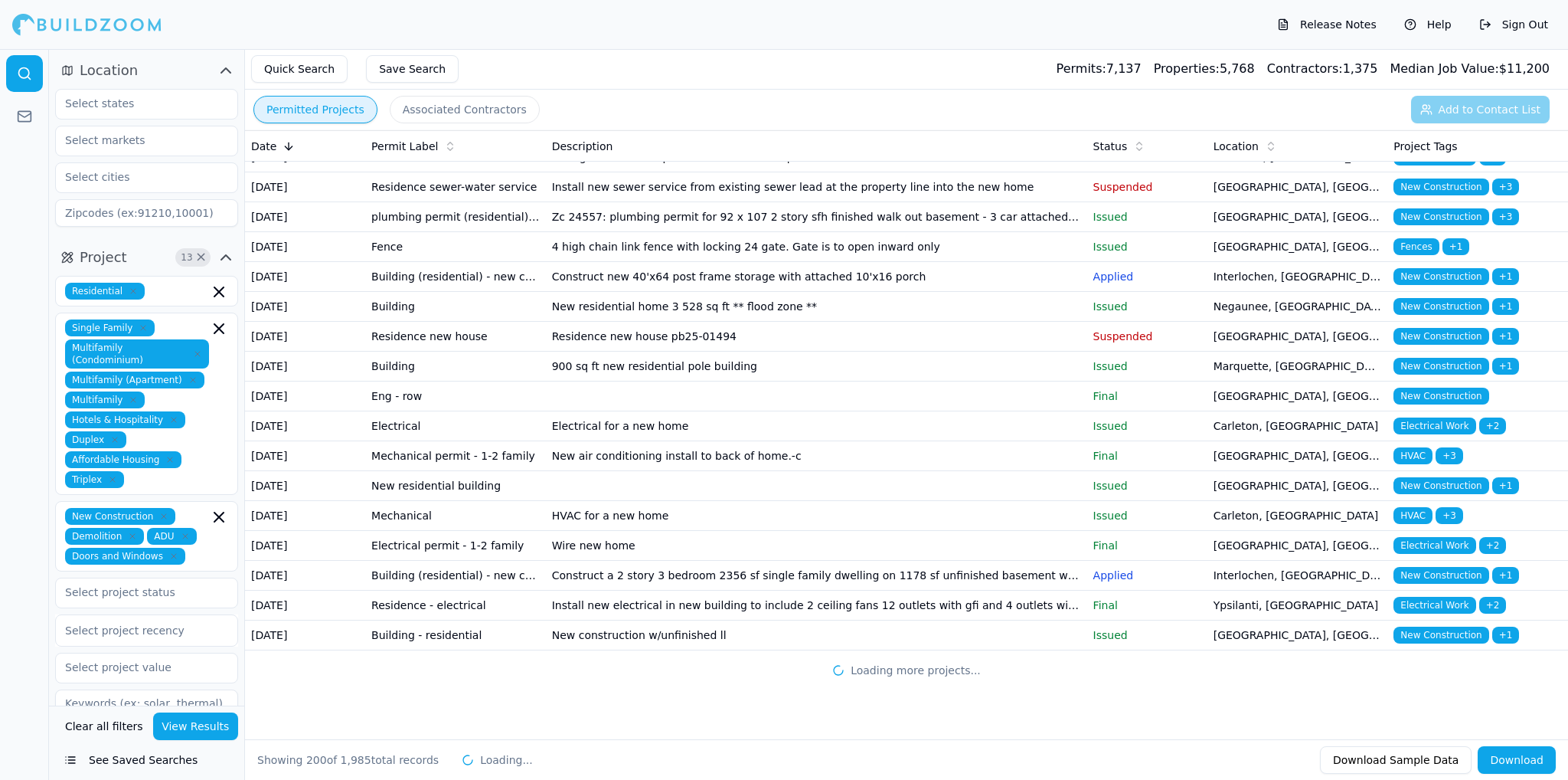
scroll to position [7785, 0]
click at [349, 411] on td "[DATE]" at bounding box center [305, 426] width 121 height 30
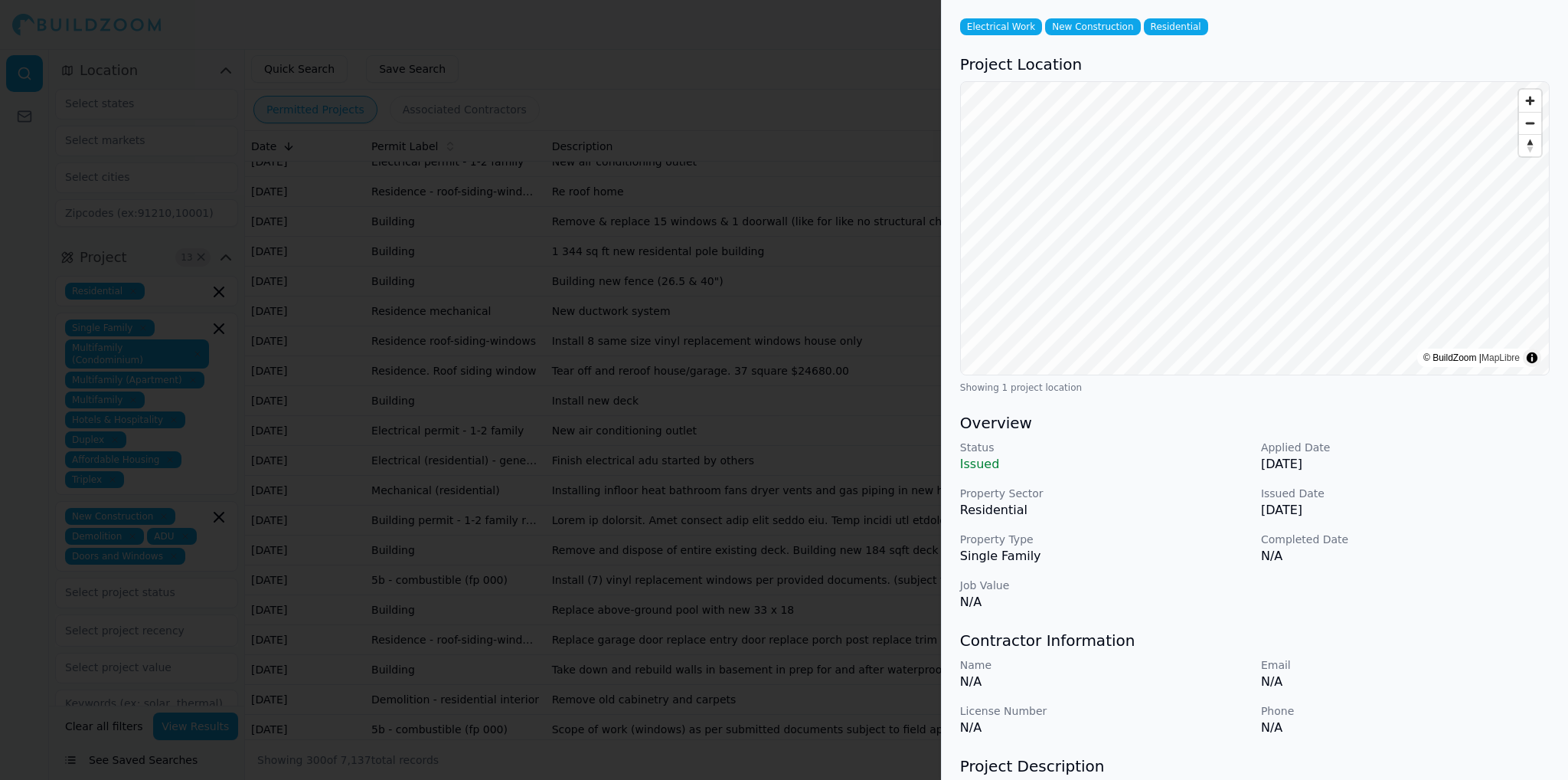
scroll to position [0, 0]
